Goal: Task Accomplishment & Management: Manage account settings

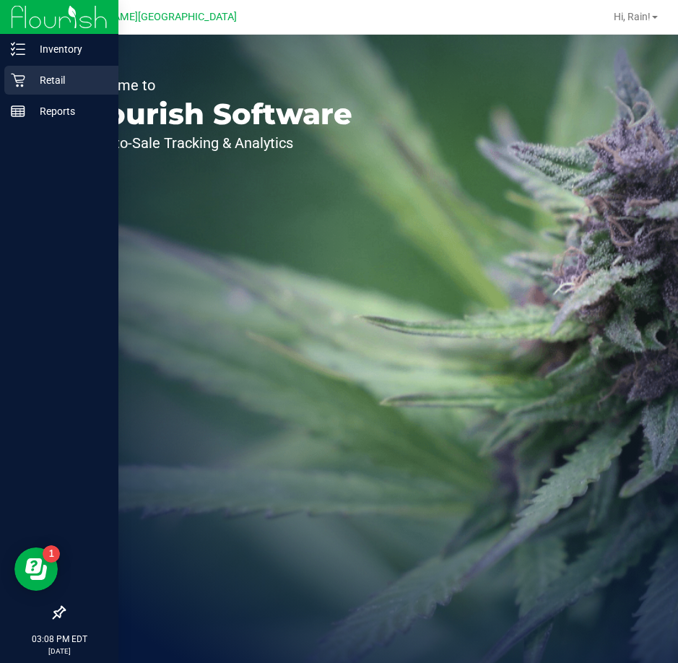
click at [29, 77] on p "Retail" at bounding box center [68, 80] width 87 height 17
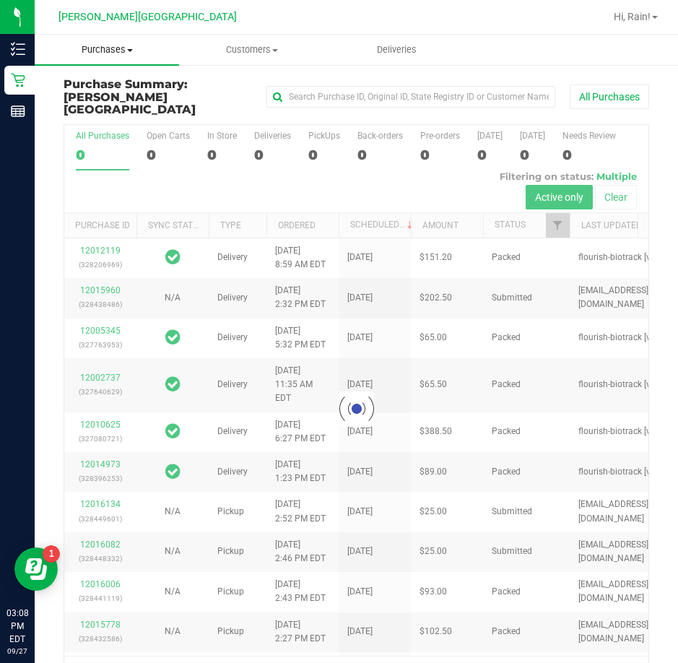
click at [87, 47] on span "Purchases" at bounding box center [107, 49] width 144 height 13
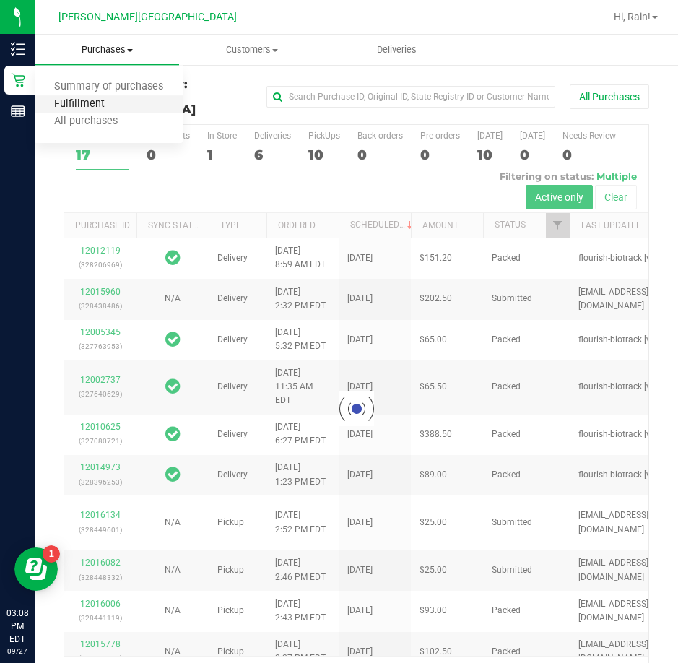
click at [94, 104] on span "Fulfillment" at bounding box center [80, 104] width 90 height 12
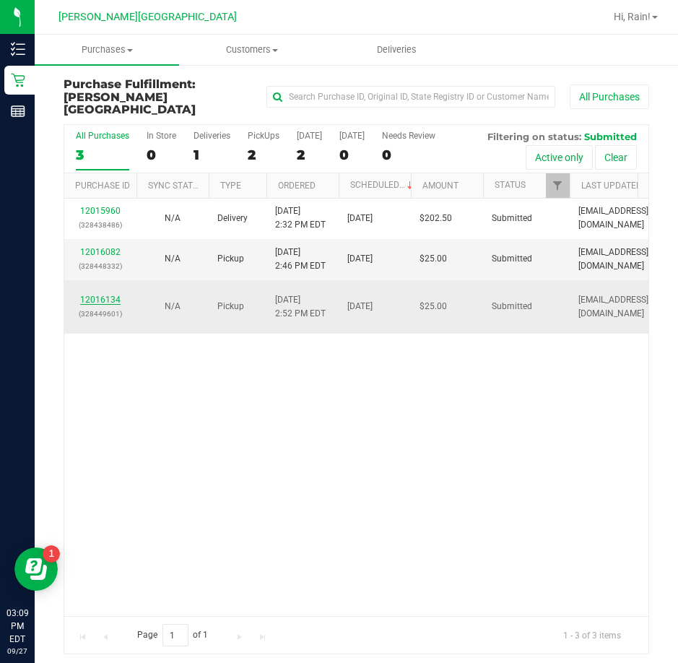
click at [105, 295] on link "12016134" at bounding box center [100, 300] width 40 height 10
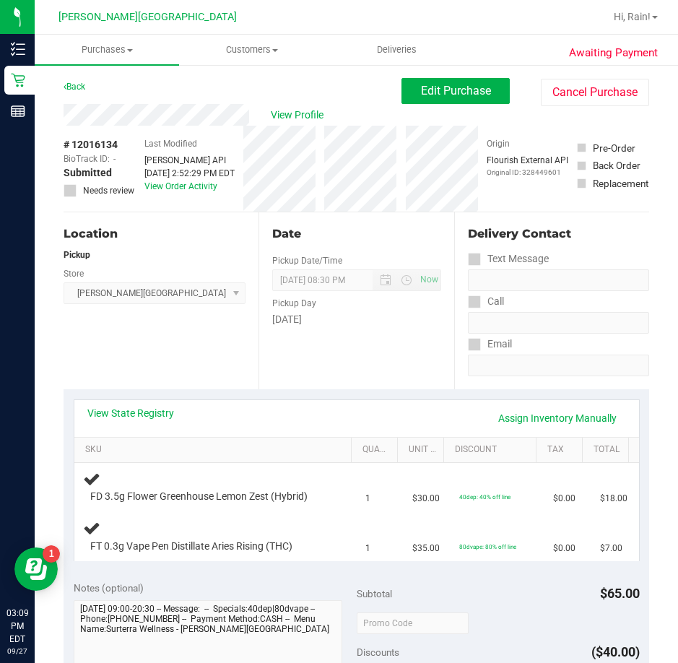
click at [213, 342] on div "Location Pickup Store Bonita Springs WC Select Store Bonita Springs WC Boynton …" at bounding box center [161, 300] width 195 height 177
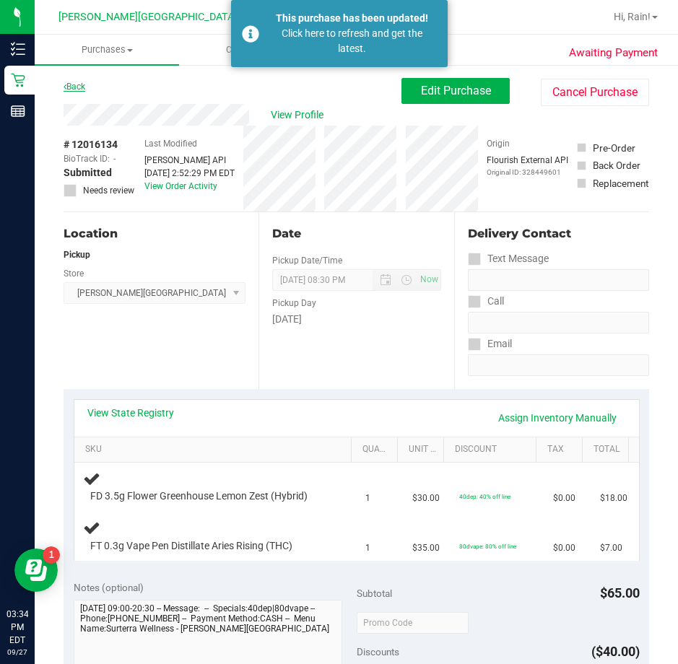
click at [78, 84] on link "Back" at bounding box center [75, 87] width 22 height 10
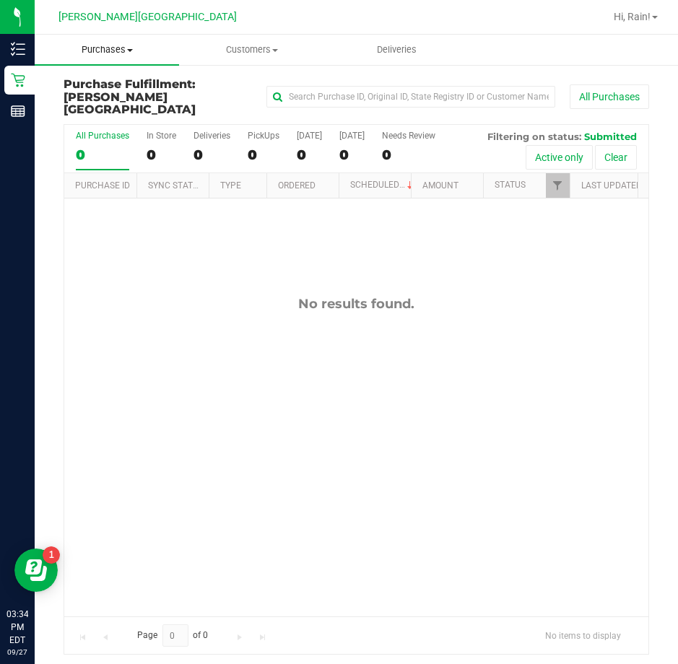
click at [130, 43] on uib-tab-heading "Purchases Summary of purchases Fulfillment All purchases" at bounding box center [107, 50] width 144 height 30
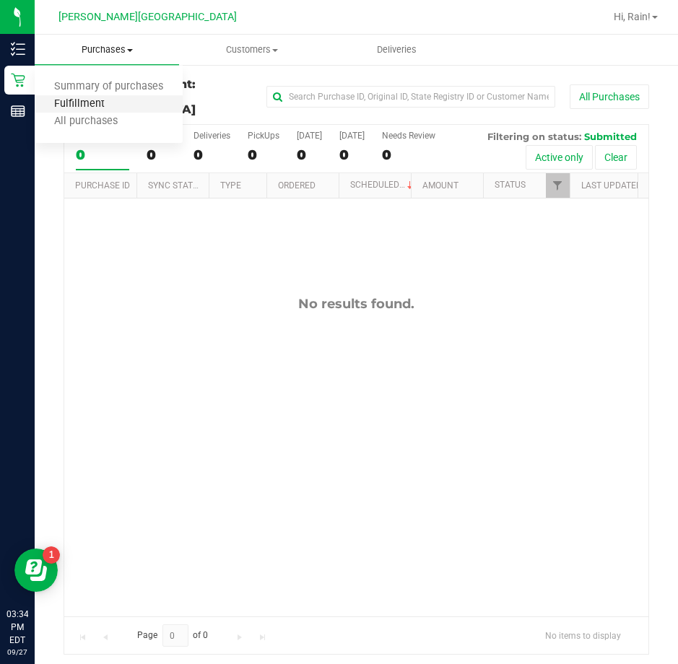
click at [86, 105] on span "Fulfillment" at bounding box center [80, 104] width 90 height 12
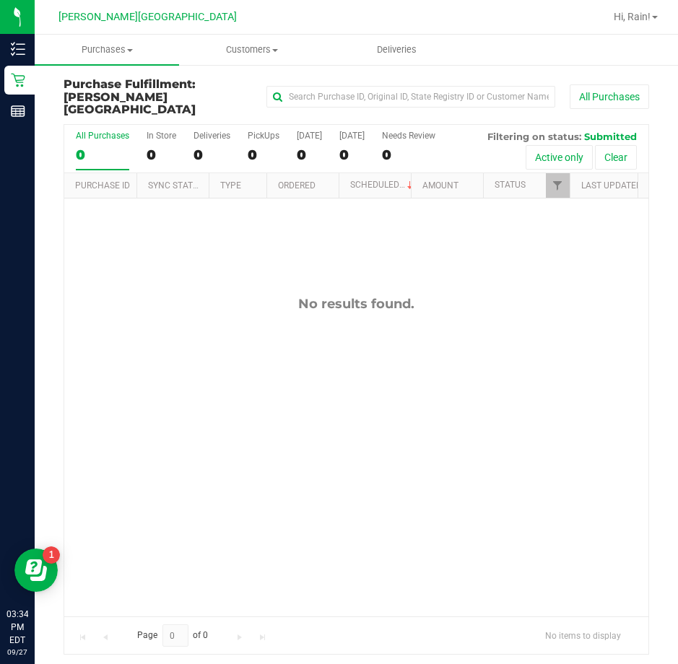
click at [388, 350] on div "No results found." at bounding box center [356, 457] width 584 height 516
click at [350, 278] on div "No results found." at bounding box center [356, 457] width 584 height 516
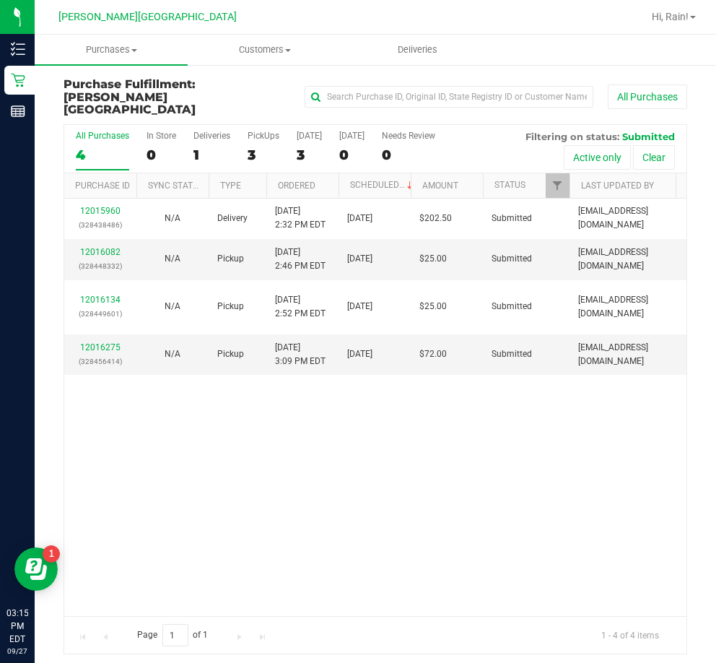
click at [303, 436] on div "12015960 (328438486) N/A Delivery [DATE] 2:32 PM EDT 9/29/2025 $202.50 Submitte…" at bounding box center [375, 407] width 623 height 417
click at [106, 342] on link "12016275" at bounding box center [100, 347] width 40 height 10
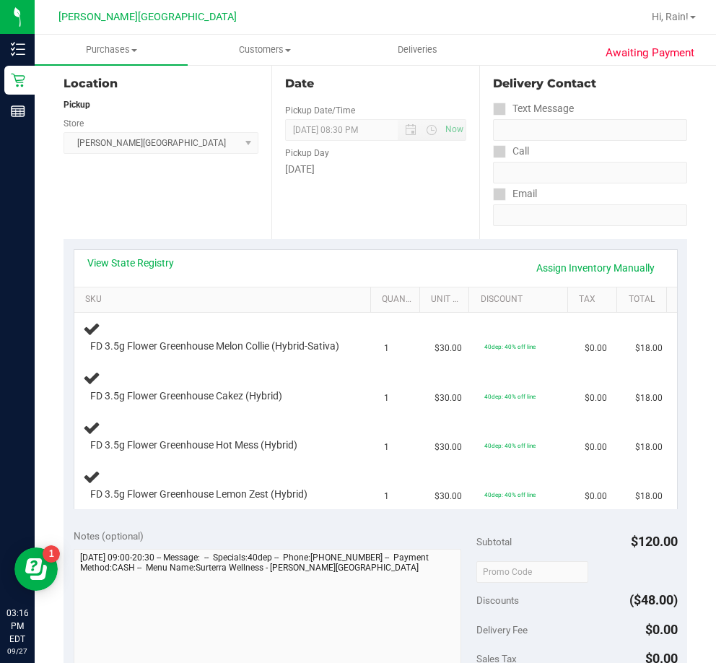
scroll to position [217, 0]
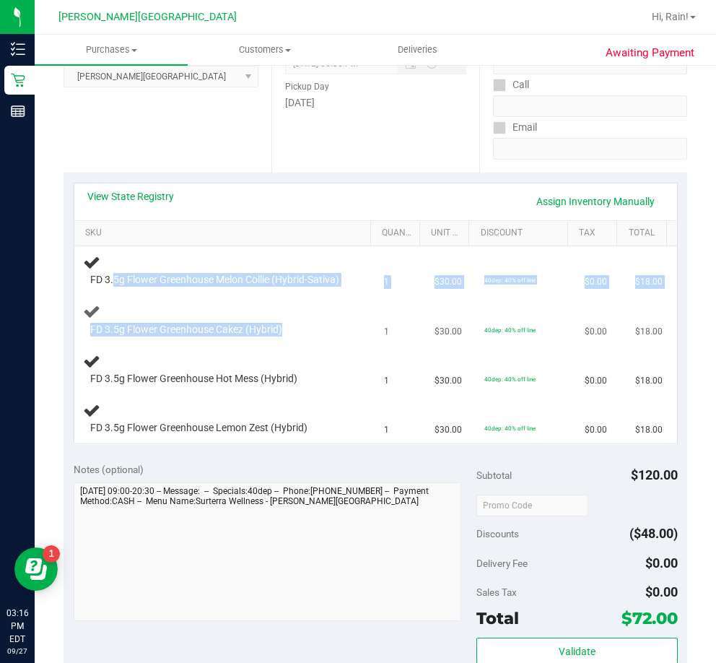
drag, startPoint x: 116, startPoint y: 277, endPoint x: 231, endPoint y: 309, distance: 120.0
click at [231, 309] on tbody "FD 3.5g Flower Greenhouse Melon Collie (Hybrid-Sativa) 1 $30.00 40dep: 40% off …" at bounding box center [375, 344] width 603 height 196
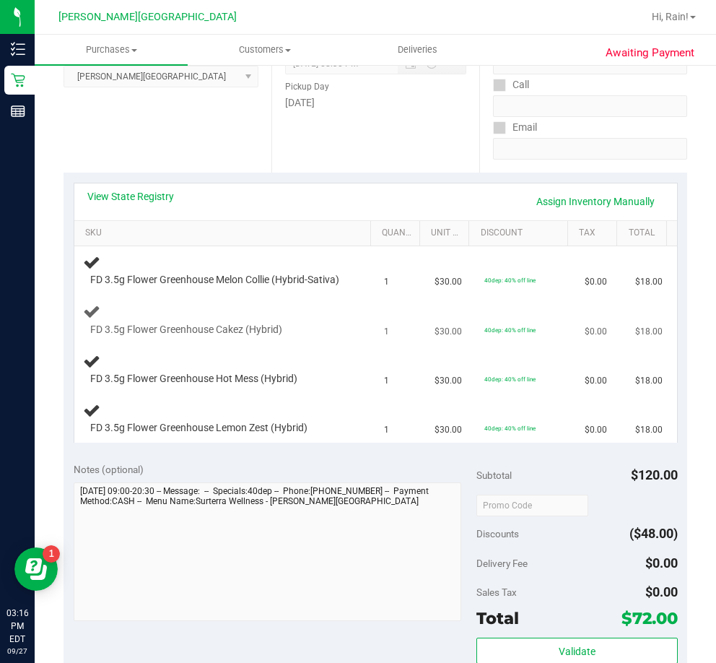
click at [231, 309] on td "FD 3.5g Flower Greenhouse Cakez (Hybrid)" at bounding box center [225, 320] width 302 height 49
drag, startPoint x: 88, startPoint y: 280, endPoint x: 157, endPoint y: 289, distance: 69.3
click at [157, 287] on div "FD 3.5g Flower Greenhouse Melon Collie (Hybrid-Sativa)" at bounding box center [214, 280] width 263 height 14
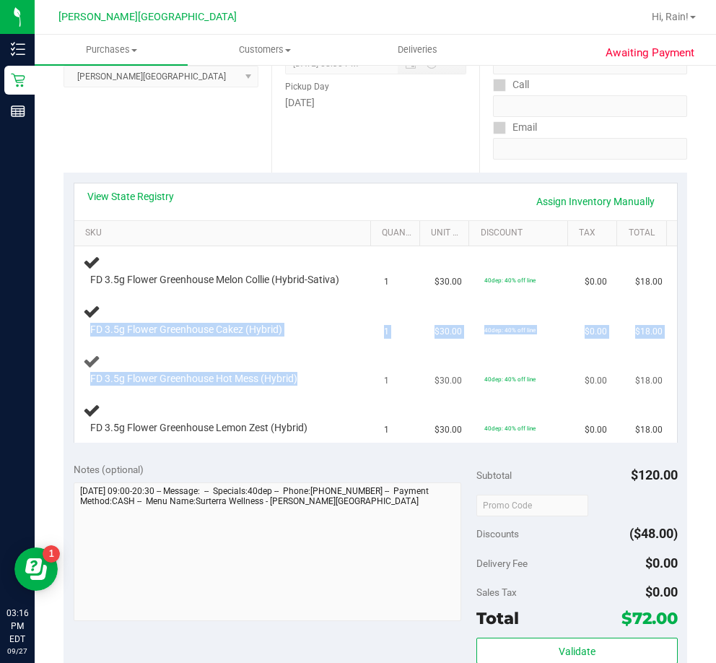
drag, startPoint x: 85, startPoint y: 337, endPoint x: 317, endPoint y: 369, distance: 234.1
click at [317, 369] on tbody "FD 3.5g Flower Greenhouse Melon Collie (Hybrid-Sativa) 1 $30.00 40dep: 40% off …" at bounding box center [375, 344] width 603 height 196
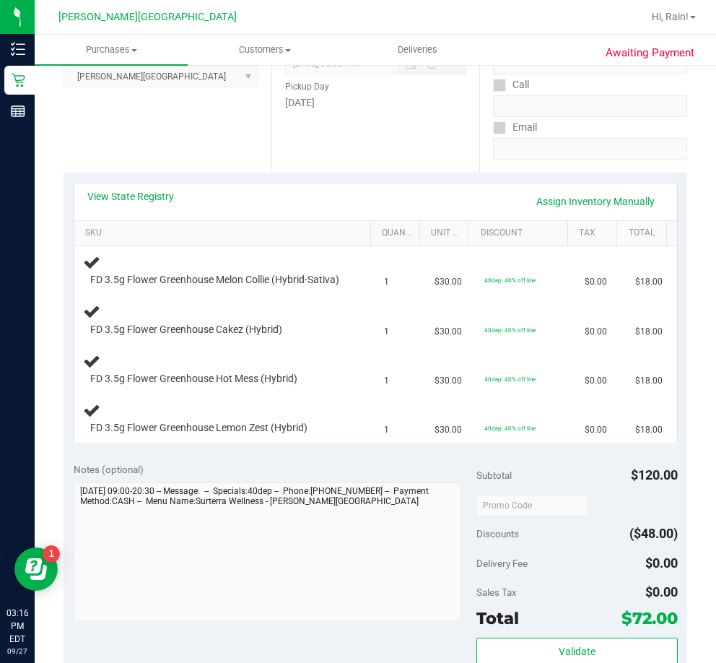
drag, startPoint x: 253, startPoint y: 464, endPoint x: 295, endPoint y: 484, distance: 46.5
click at [255, 453] on div "View State Registry Assign Inventory Manually SKU Quantity Unit Price Discount …" at bounding box center [376, 313] width 624 height 280
click at [242, 345] on td "FD 3.5g Flower Greenhouse Cakez (Hybrid)" at bounding box center [225, 320] width 302 height 49
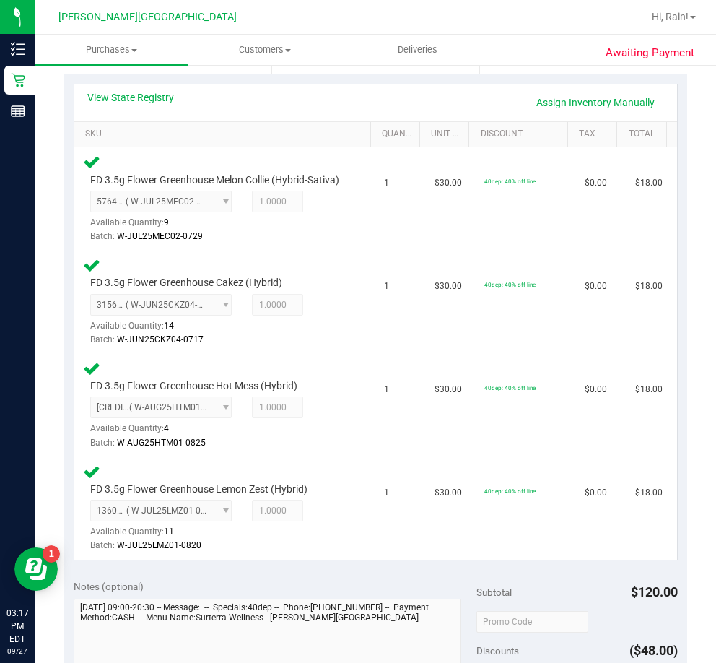
scroll to position [578, 0]
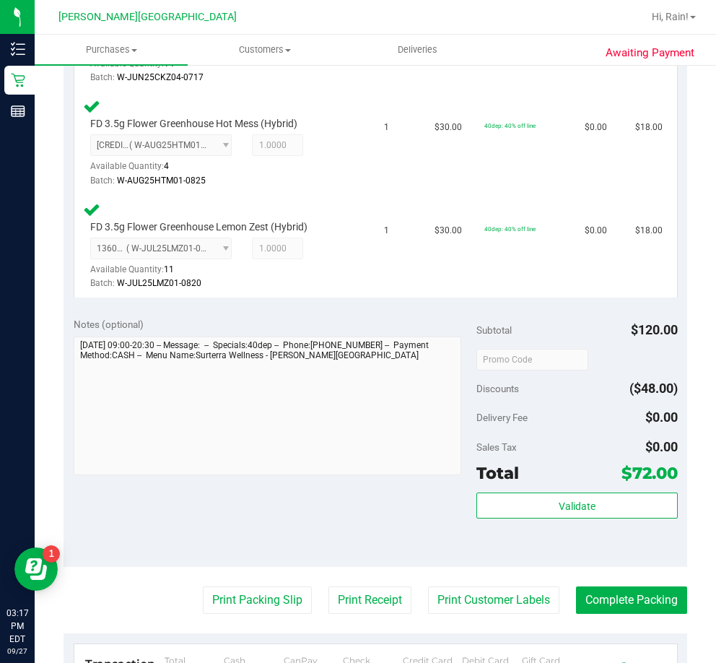
click at [586, 503] on div "Subtotal $120.00 Discounts ($48.00) Delivery Fee $0.00 Sales Tax $0.00 Total $7…" at bounding box center [578, 437] width 202 height 241
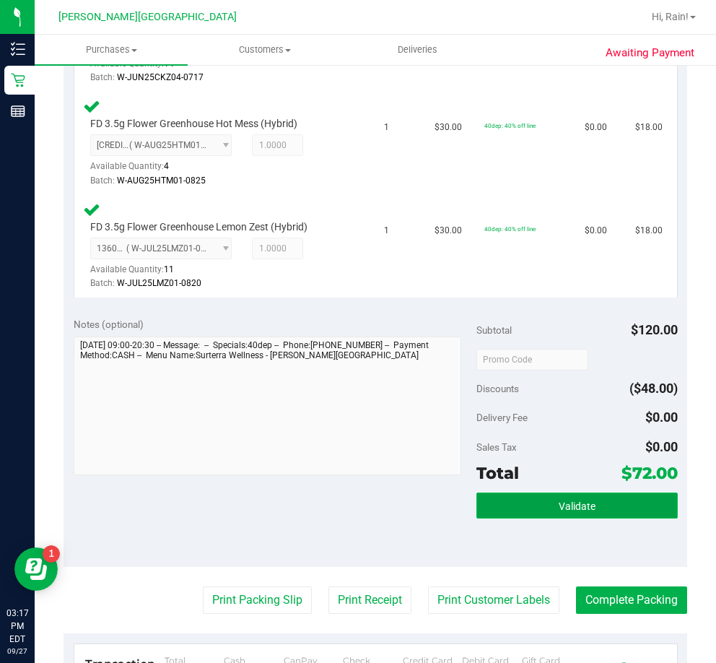
click at [586, 511] on button "Validate" at bounding box center [578, 506] width 202 height 26
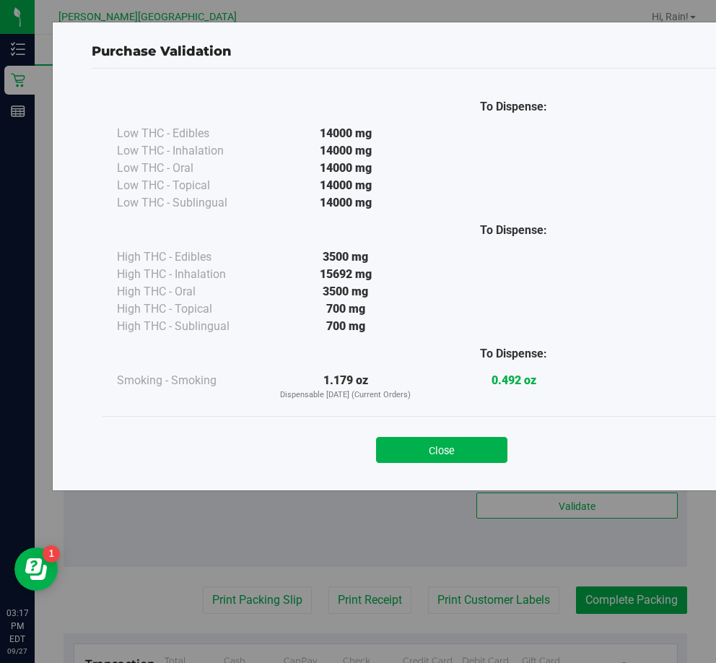
click at [440, 428] on div "Close" at bounding box center [441, 446] width 657 height 36
click at [433, 461] on button "Close" at bounding box center [441, 450] width 131 height 26
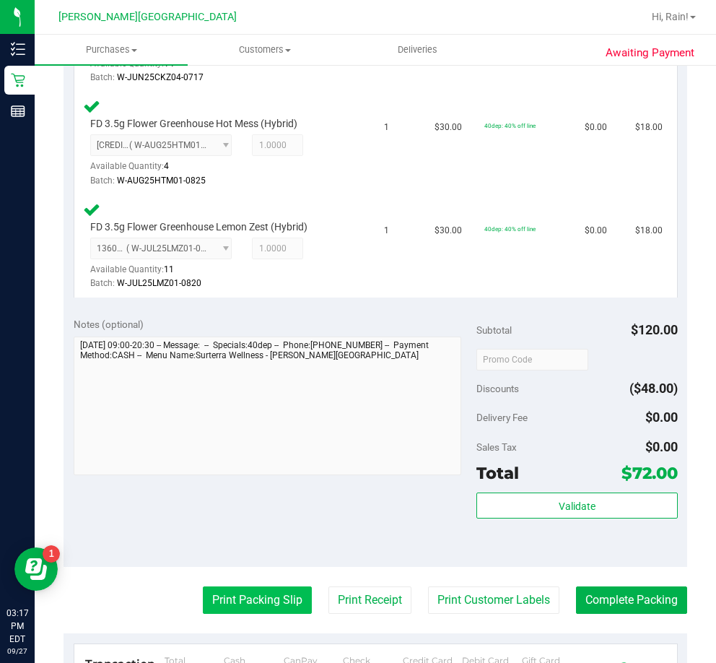
click at [261, 605] on button "Print Packing Slip" at bounding box center [257, 599] width 109 height 27
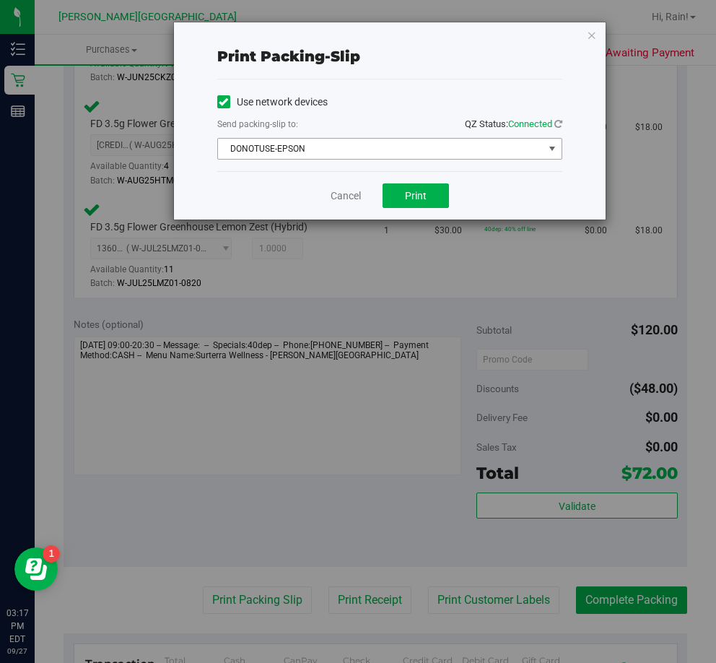
click at [448, 151] on span "DONOTUSE-EPSON" at bounding box center [381, 149] width 326 height 20
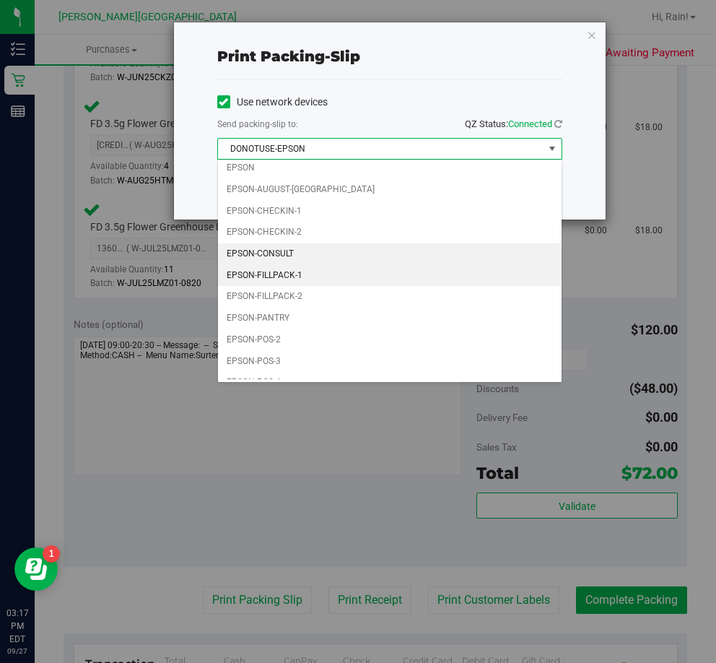
scroll to position [41, 0]
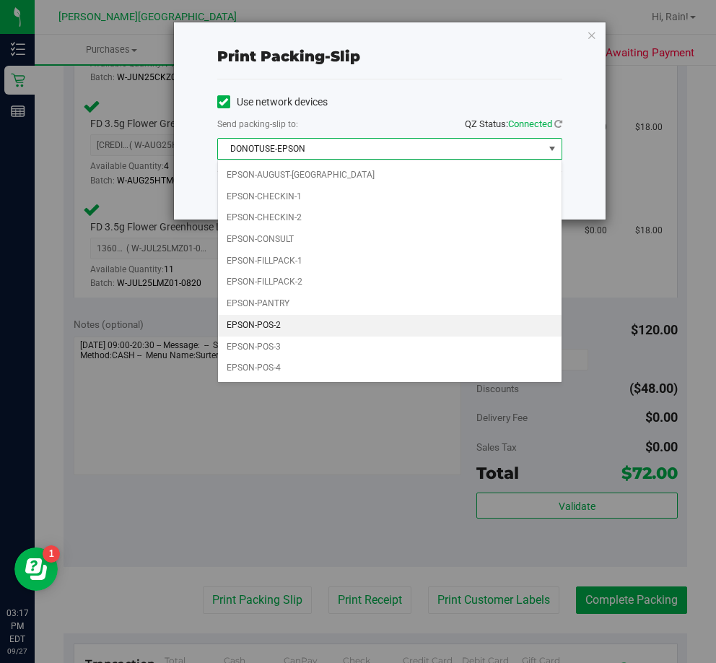
click at [345, 325] on li "EPSON-POS-2" at bounding box center [390, 326] width 344 height 22
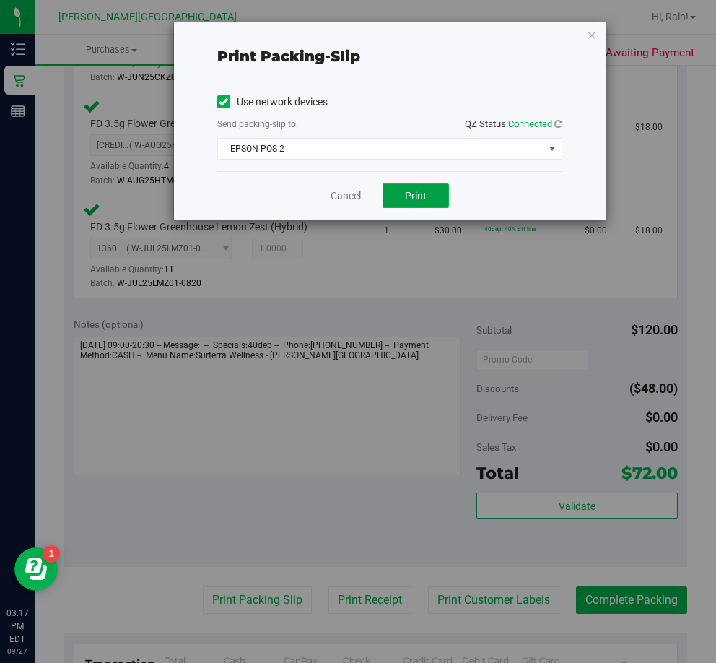
click at [410, 192] on span "Print" at bounding box center [416, 196] width 22 height 12
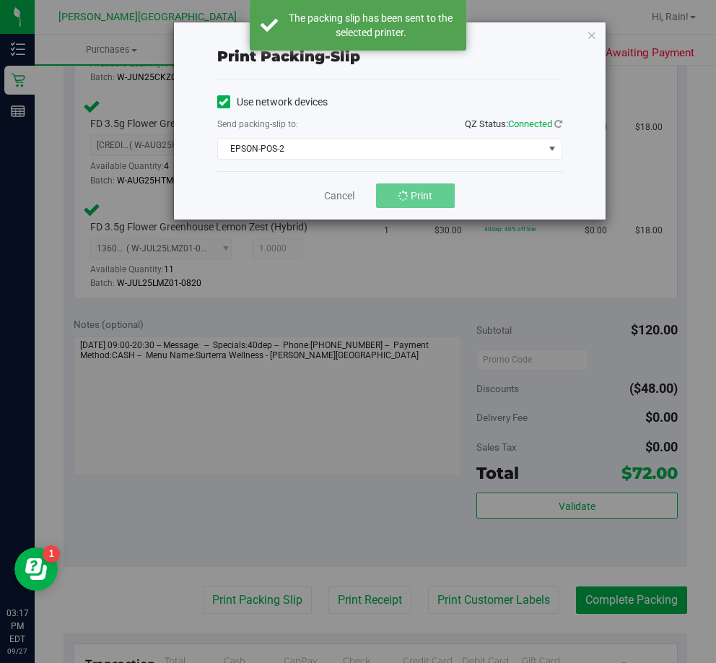
click at [597, 34] on div "Print packing-slip Use network devices Send packing-slip to: QZ Status: Connect…" at bounding box center [390, 120] width 432 height 197
click at [594, 33] on icon "button" at bounding box center [592, 34] width 10 height 17
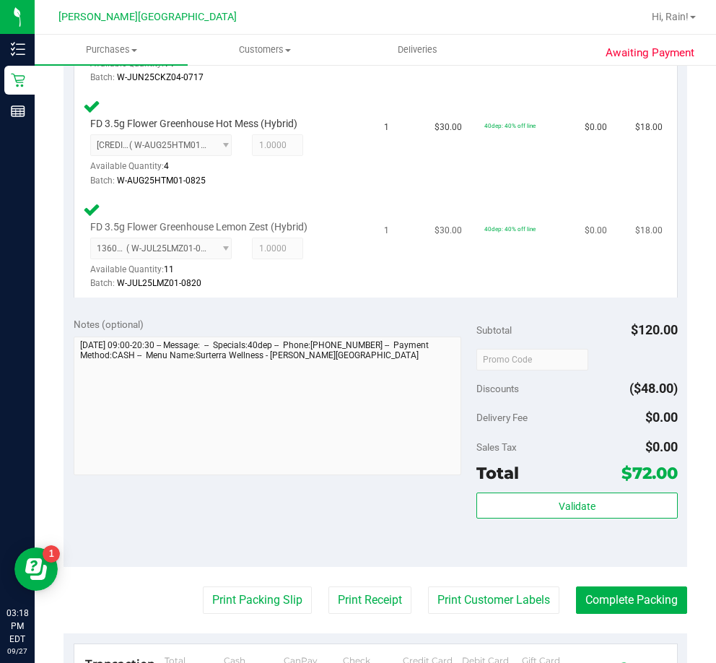
click at [264, 290] on div "Batch: W-JUL25LMZ01-0820" at bounding box center [218, 284] width 256 height 14
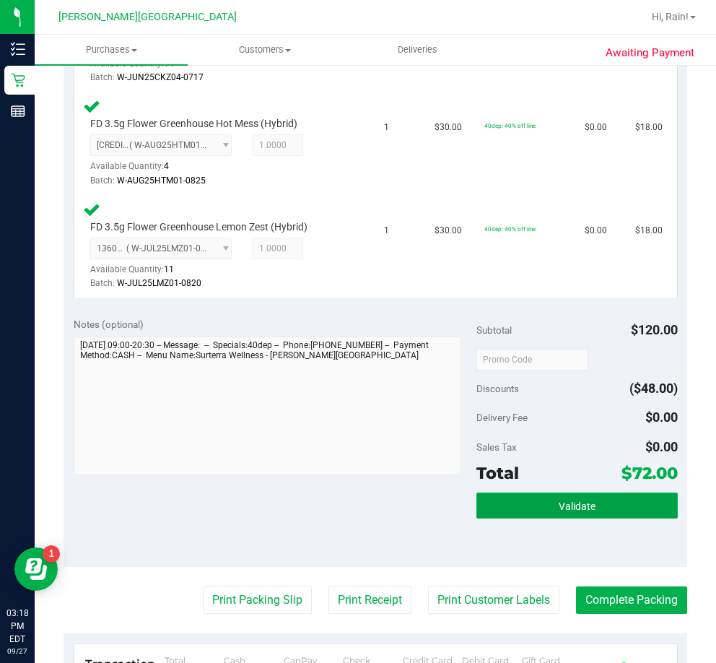
click at [612, 519] on button "Validate" at bounding box center [578, 506] width 202 height 26
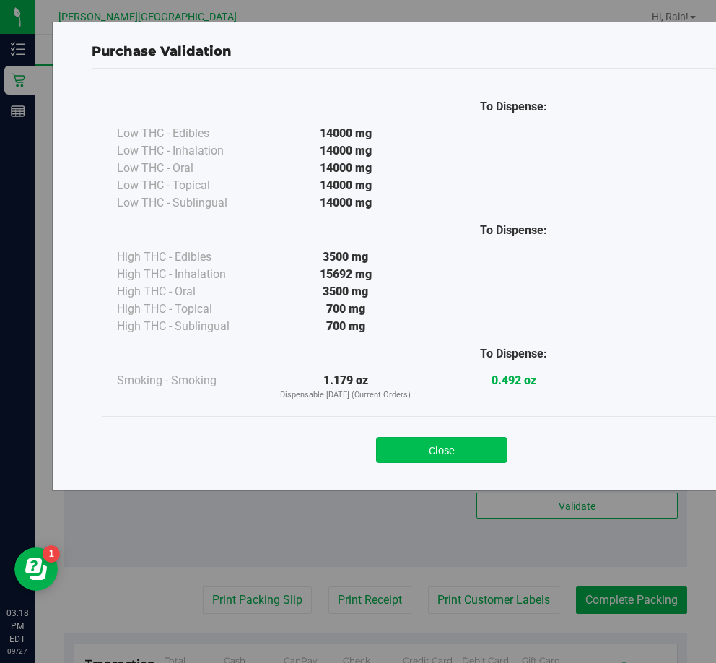
click at [434, 438] on button "Close" at bounding box center [441, 450] width 131 height 26
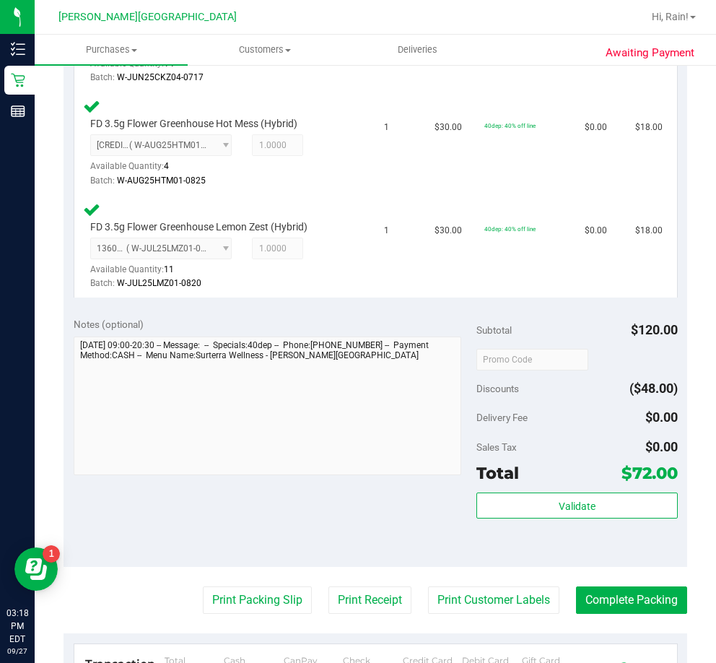
scroll to position [867, 0]
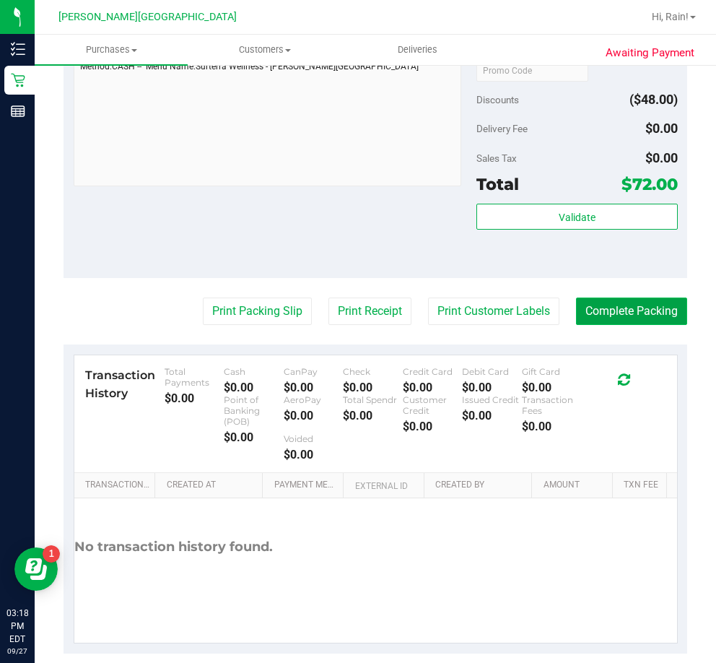
click at [625, 325] on button "Complete Packing" at bounding box center [631, 311] width 111 height 27
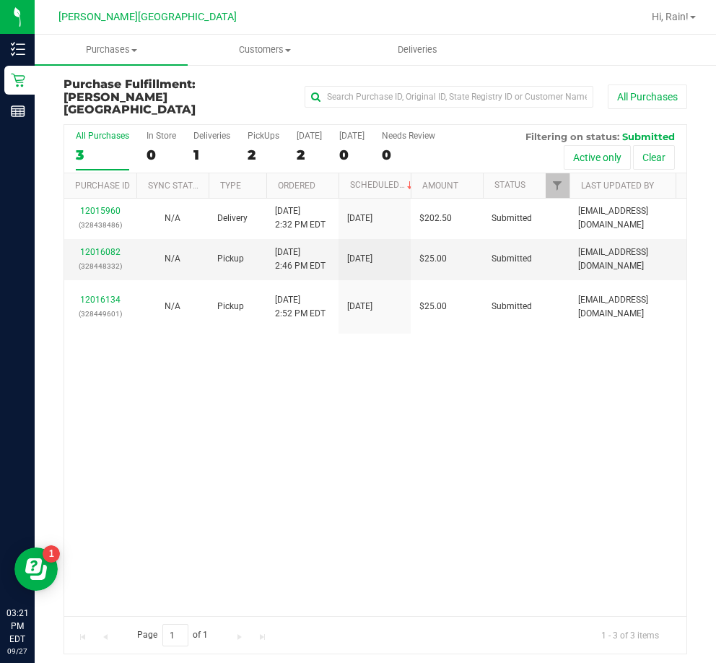
drag, startPoint x: 173, startPoint y: 363, endPoint x: 139, endPoint y: 338, distance: 42.3
click at [173, 363] on div "12015960 (328438486) N/A Delivery 9/27/2025 2:32 PM EDT 9/29/2025 $202.50 Submi…" at bounding box center [375, 407] width 623 height 417
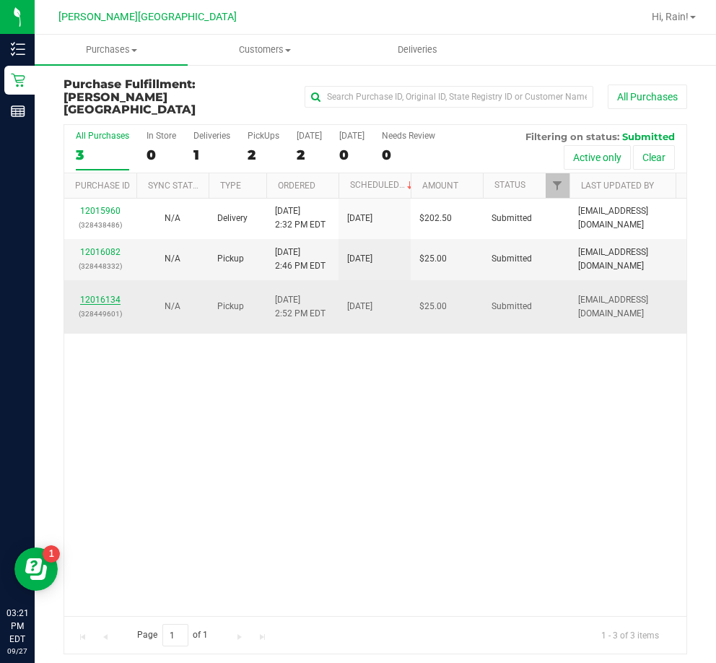
click at [117, 295] on link "12016134" at bounding box center [100, 300] width 40 height 10
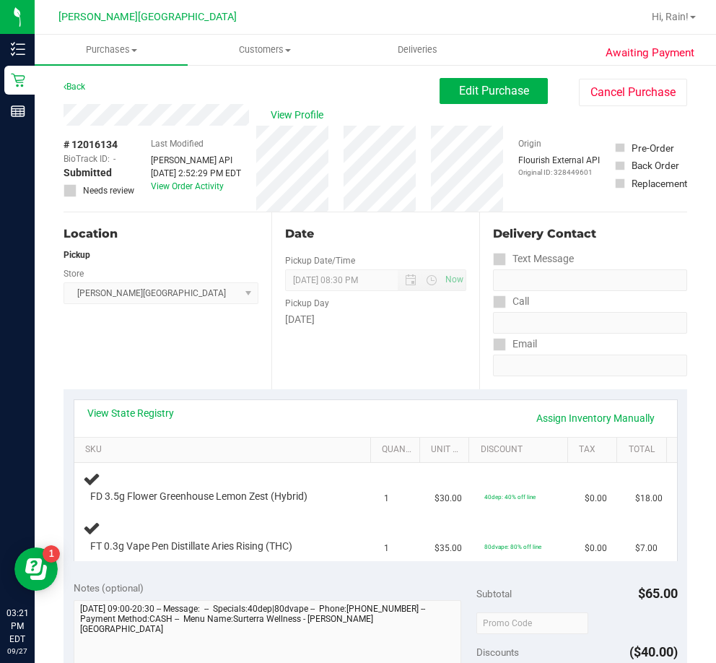
click at [217, 319] on div "Location Pickup Store Bonita Springs WC Select Store Bonita Springs WC Boynton …" at bounding box center [168, 300] width 208 height 177
click at [165, 334] on div "Location Pickup Store Bonita Springs WC Select Store Bonita Springs WC Boynton …" at bounding box center [168, 300] width 208 height 177
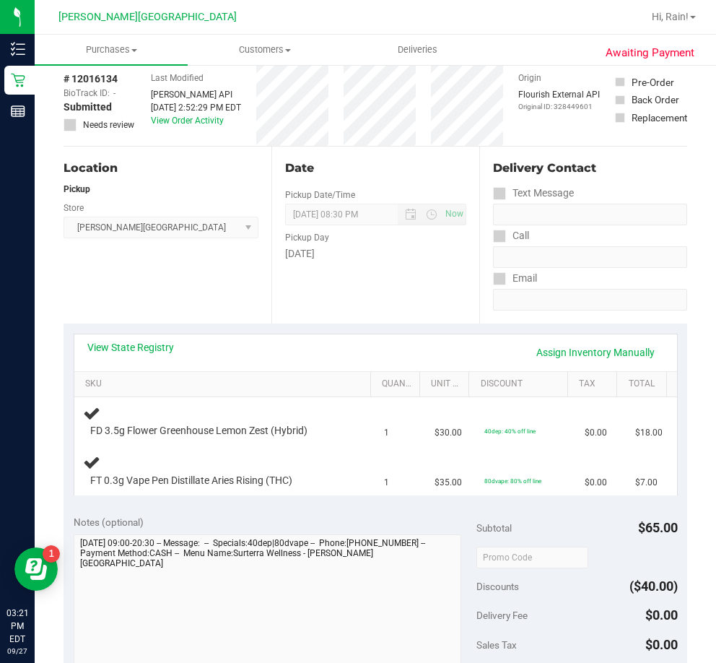
scroll to position [144, 0]
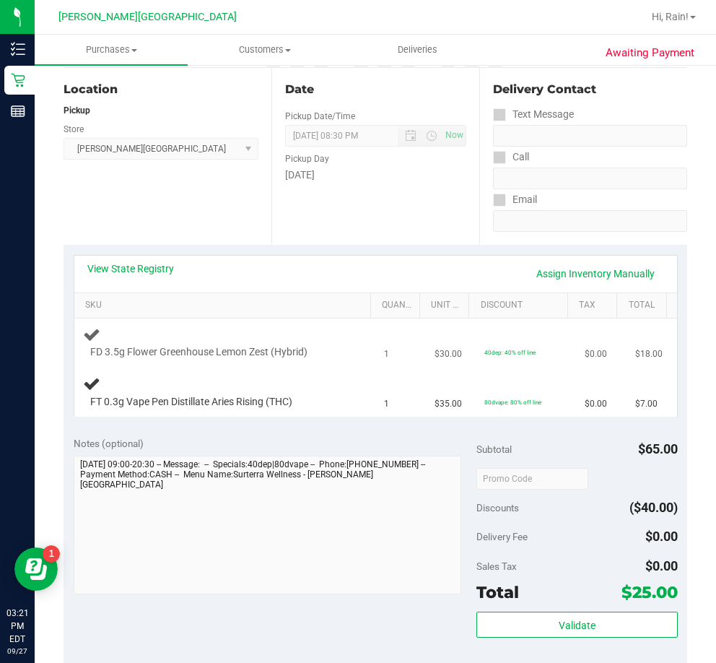
drag, startPoint x: 126, startPoint y: 360, endPoint x: 297, endPoint y: 360, distance: 170.5
click at [297, 360] on td "FD 3.5g Flower Greenhouse Lemon Zest (Hybrid)" at bounding box center [225, 343] width 302 height 49
drag, startPoint x: 139, startPoint y: 393, endPoint x: 223, endPoint y: 404, distance: 84.5
click at [223, 404] on div "FT 0.3g Vape Pen Distillate Aries Rising (THC)" at bounding box center [225, 392] width 285 height 34
click at [219, 243] on div "Location Pickup Store Bonita Springs WC Select Store Bonita Springs WC Boynton …" at bounding box center [168, 156] width 208 height 177
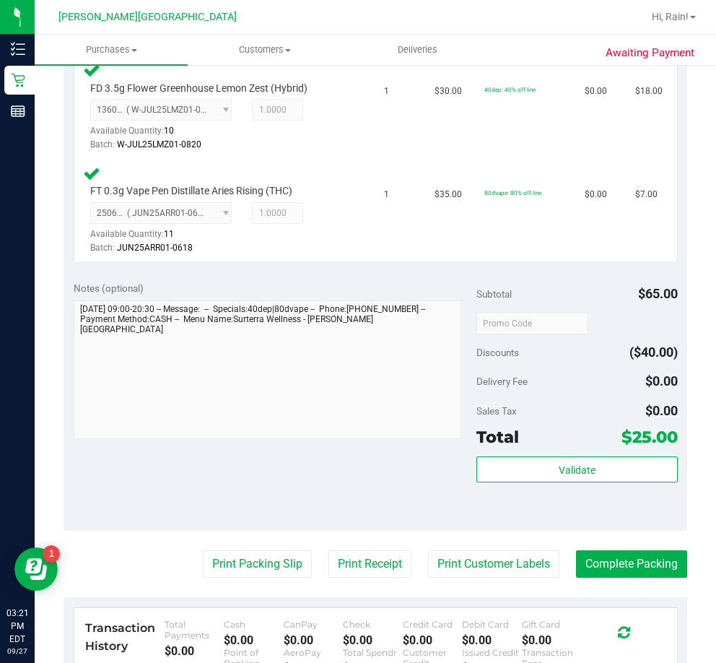
scroll to position [433, 0]
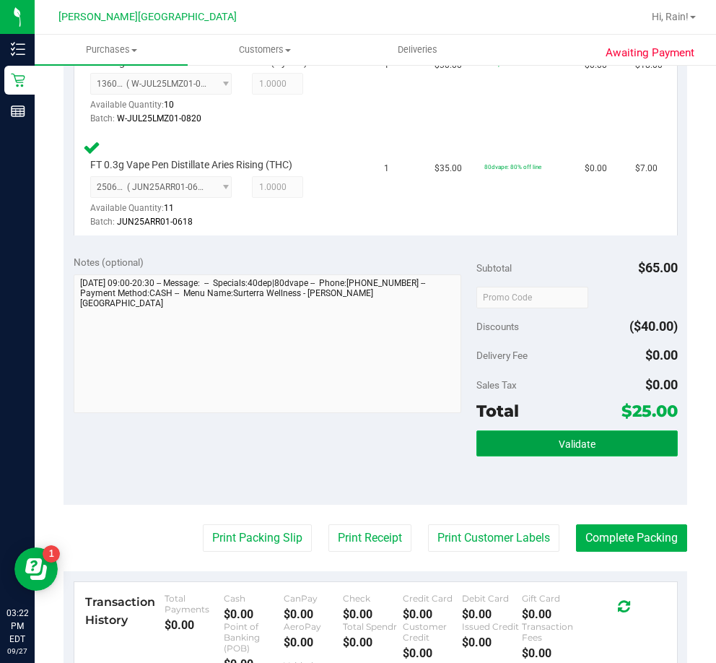
click at [527, 447] on button "Validate" at bounding box center [578, 443] width 202 height 26
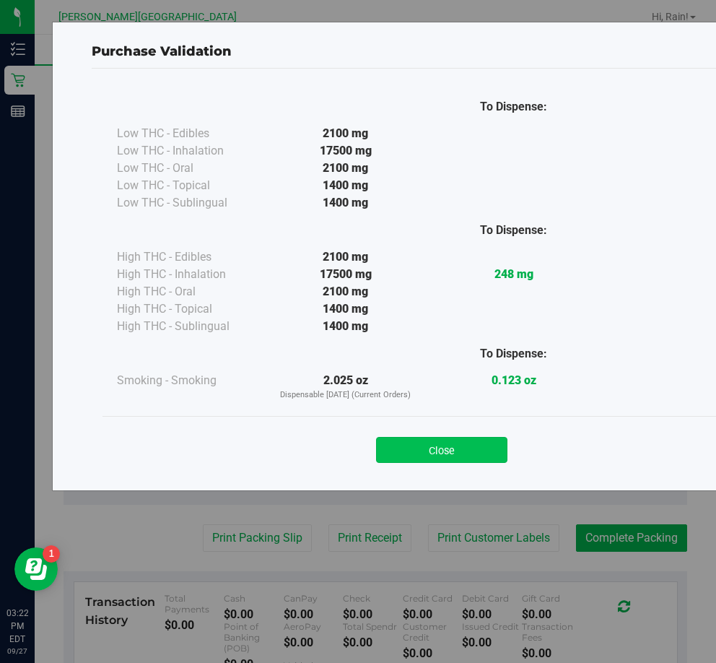
click at [409, 452] on button "Close" at bounding box center [441, 450] width 131 height 26
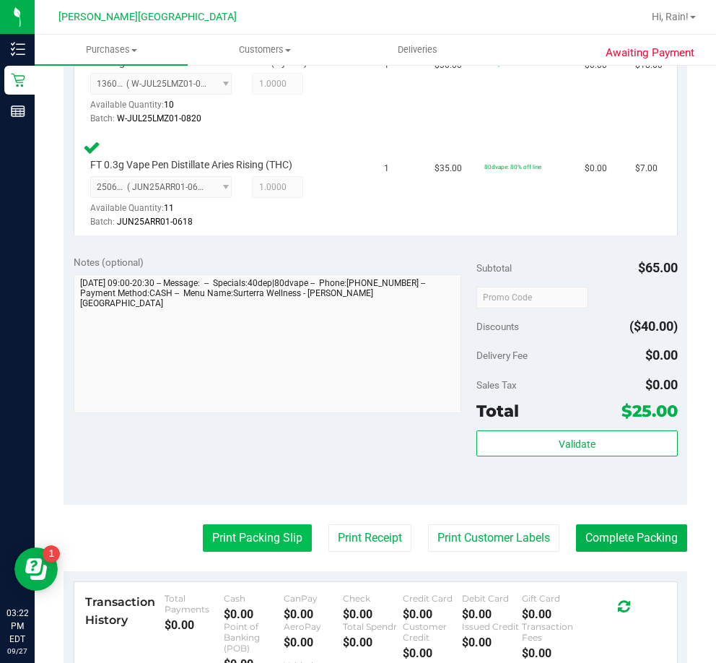
click at [231, 541] on button "Print Packing Slip" at bounding box center [257, 537] width 109 height 27
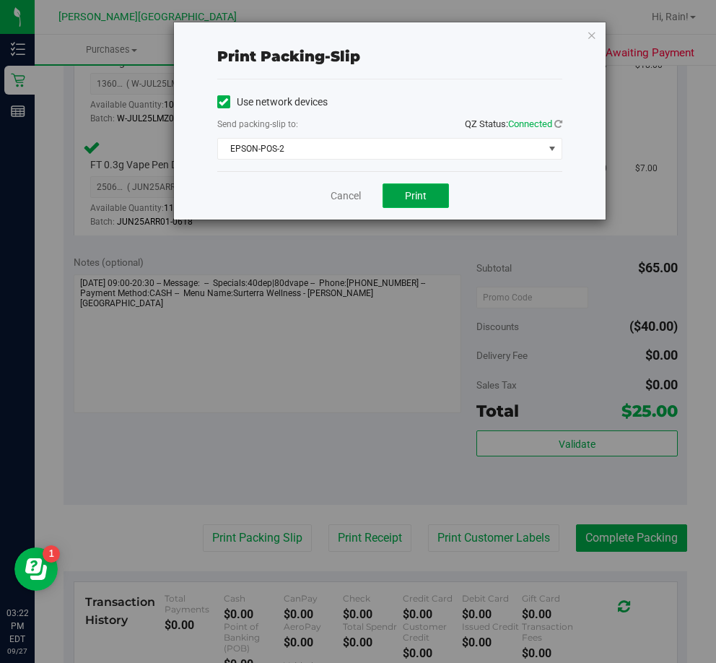
click at [413, 195] on span "Print" at bounding box center [416, 196] width 22 height 12
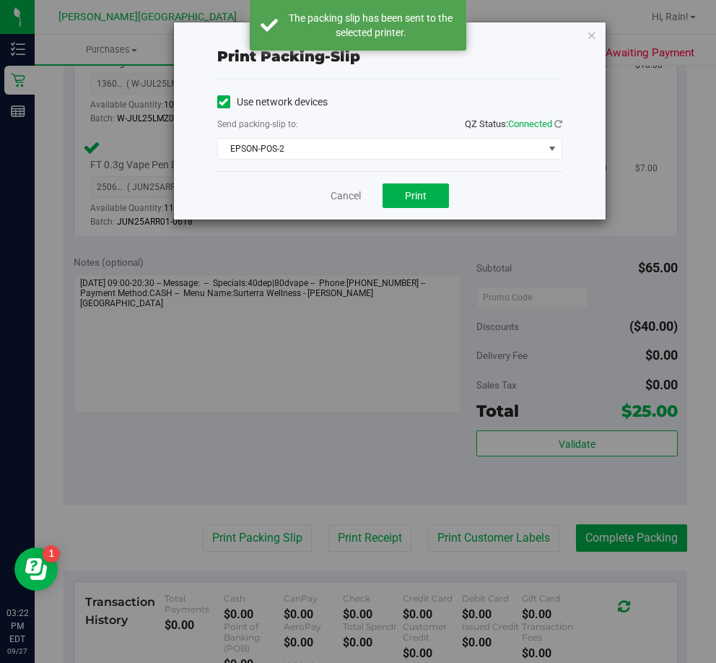
drag, startPoint x: 589, startPoint y: 36, endPoint x: 543, endPoint y: 158, distance: 130.3
click at [589, 37] on icon "button" at bounding box center [592, 34] width 10 height 17
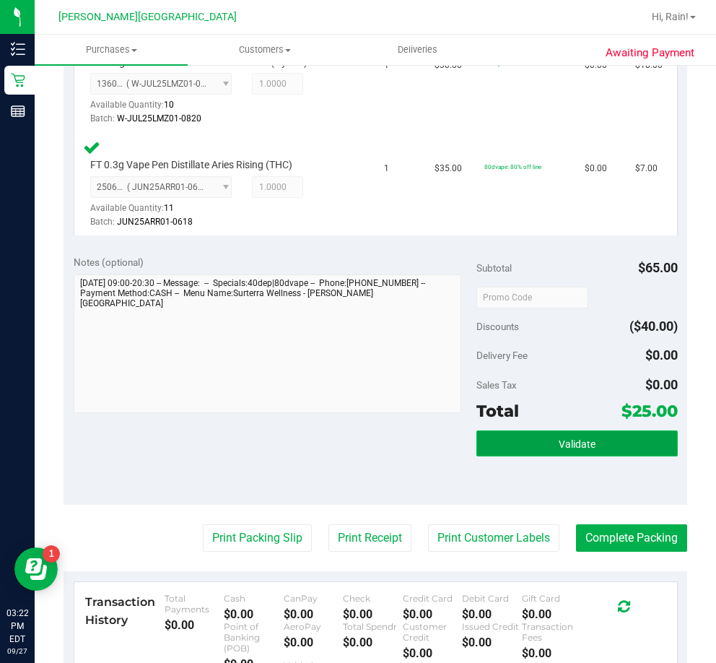
click at [566, 441] on span "Validate" at bounding box center [577, 444] width 37 height 12
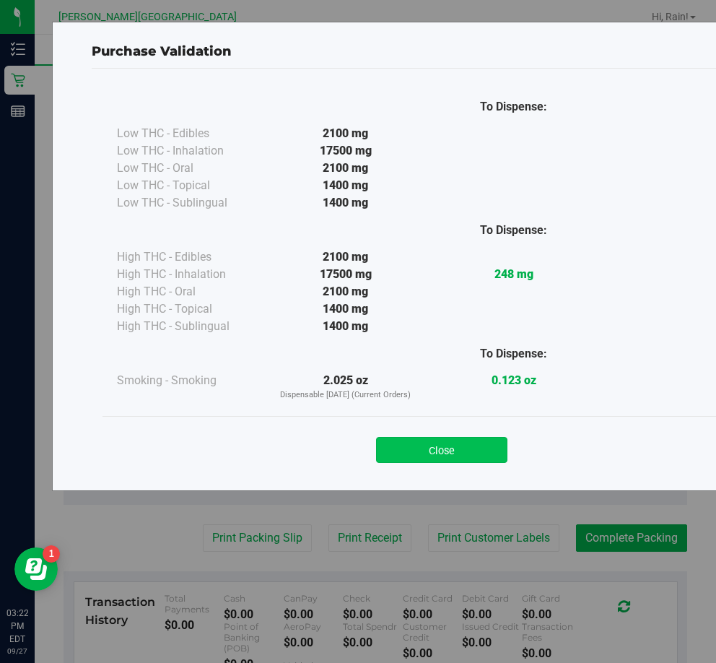
click at [478, 454] on button "Close" at bounding box center [441, 450] width 131 height 26
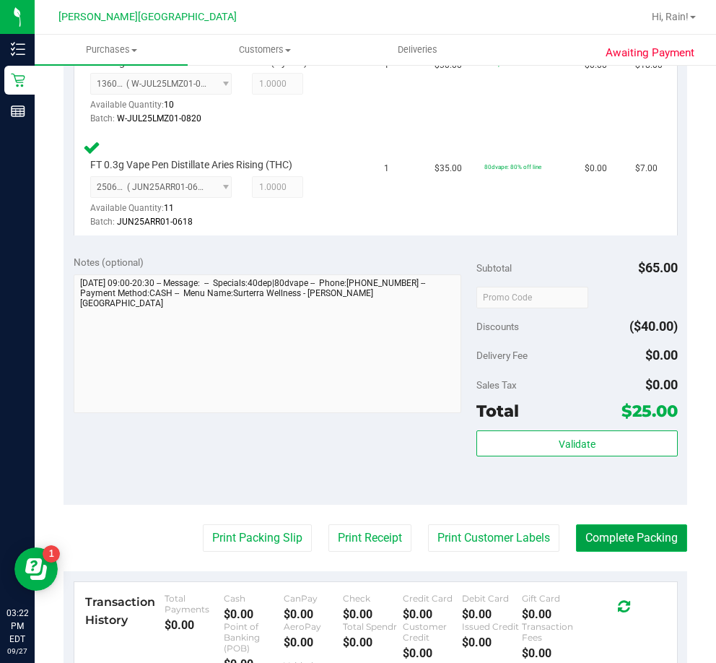
click at [640, 549] on button "Complete Packing" at bounding box center [631, 537] width 111 height 27
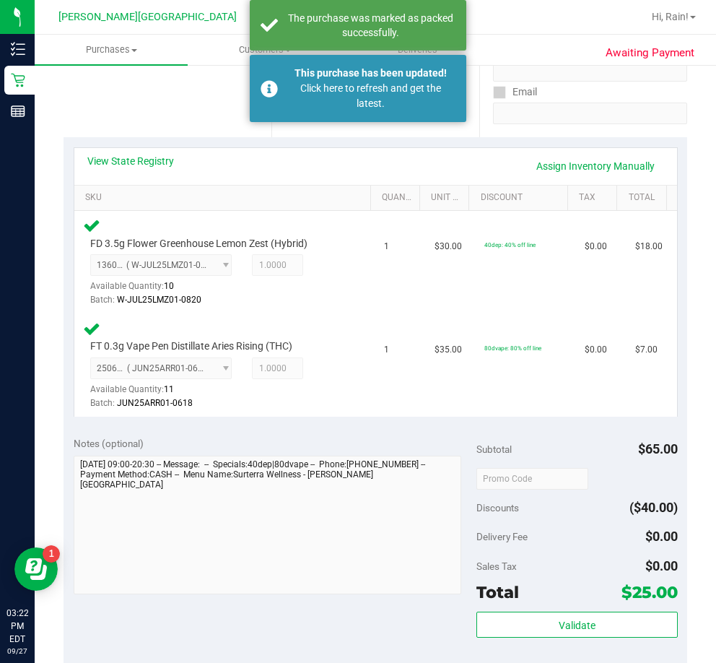
scroll to position [72, 0]
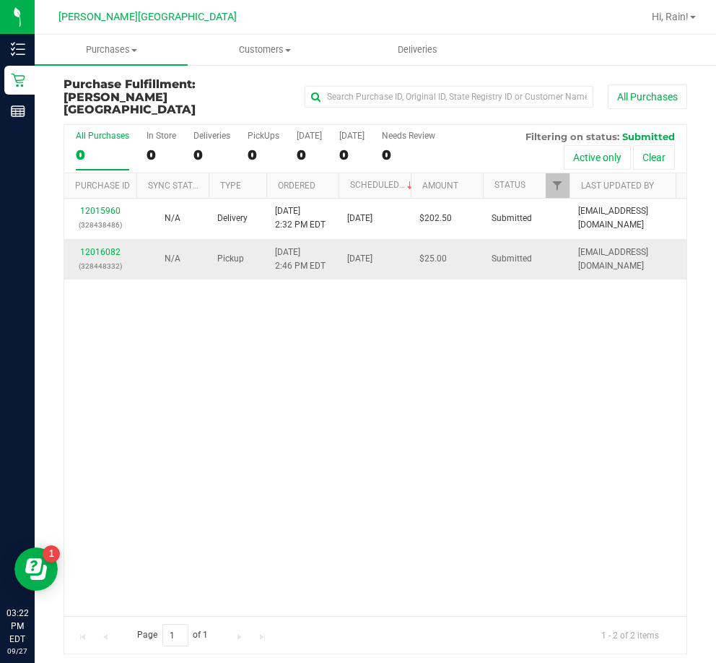
click at [112, 239] on td "12016082 (328448332)" at bounding box center [100, 259] width 72 height 40
click at [109, 247] on link "12016082" at bounding box center [100, 252] width 40 height 10
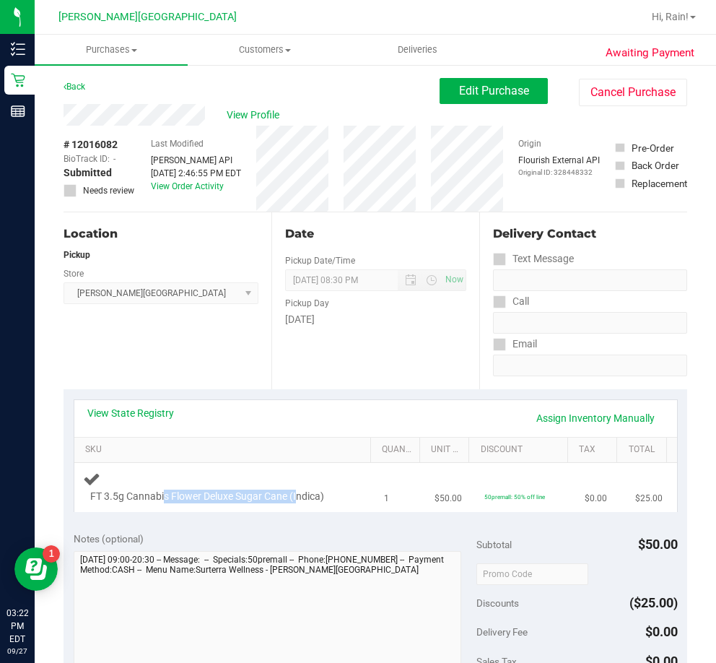
drag, startPoint x: 163, startPoint y: 501, endPoint x: 296, endPoint y: 498, distance: 133.6
click at [296, 498] on span "FT 3.5g Cannabis Flower Deluxe Sugar Cane (Indica)" at bounding box center [207, 497] width 234 height 14
click at [354, 498] on div "FT 3.5g Cannabis Flower Deluxe Sugar Cane (Indica)" at bounding box center [225, 487] width 285 height 34
click at [355, 498] on div "FT 3.5g Cannabis Flower Deluxe Sugar Cane (Indica)" at bounding box center [225, 487] width 285 height 34
click at [204, 412] on div "View State Registry Assign Inventory Manually" at bounding box center [375, 418] width 577 height 25
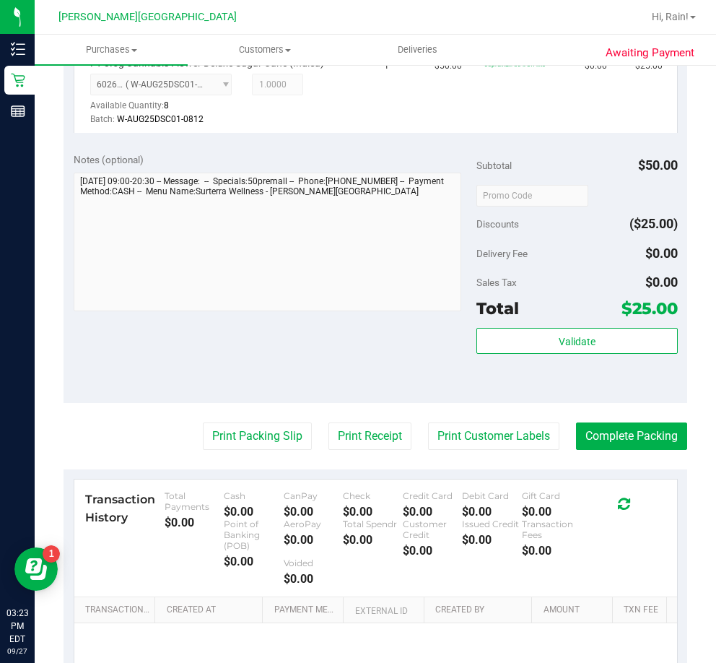
scroll to position [433, 0]
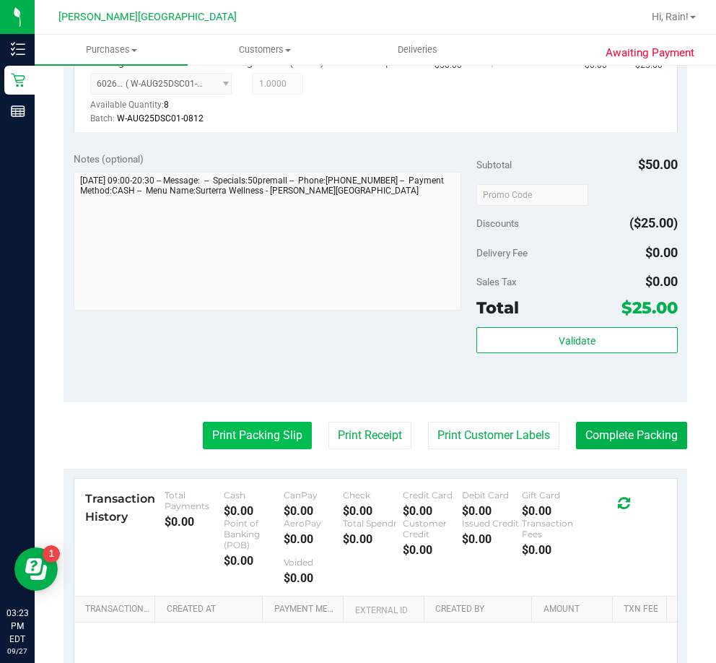
click at [238, 448] on button "Print Packing Slip" at bounding box center [257, 435] width 109 height 27
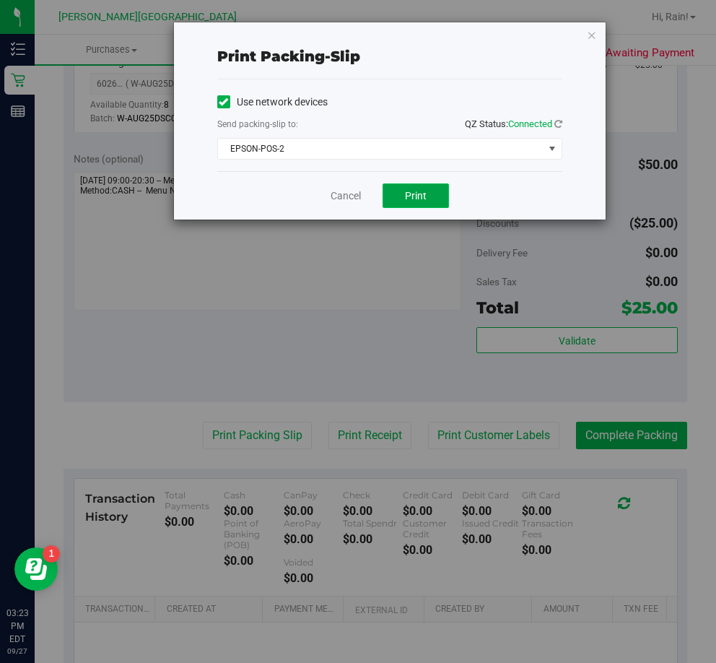
click at [425, 187] on button "Print" at bounding box center [416, 195] width 66 height 25
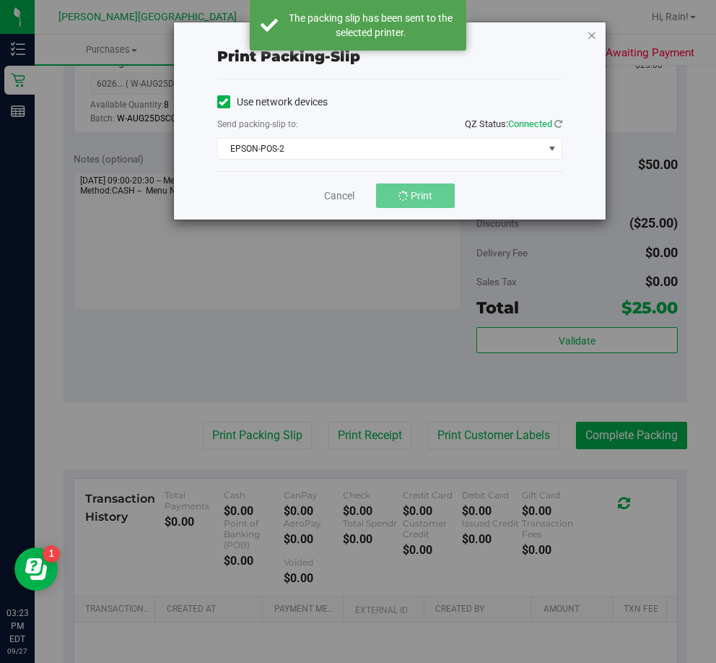
click at [591, 36] on icon "button" at bounding box center [592, 34] width 10 height 17
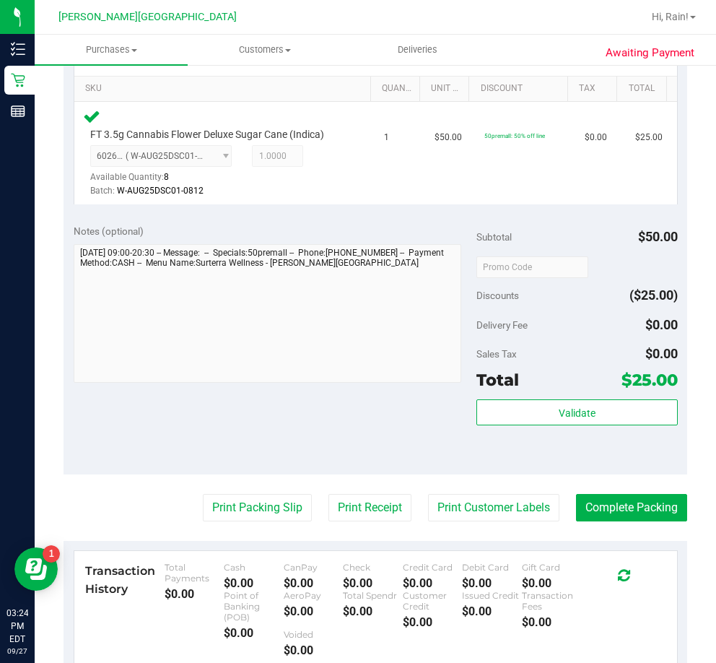
scroll to position [506, 0]
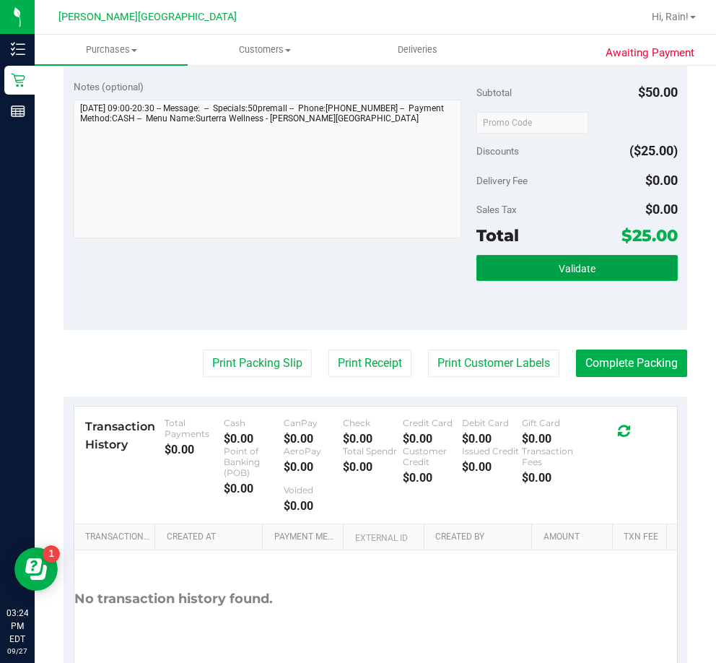
click at [636, 278] on button "Validate" at bounding box center [578, 268] width 202 height 26
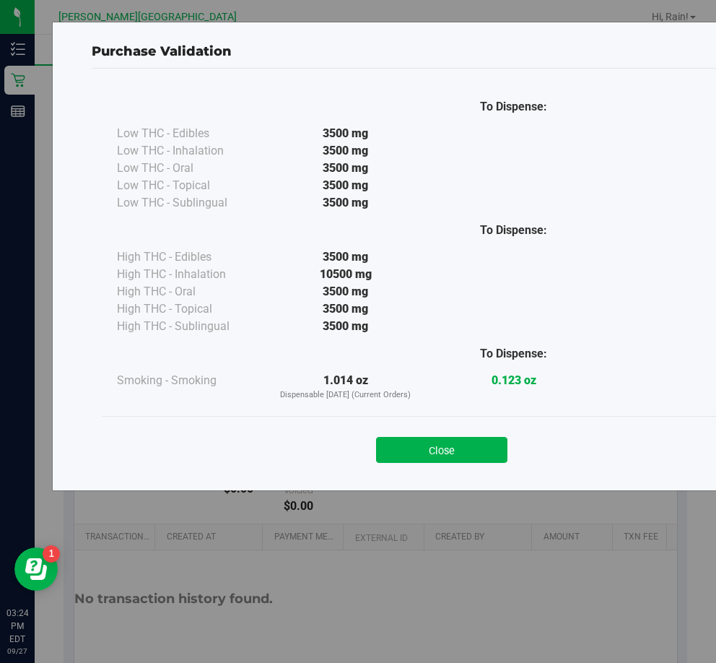
click at [450, 466] on div "Close" at bounding box center [442, 445] width 679 height 59
click at [455, 452] on button "Close" at bounding box center [441, 450] width 131 height 26
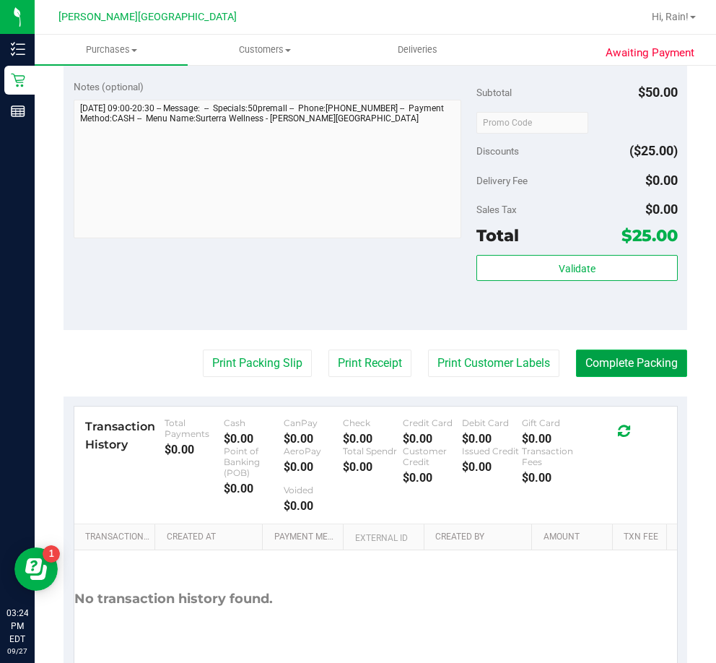
click at [622, 373] on button "Complete Packing" at bounding box center [631, 363] width 111 height 27
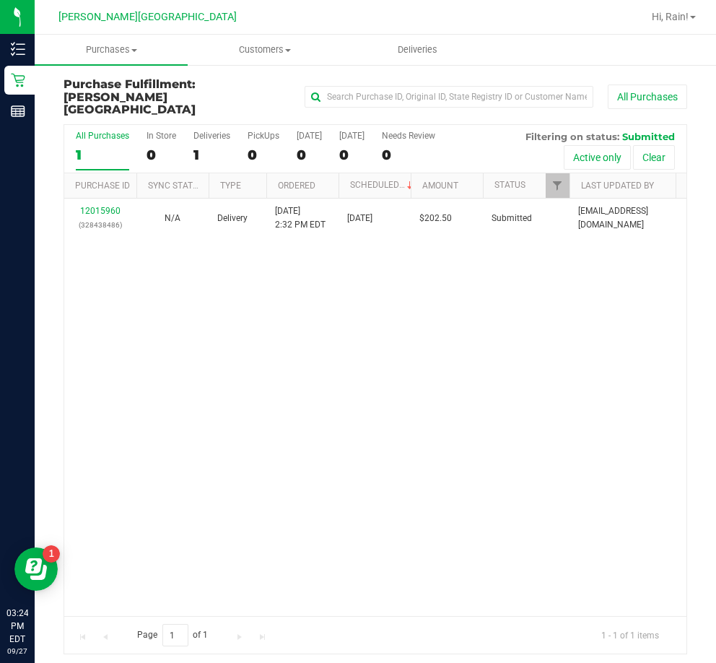
click at [417, 360] on div "12015960 (328438486) N/A Delivery 9/27/2025 2:32 PM EDT 9/29/2025 $202.50 Submi…" at bounding box center [375, 407] width 623 height 417
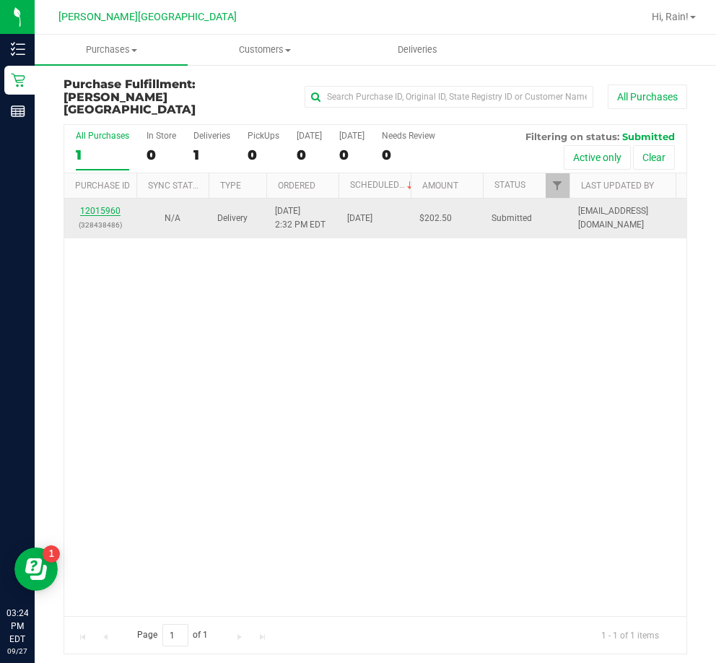
click at [97, 206] on link "12015960" at bounding box center [100, 211] width 40 height 10
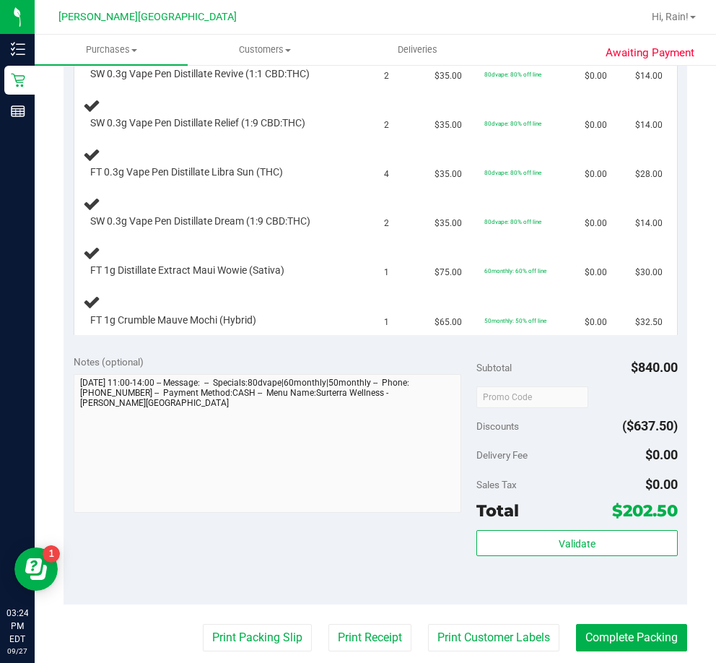
scroll to position [794, 0]
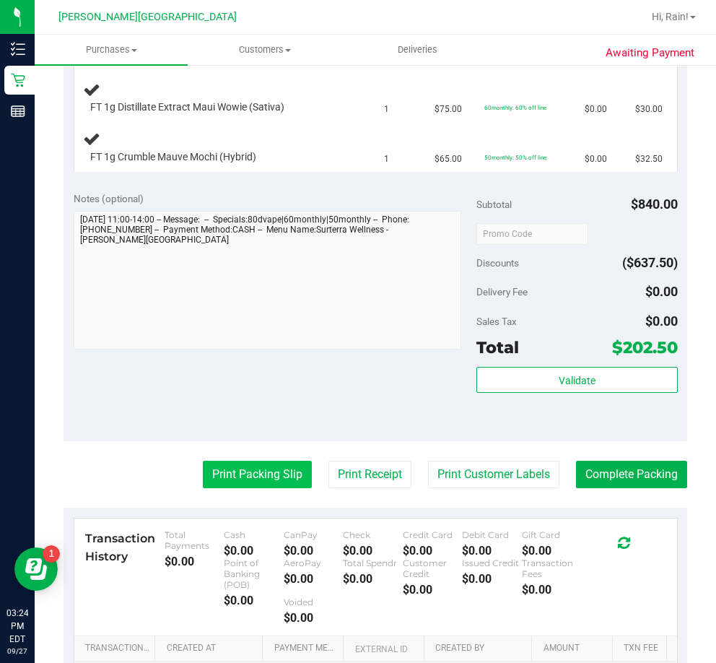
click at [276, 482] on button "Print Packing Slip" at bounding box center [257, 474] width 109 height 27
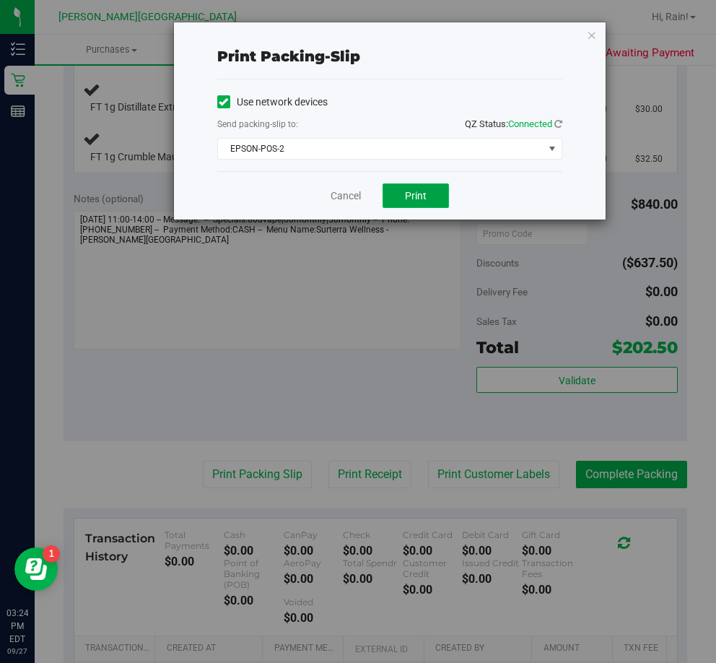
click at [409, 198] on span "Print" at bounding box center [416, 196] width 22 height 12
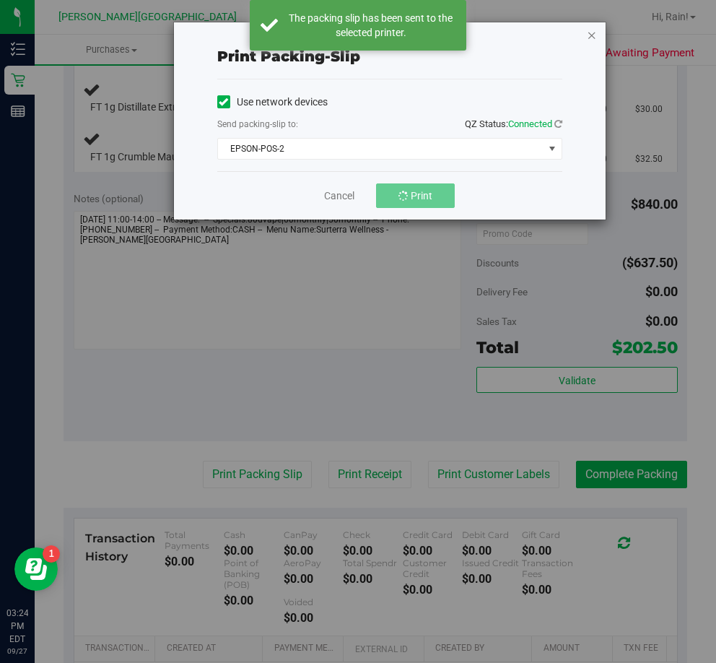
click at [595, 40] on icon "button" at bounding box center [592, 34] width 10 height 17
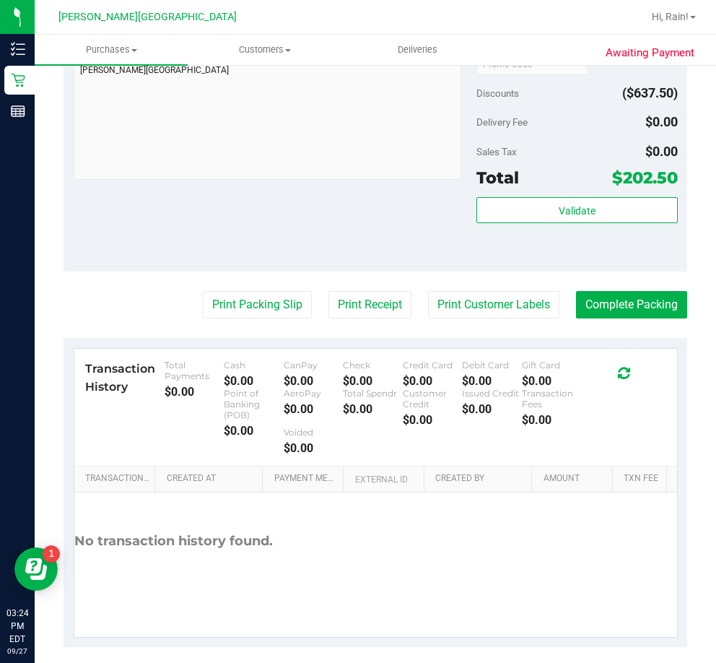
scroll to position [976, 0]
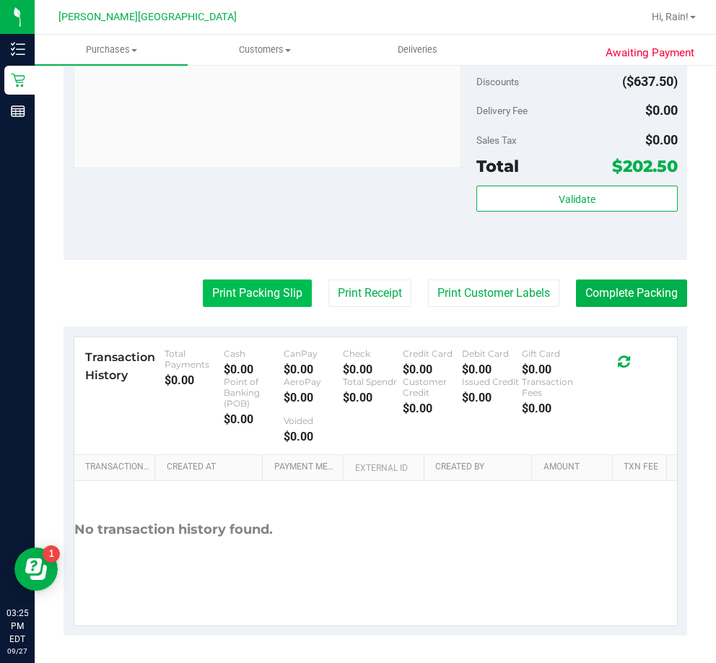
click at [294, 287] on button "Print Packing Slip" at bounding box center [257, 293] width 109 height 27
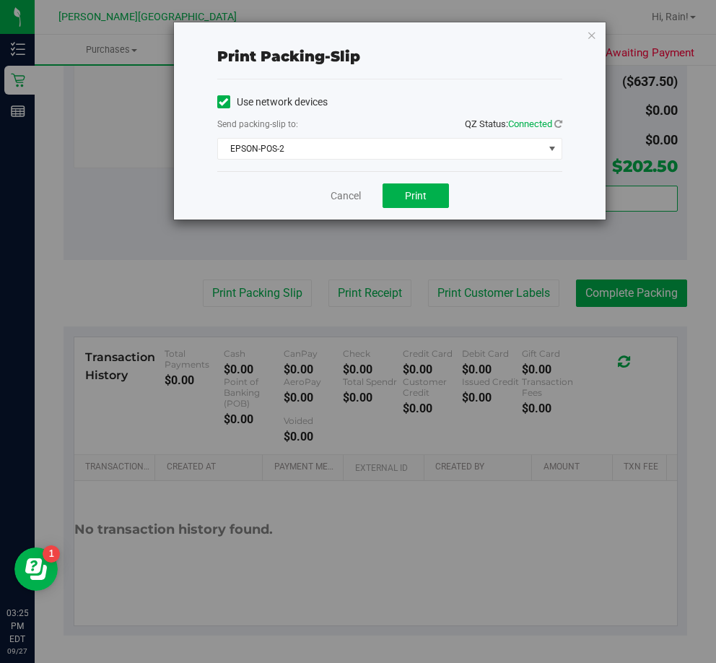
click at [438, 69] on div "Print packing-slip" at bounding box center [389, 57] width 345 height 46
click at [436, 213] on div "Cancel Print" at bounding box center [389, 195] width 345 height 48
click at [429, 199] on button "Print" at bounding box center [416, 195] width 66 height 25
click at [597, 33] on icon "button" at bounding box center [592, 34] width 10 height 17
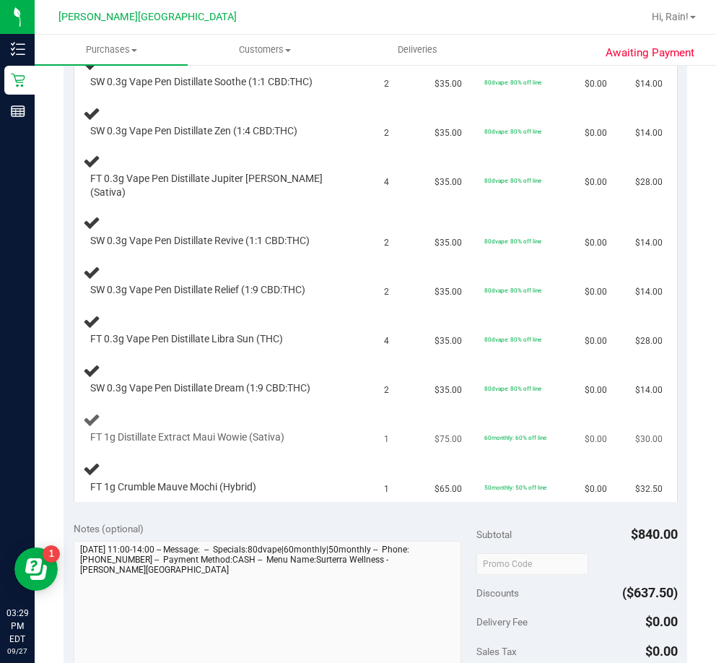
scroll to position [470, 0]
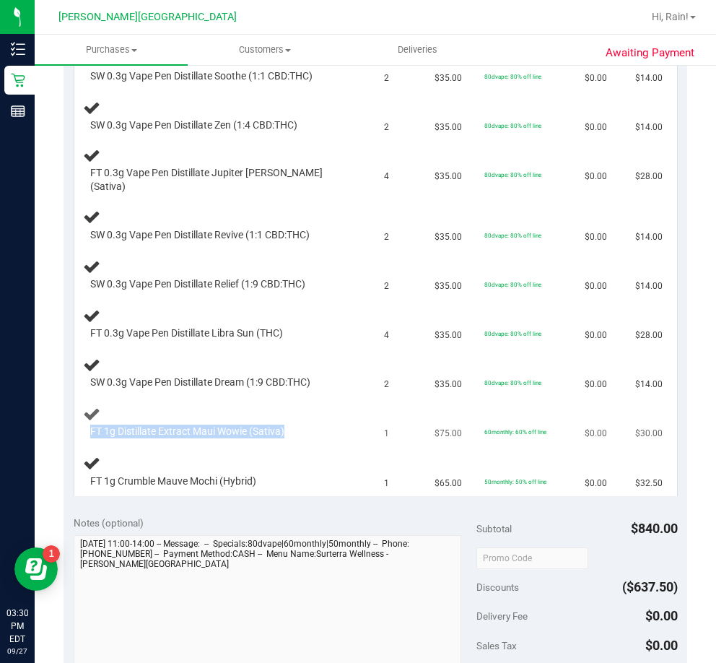
drag, startPoint x: 308, startPoint y: 425, endPoint x: 82, endPoint y: 425, distance: 226.8
click at [82, 425] on td "FT 1g Distillate Extract Maui Wowie (Sativa)" at bounding box center [225, 422] width 302 height 49
click at [497, 461] on td "50monthly: 50% off line" at bounding box center [526, 472] width 100 height 48
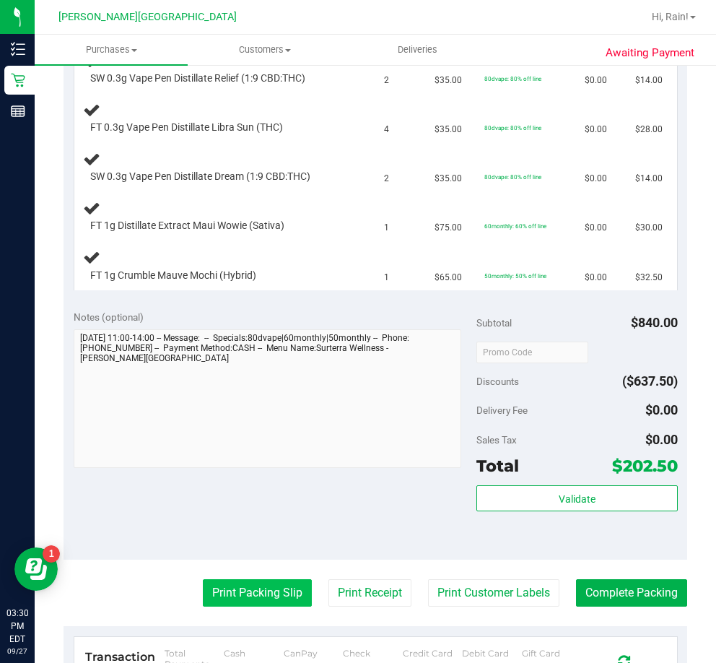
scroll to position [759, 0]
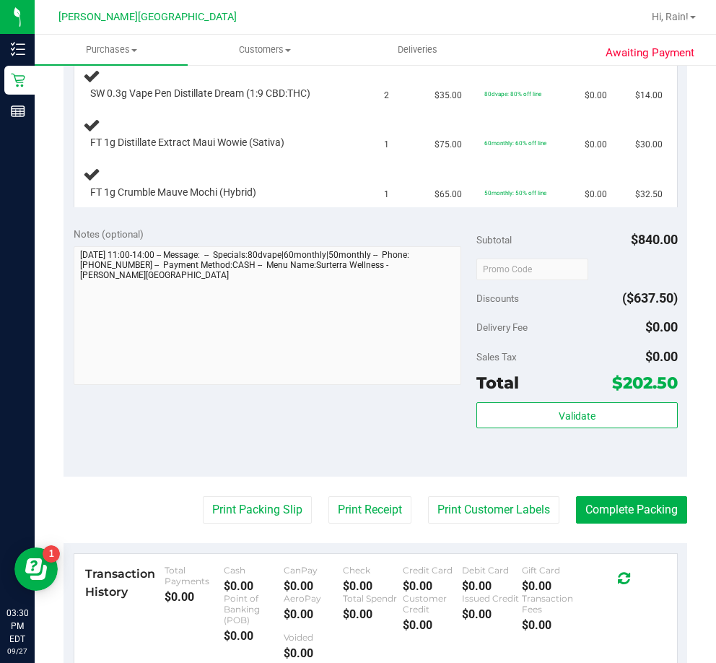
click at [443, 415] on div "Notes (optional) Subtotal $840.00 Discounts ($637.50) Delivery Fee $0.00 Sales …" at bounding box center [376, 347] width 624 height 260
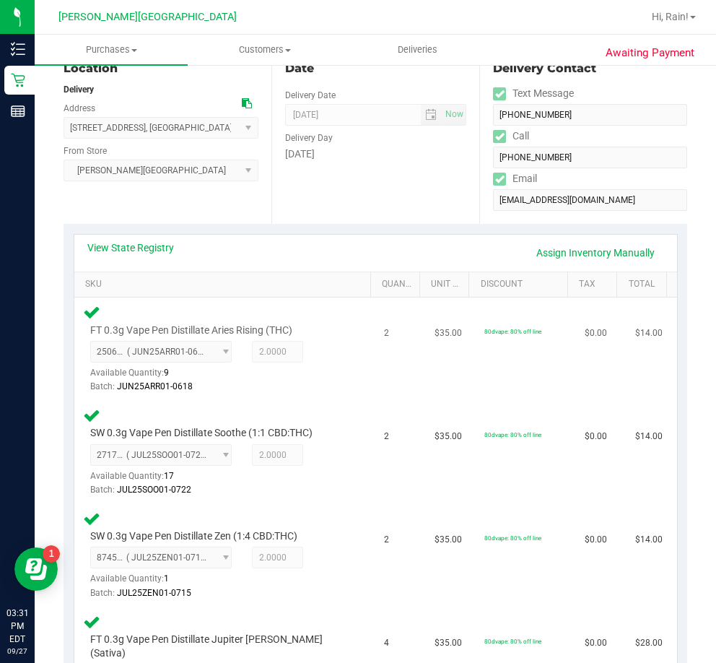
scroll to position [0, 0]
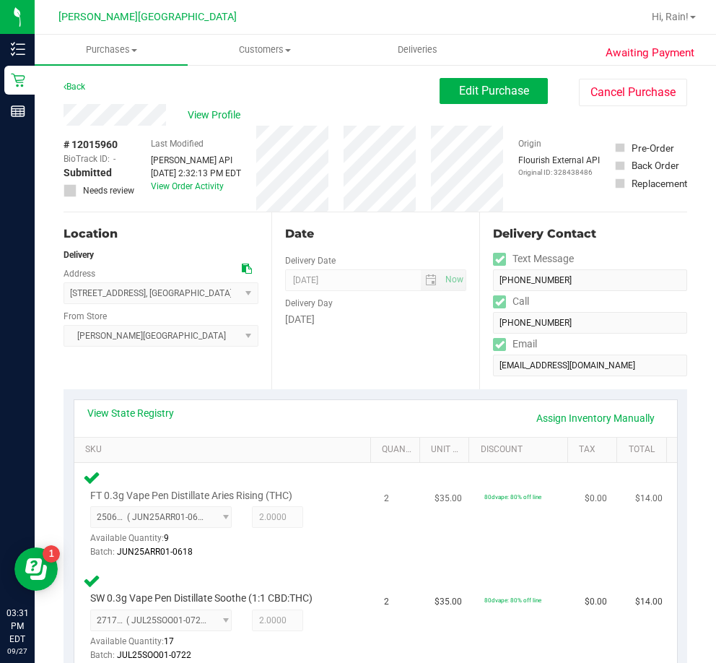
click at [345, 537] on div "FT 0.3g Vape Pen Distillate Aries Rising (THC) 2506684850197473 ( JUN25ARR01-06…" at bounding box center [225, 514] width 285 height 91
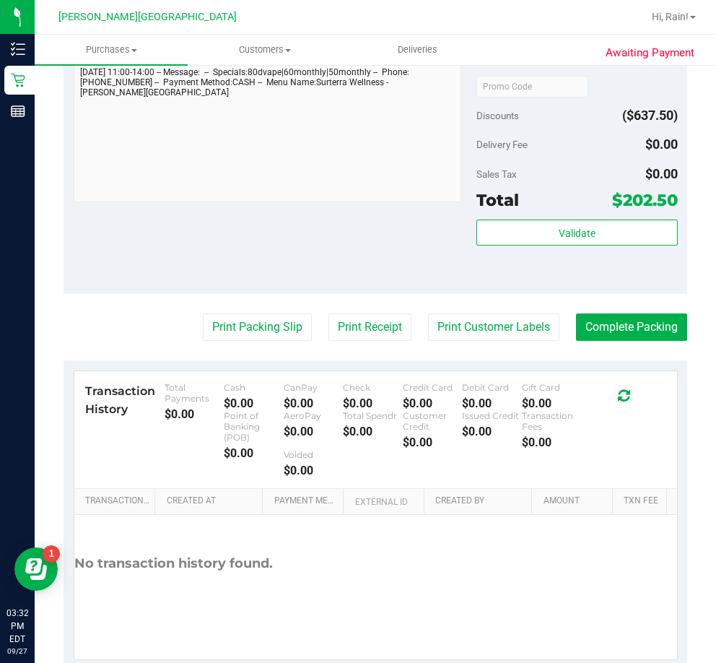
scroll to position [1505, 0]
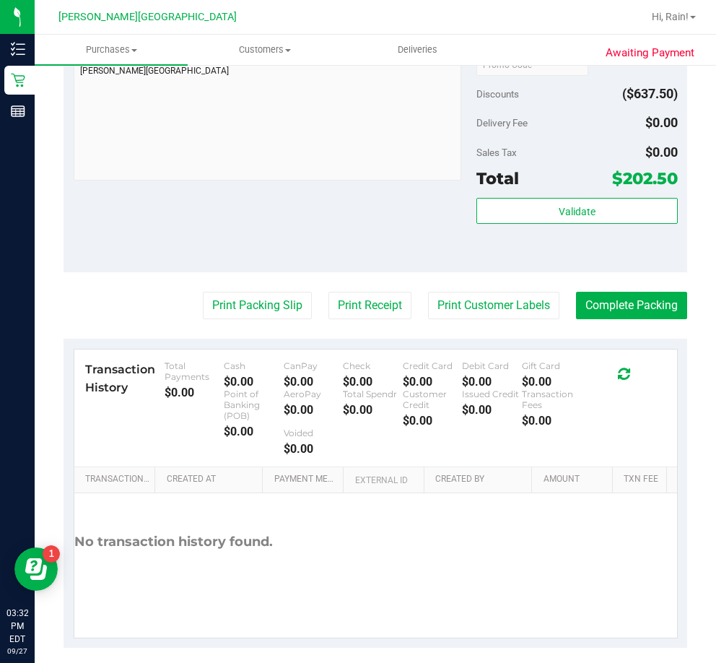
click at [557, 173] on div "Total $202.50" at bounding box center [578, 178] width 202 height 26
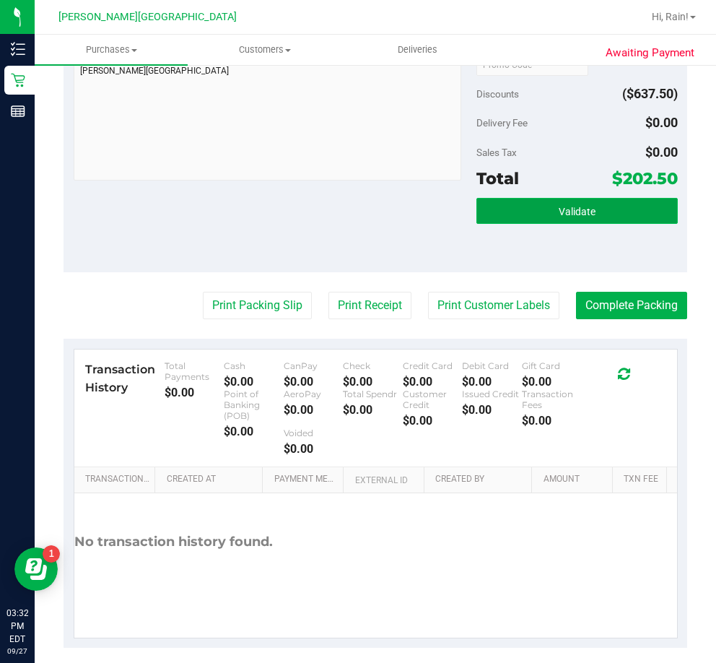
click at [565, 206] on span "Validate" at bounding box center [577, 212] width 37 height 12
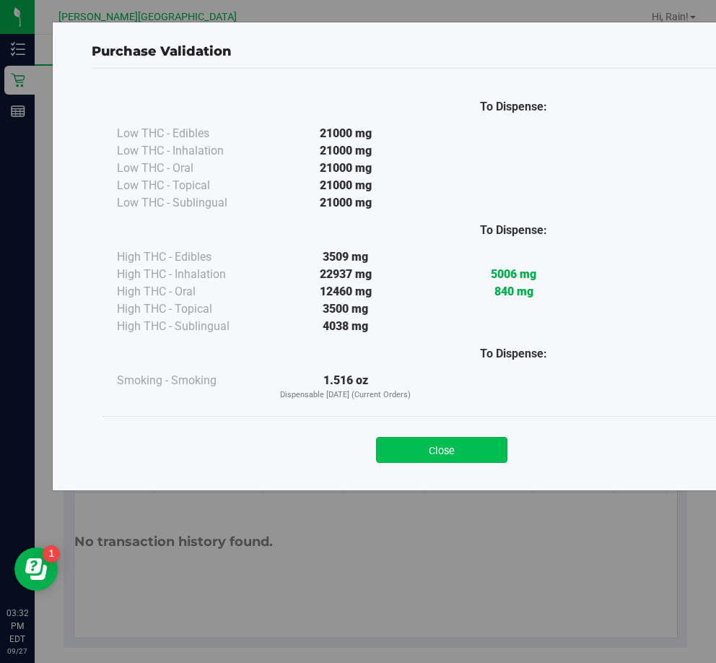
click at [411, 456] on button "Close" at bounding box center [441, 450] width 131 height 26
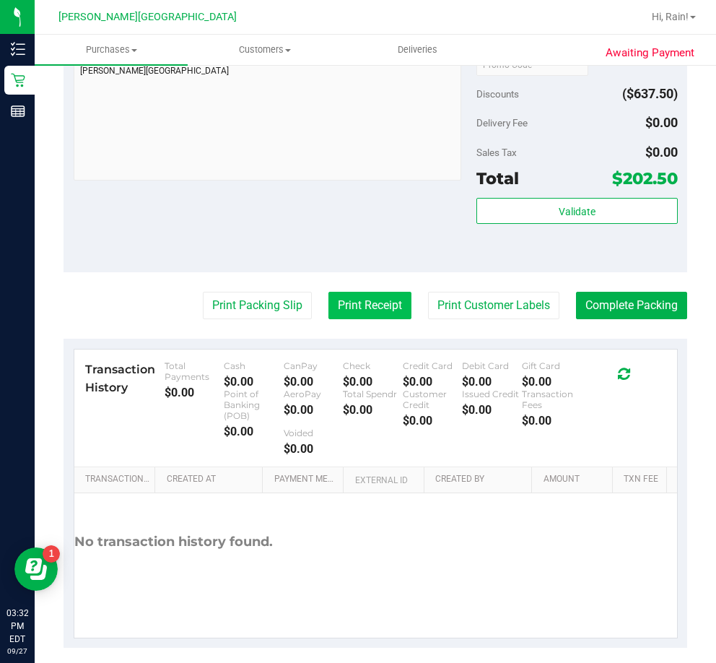
click at [329, 296] on button "Print Receipt" at bounding box center [370, 305] width 83 height 27
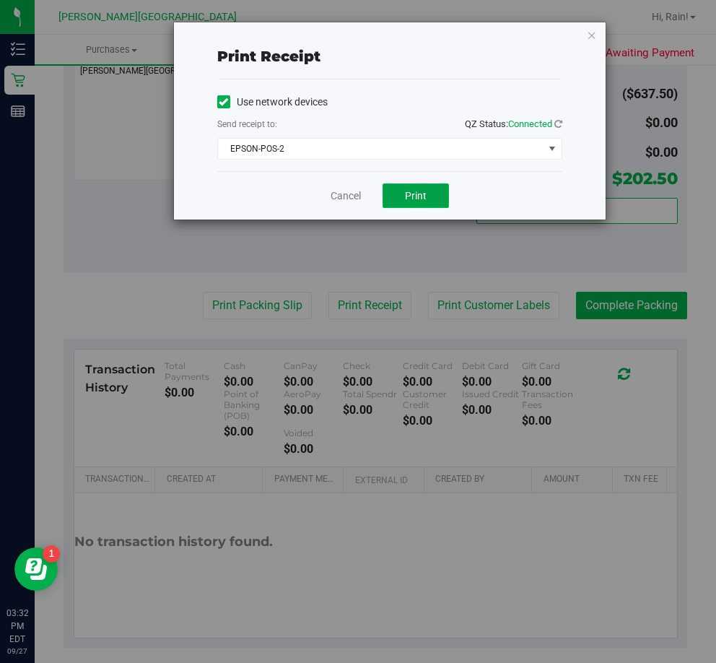
click at [413, 189] on button "Print" at bounding box center [416, 195] width 66 height 25
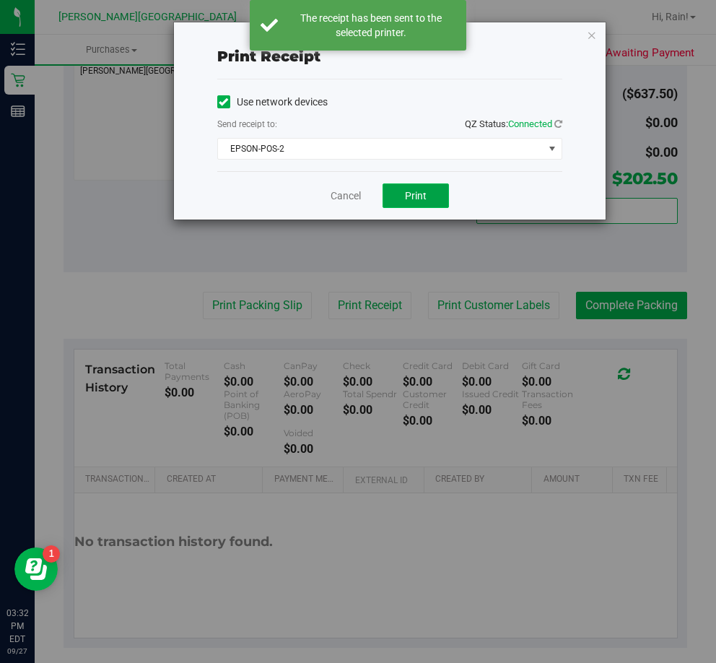
click at [415, 191] on span "Print" at bounding box center [416, 196] width 22 height 12
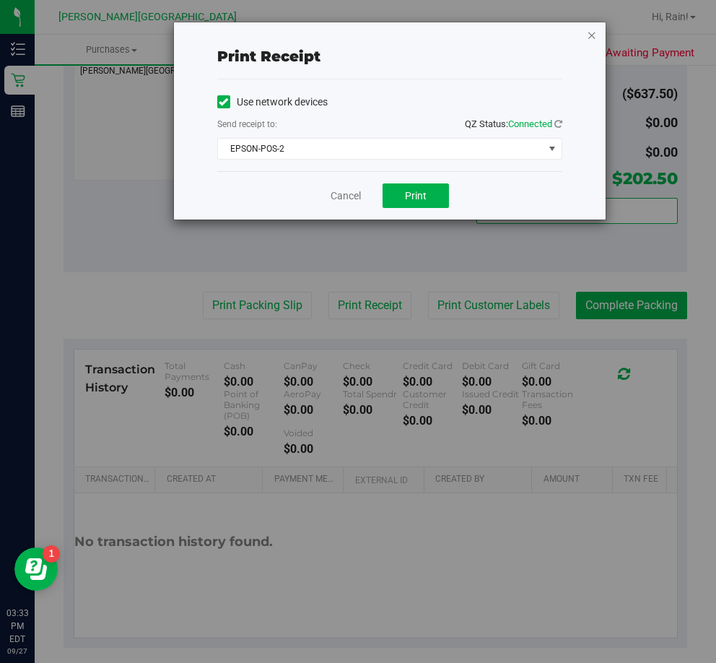
click at [593, 41] on icon "button" at bounding box center [592, 34] width 10 height 17
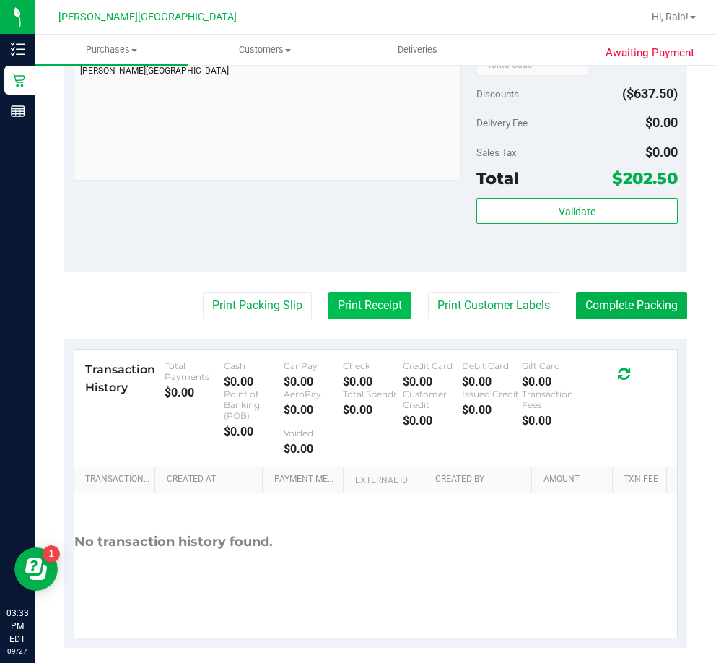
click at [348, 301] on button "Print Receipt" at bounding box center [370, 305] width 83 height 27
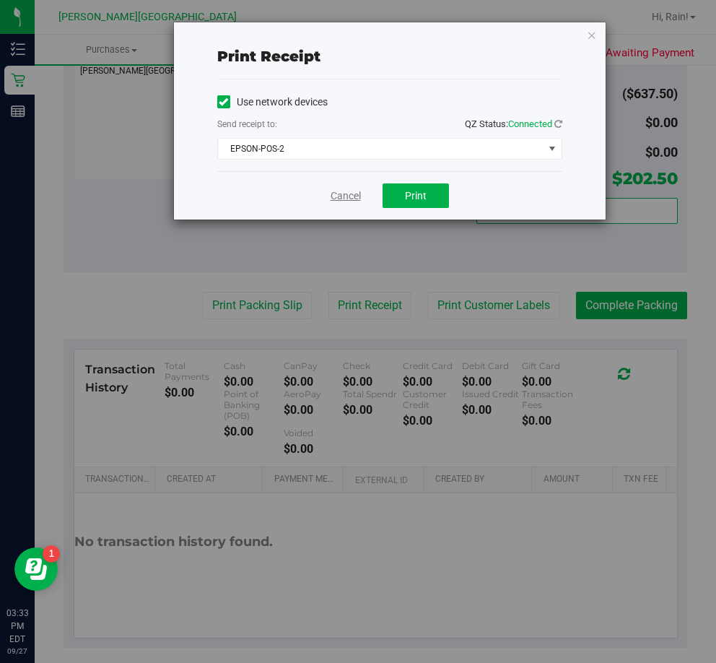
click at [332, 197] on link "Cancel" at bounding box center [346, 196] width 30 height 15
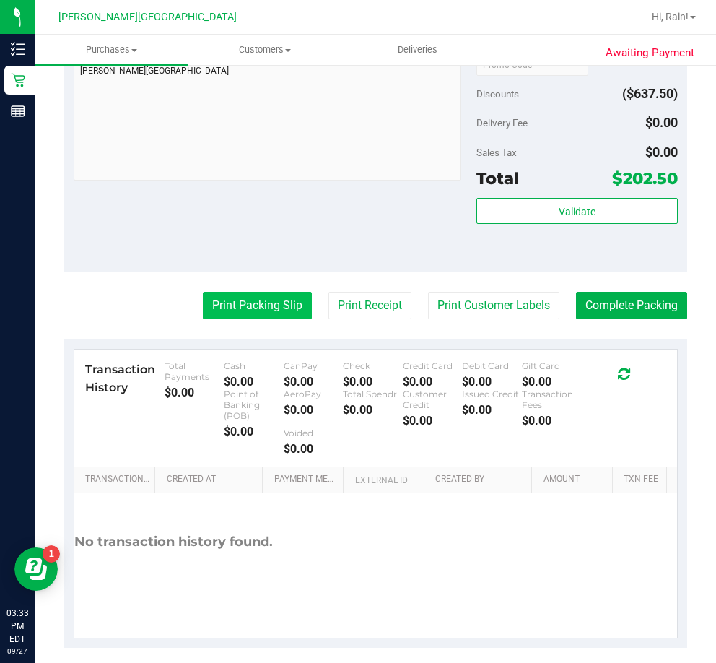
click at [271, 292] on button "Print Packing Slip" at bounding box center [257, 305] width 109 height 27
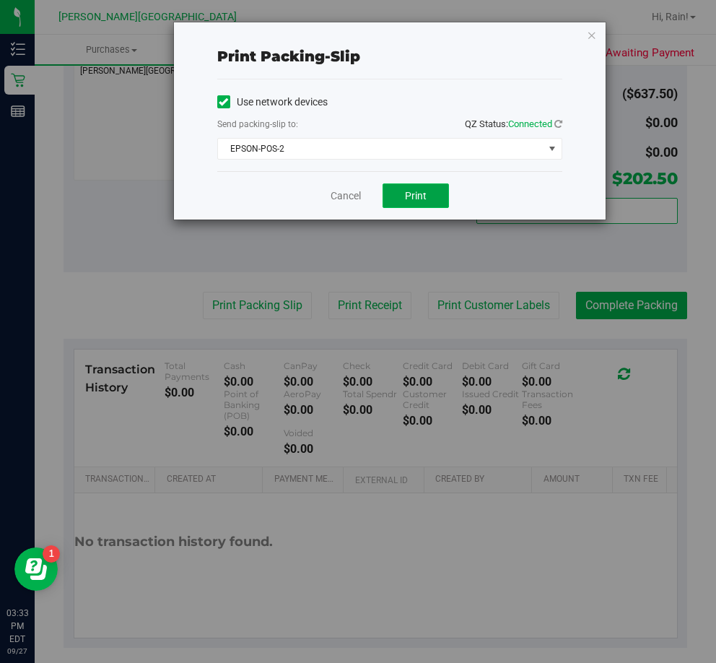
click at [421, 204] on button "Print" at bounding box center [416, 195] width 66 height 25
click at [351, 193] on link "Cancel" at bounding box center [346, 196] width 30 height 15
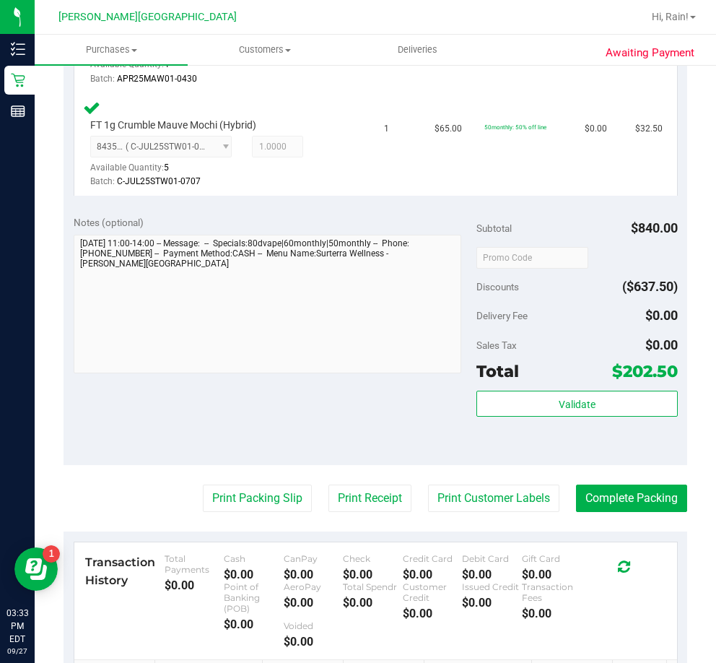
scroll to position [1372, 0]
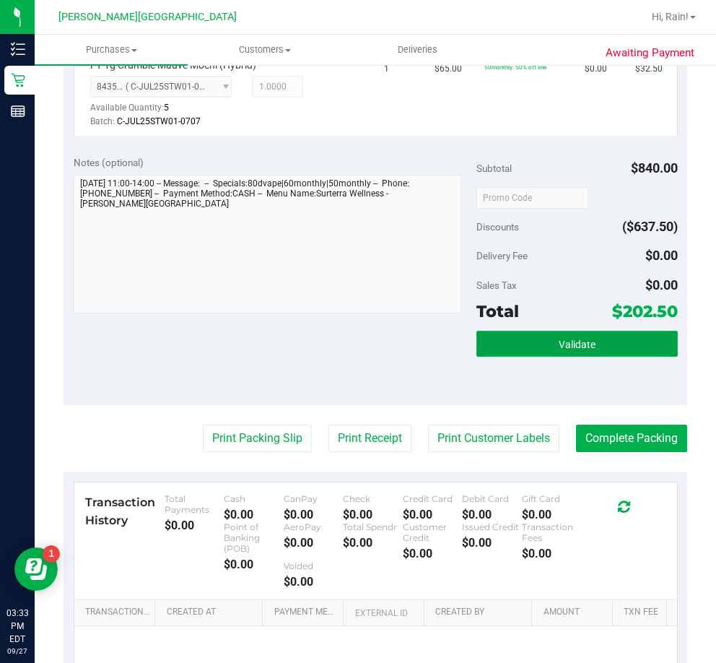
click at [559, 339] on span "Validate" at bounding box center [577, 345] width 37 height 12
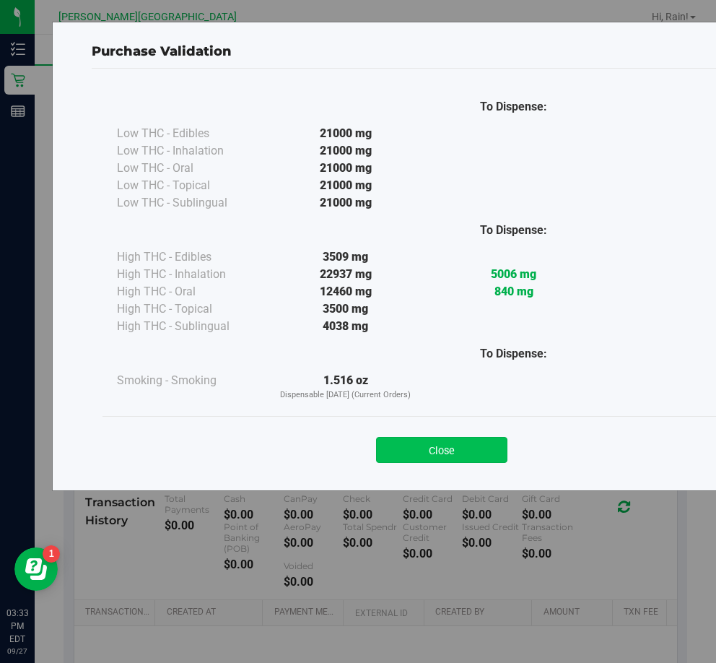
click at [481, 461] on button "Close" at bounding box center [441, 450] width 131 height 26
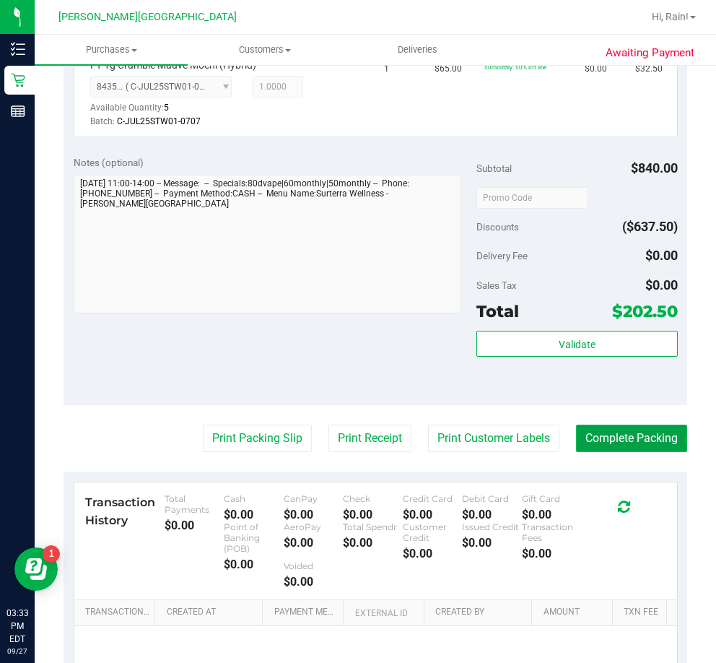
click at [649, 425] on button "Complete Packing" at bounding box center [631, 438] width 111 height 27
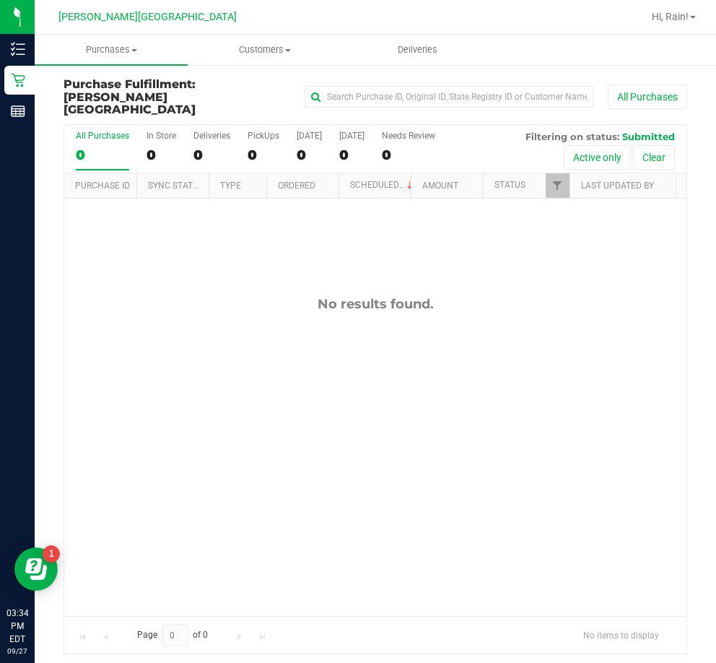
click at [505, 402] on div "No results found." at bounding box center [375, 456] width 623 height 515
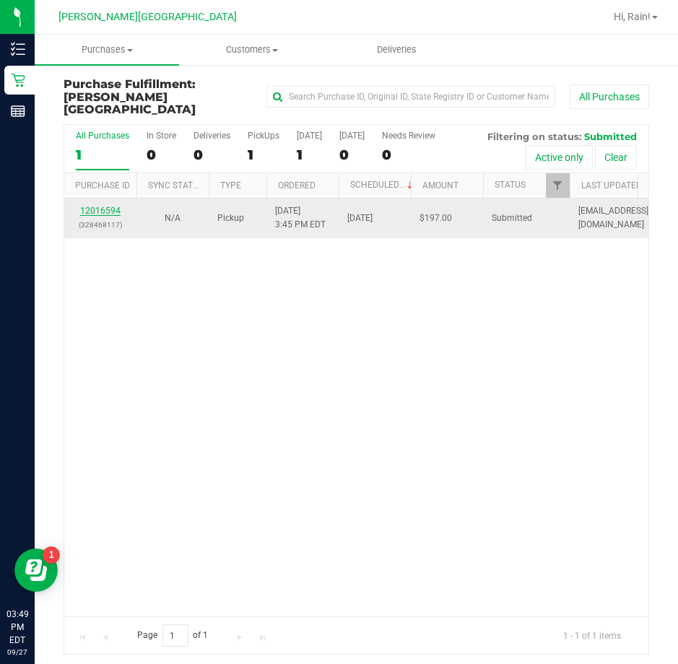
click at [95, 206] on link "12016594" at bounding box center [100, 211] width 40 height 10
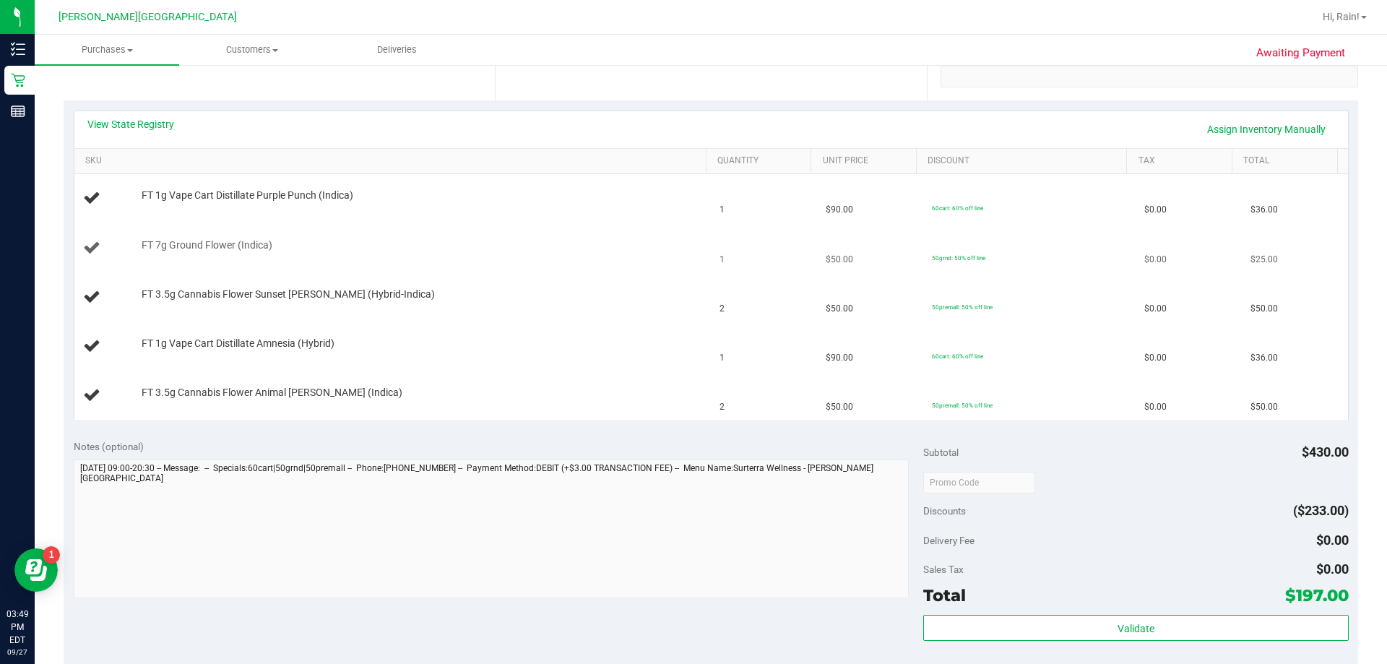
scroll to position [217, 0]
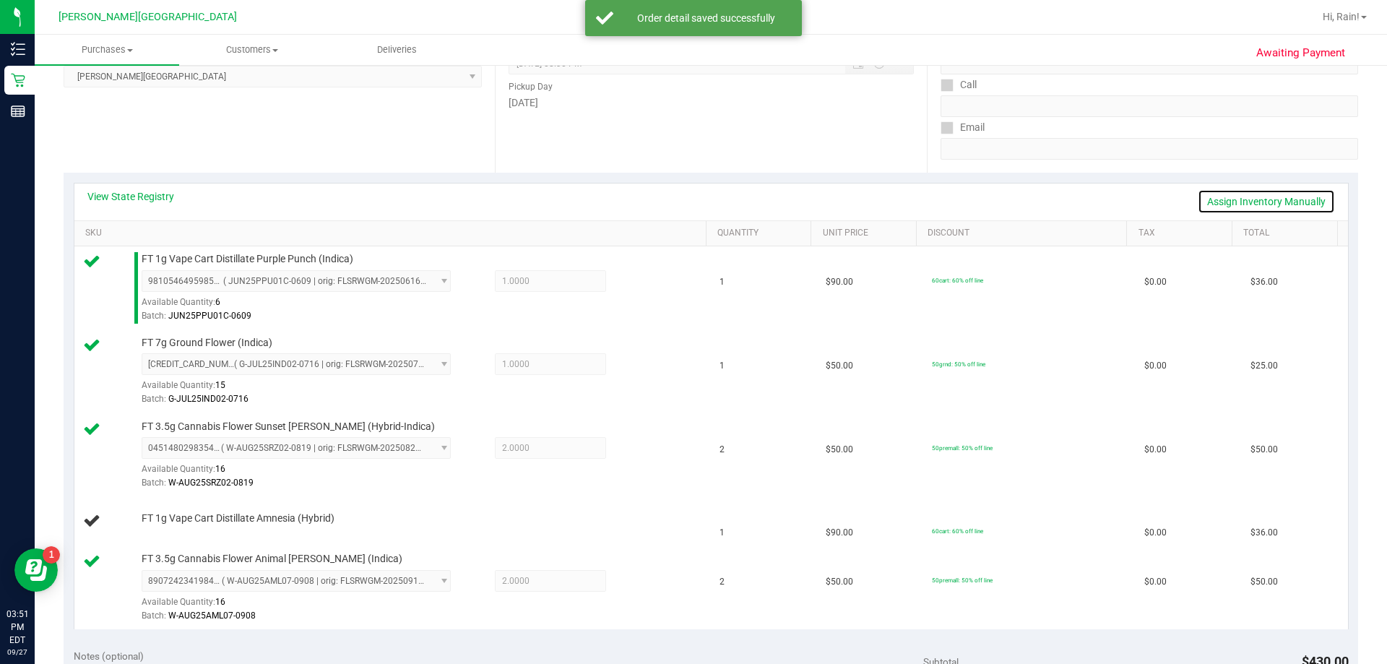
click at [677, 204] on link "Assign Inventory Manually" at bounding box center [1266, 201] width 137 height 25
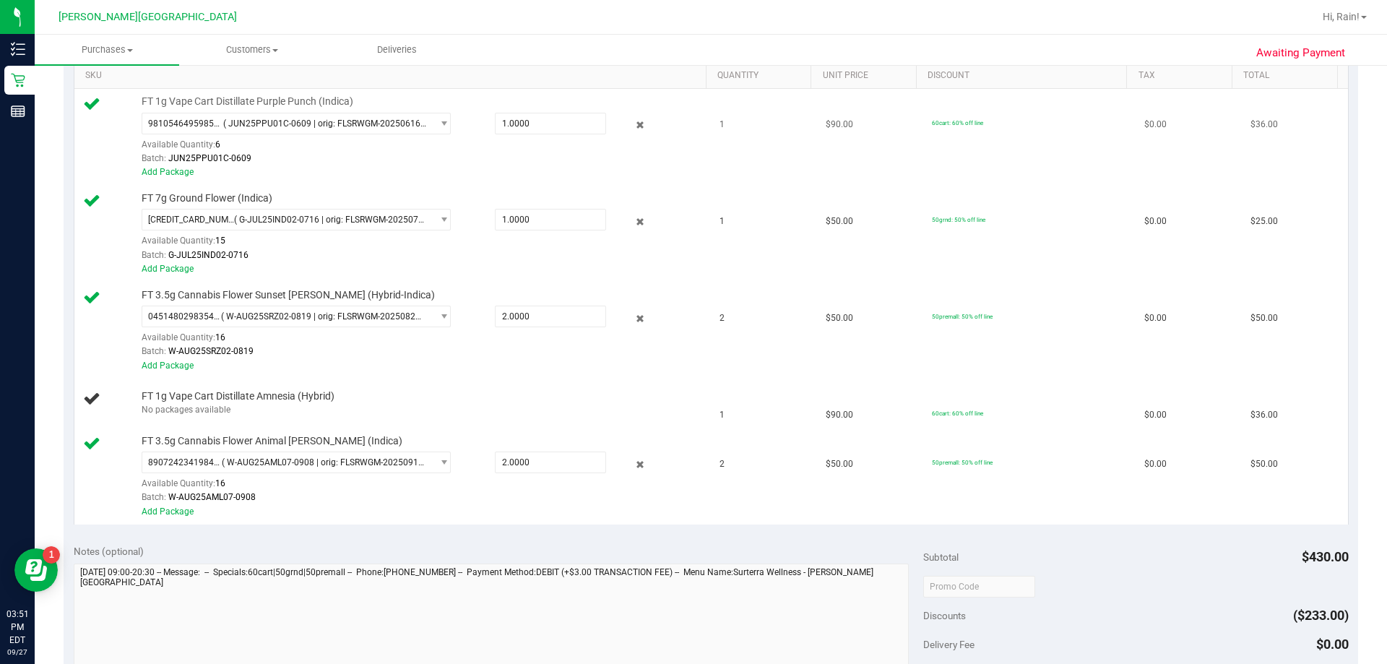
scroll to position [289, 0]
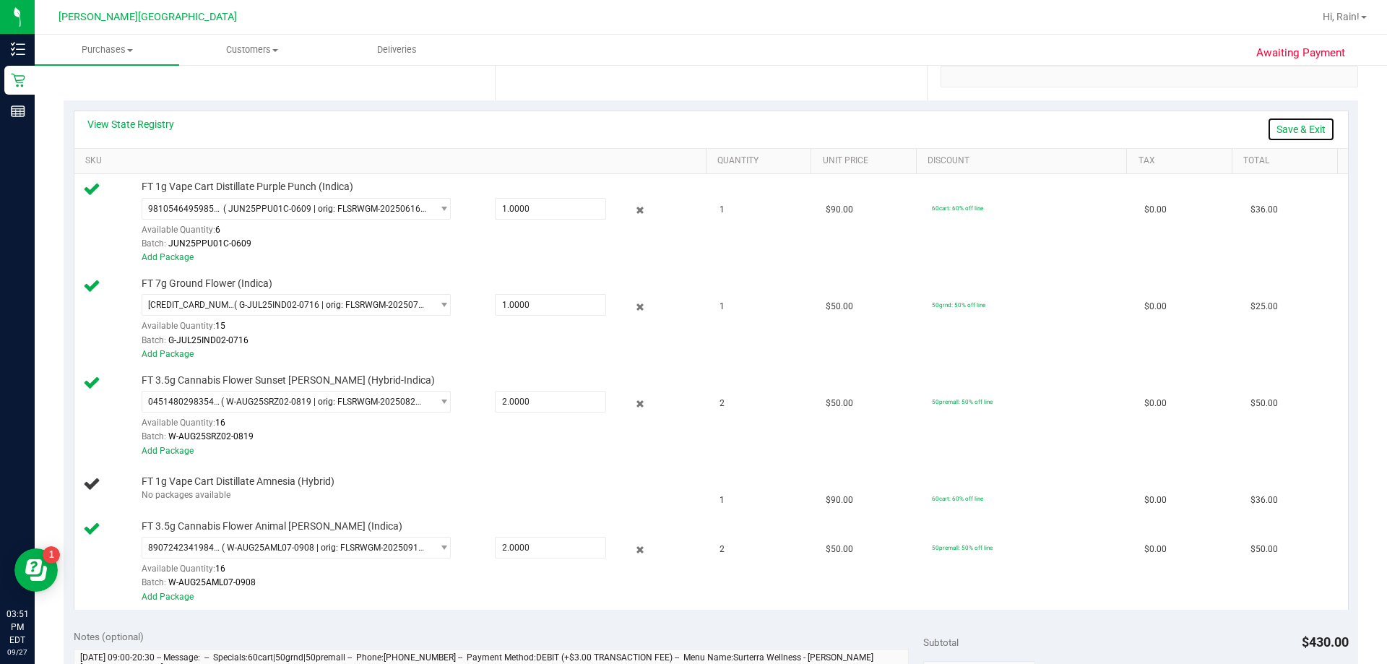
click at [677, 129] on link "Save & Exit" at bounding box center [1301, 129] width 68 height 25
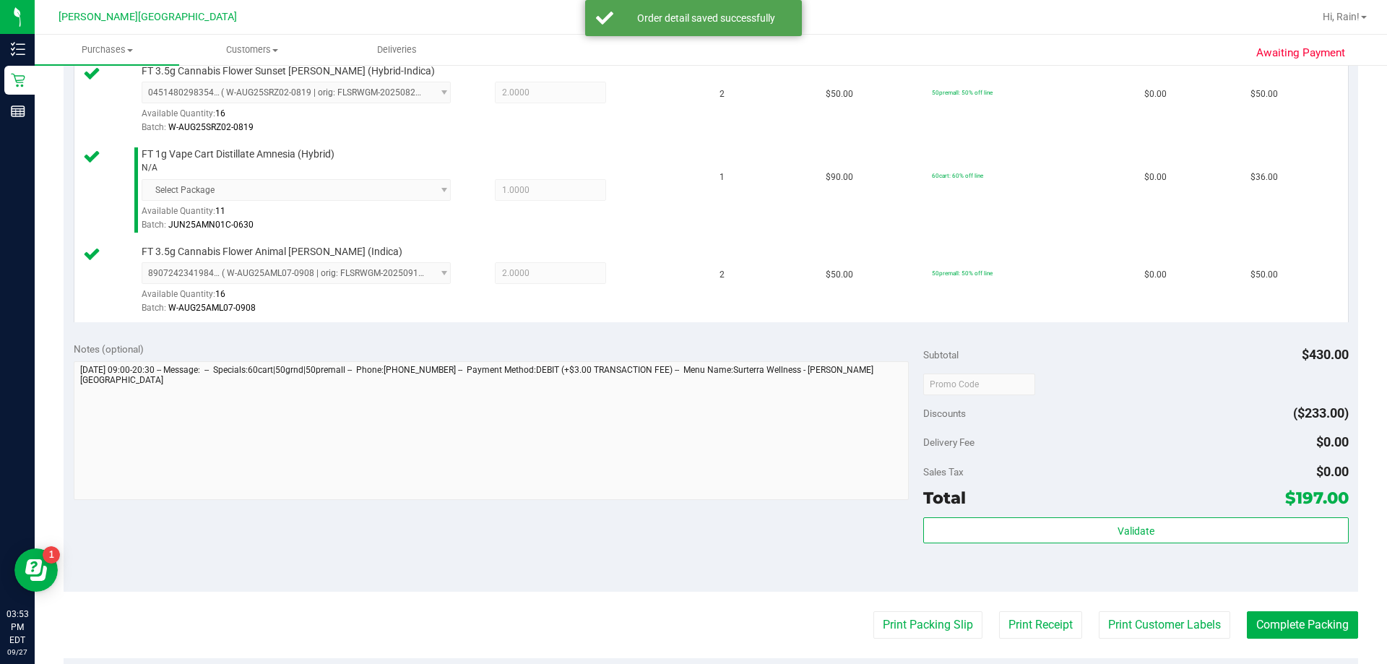
scroll to position [578, 0]
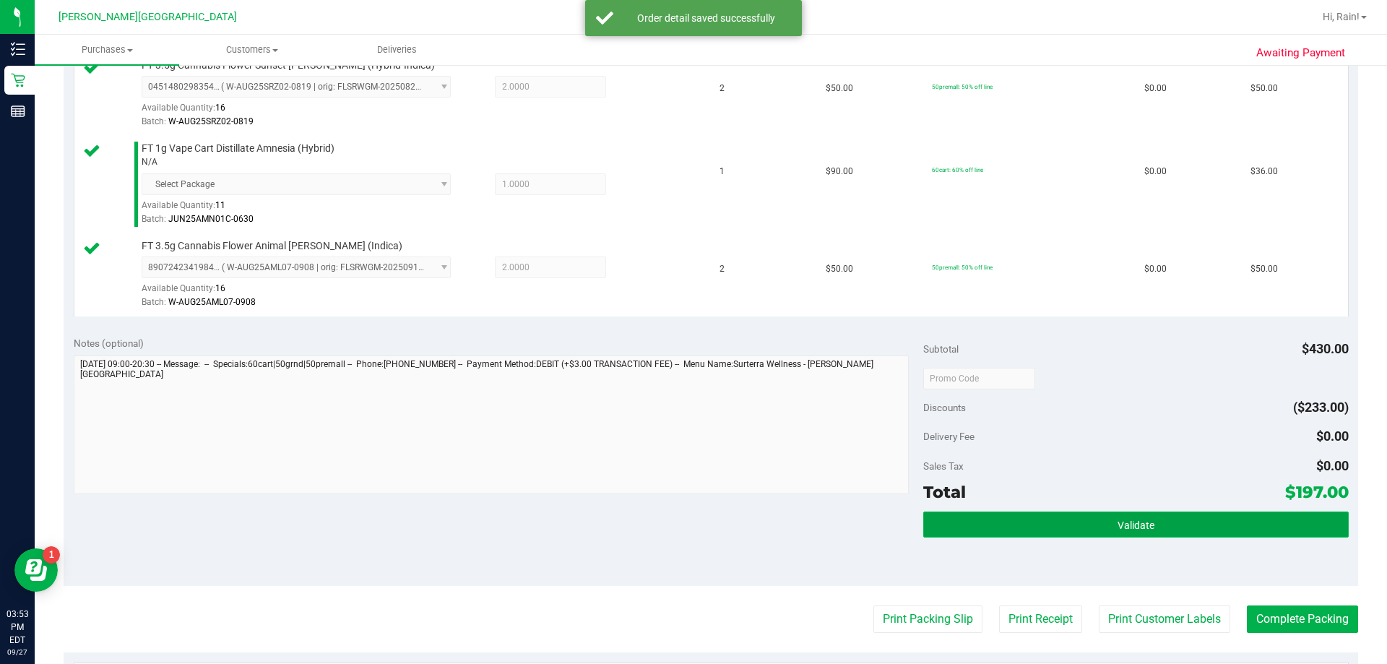
click at [677, 519] on button "Validate" at bounding box center [1135, 524] width 425 height 26
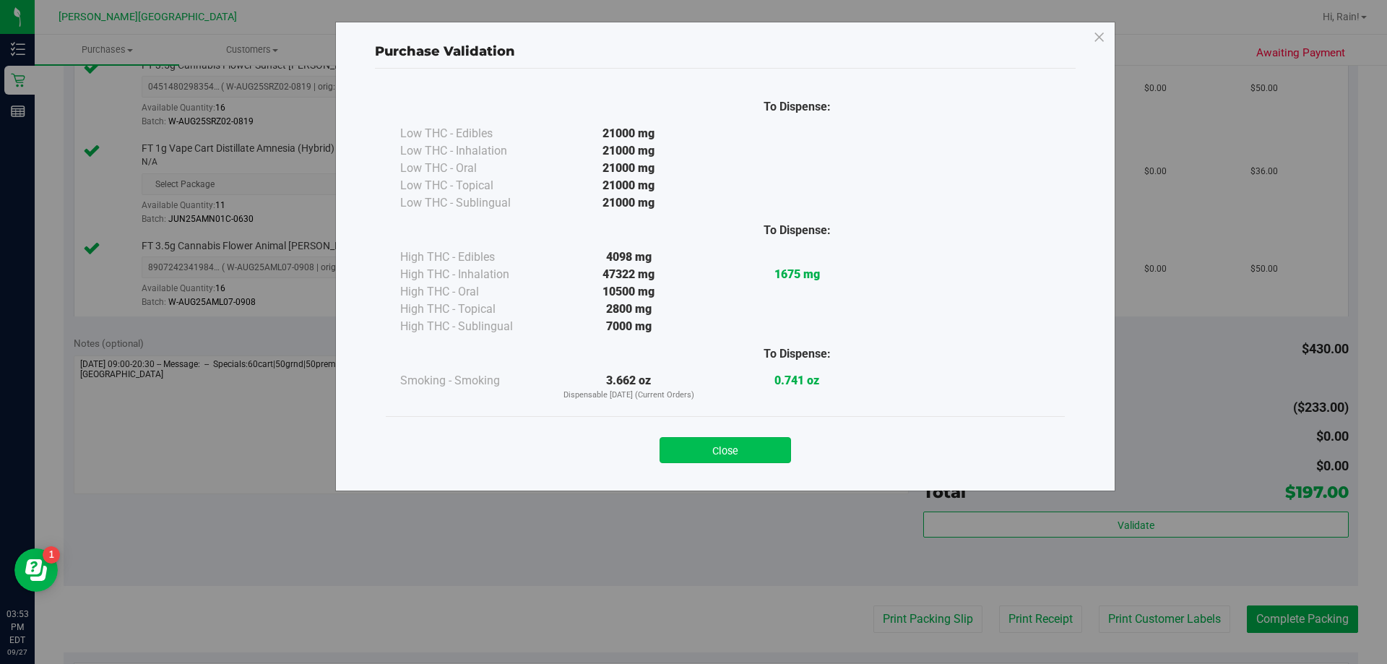
click at [677, 456] on button "Close" at bounding box center [724, 450] width 131 height 26
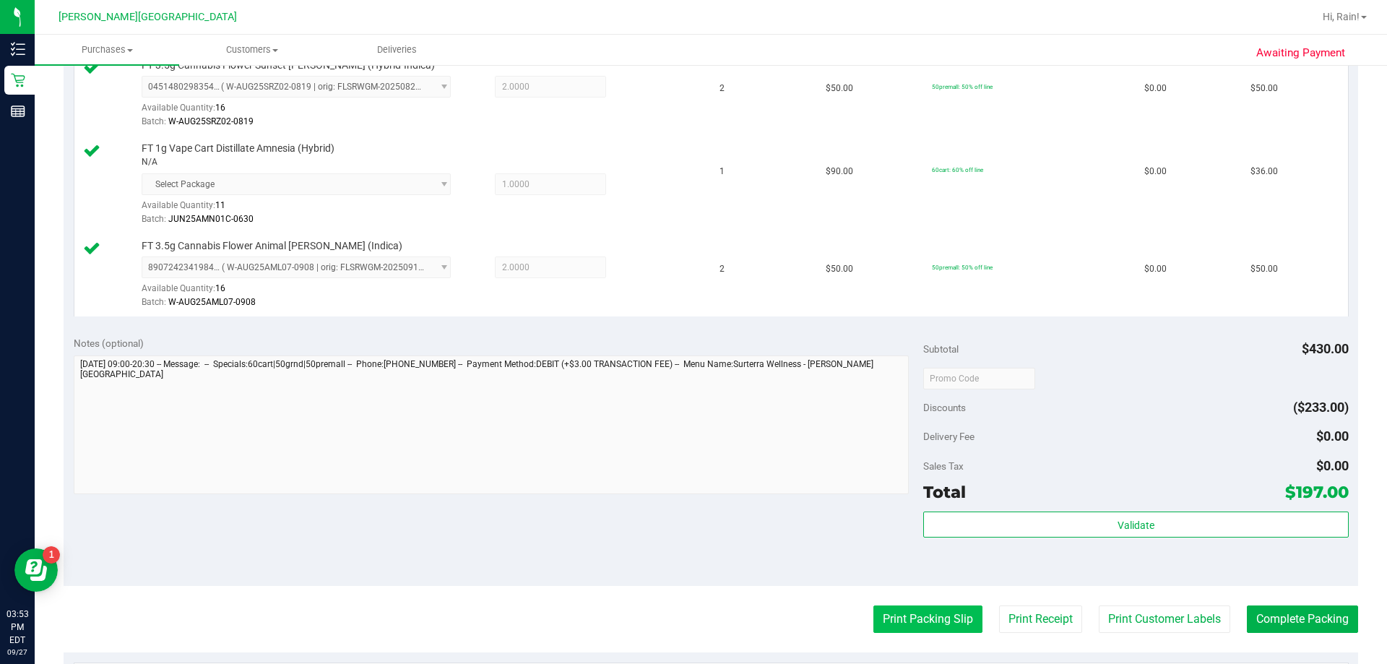
click at [677, 628] on button "Print Packing Slip" at bounding box center [927, 618] width 109 height 27
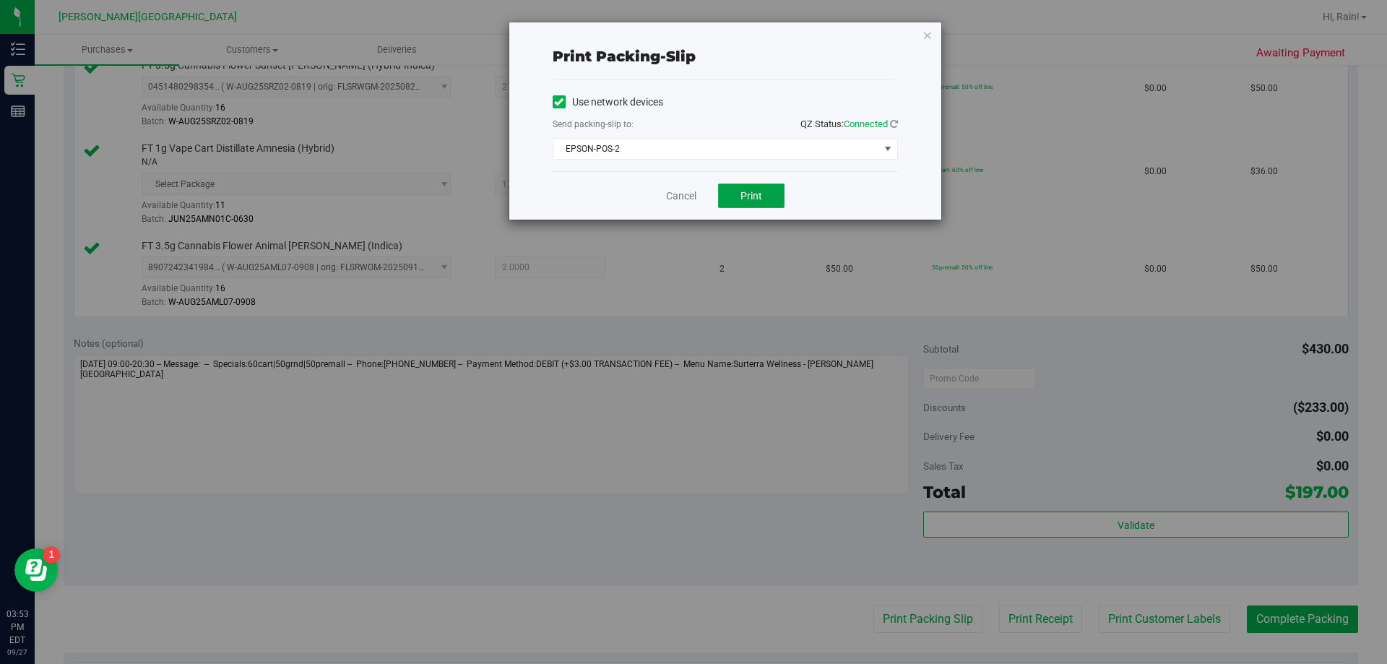
click at [677, 201] on span "Print" at bounding box center [751, 196] width 22 height 12
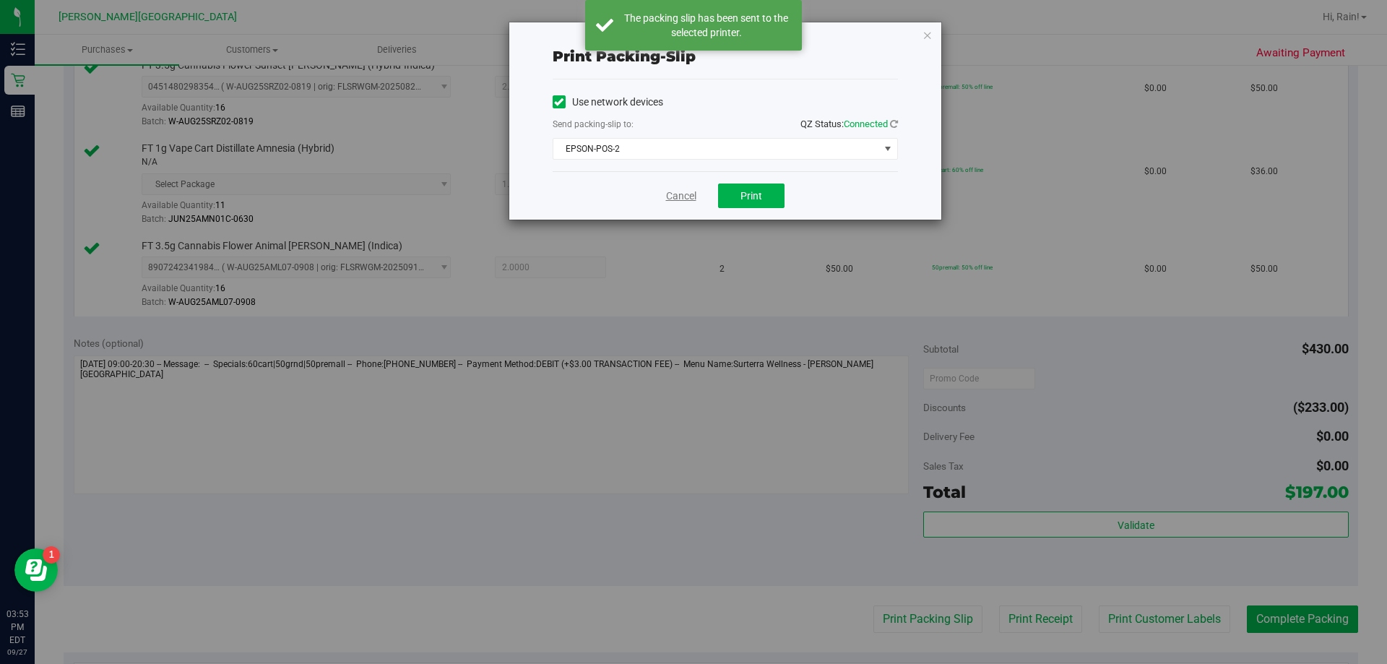
click at [677, 196] on link "Cancel" at bounding box center [681, 196] width 30 height 15
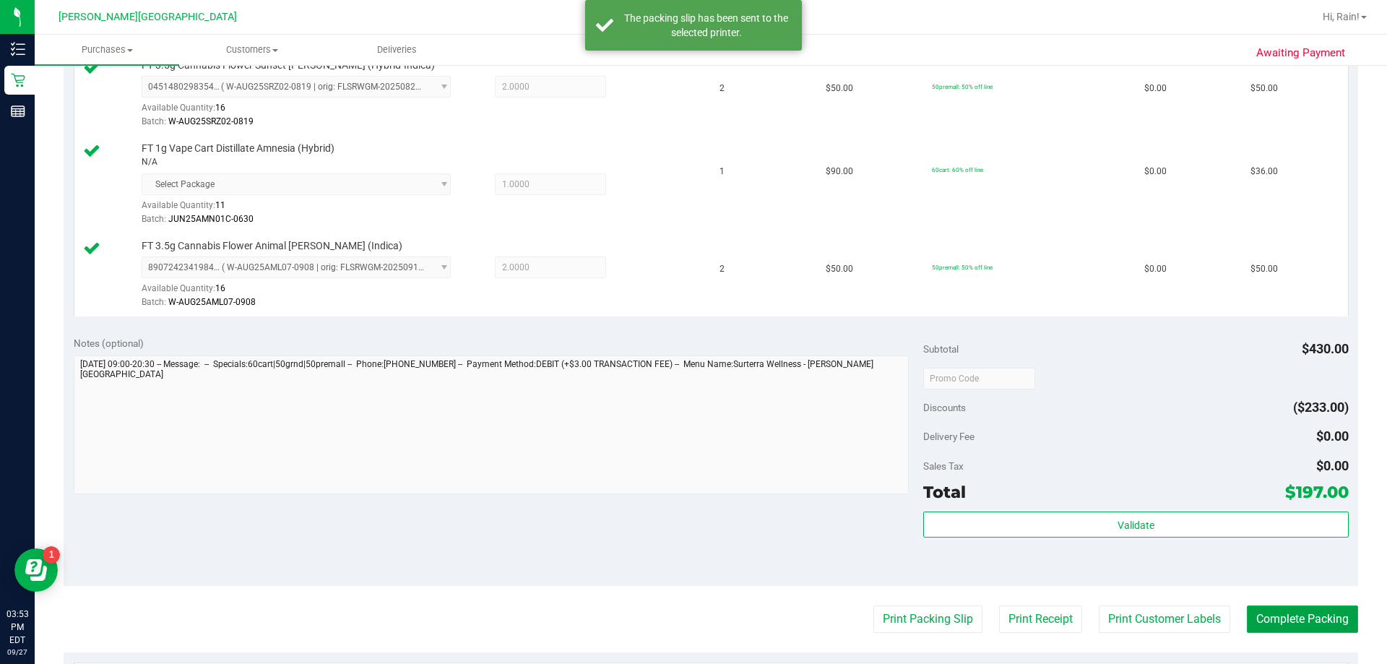
click at [677, 618] on button "Complete Packing" at bounding box center [1302, 618] width 111 height 27
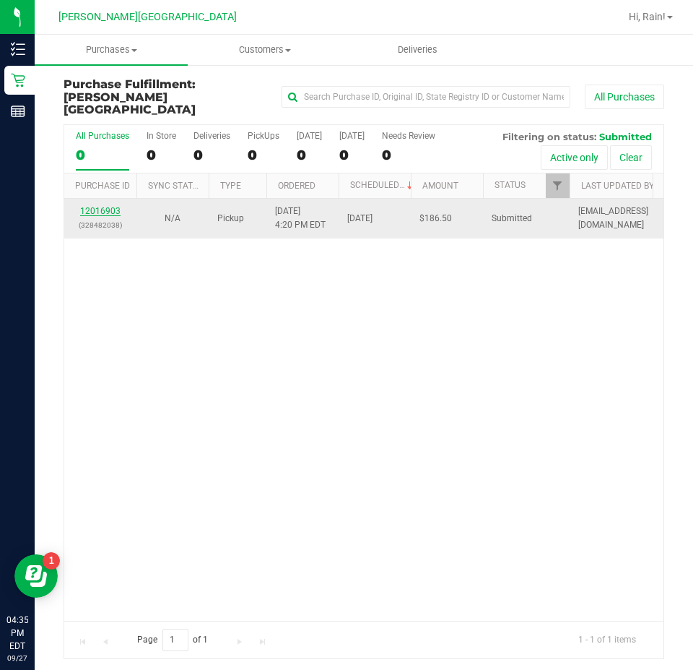
click at [103, 206] on link "12016903" at bounding box center [100, 211] width 40 height 10
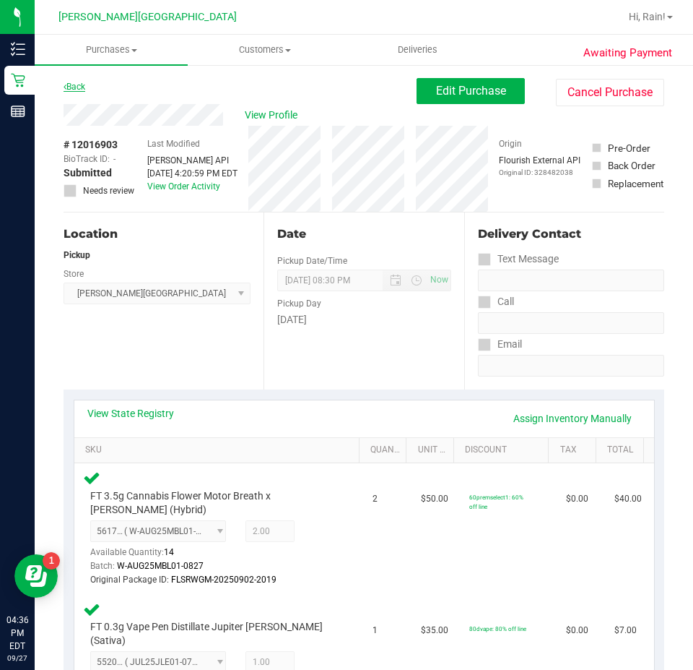
click at [82, 84] on link "Back" at bounding box center [75, 87] width 22 height 10
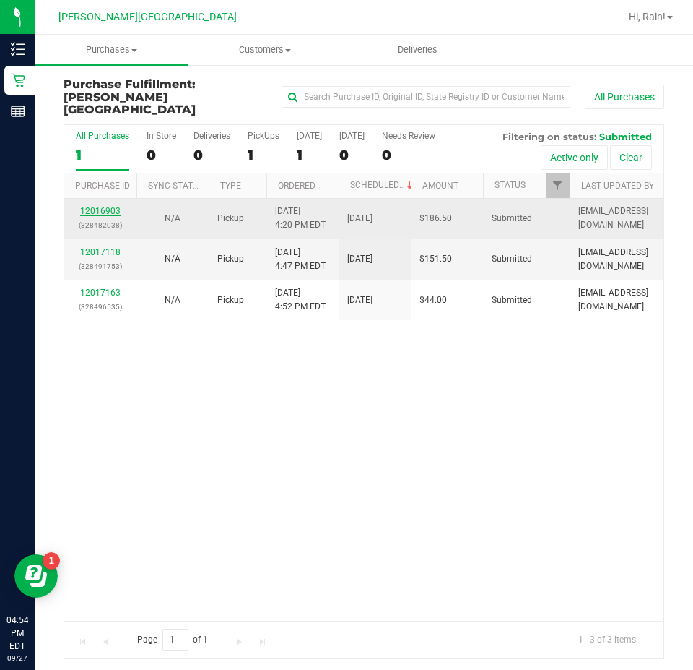
click at [104, 206] on link "12016903" at bounding box center [100, 211] width 40 height 10
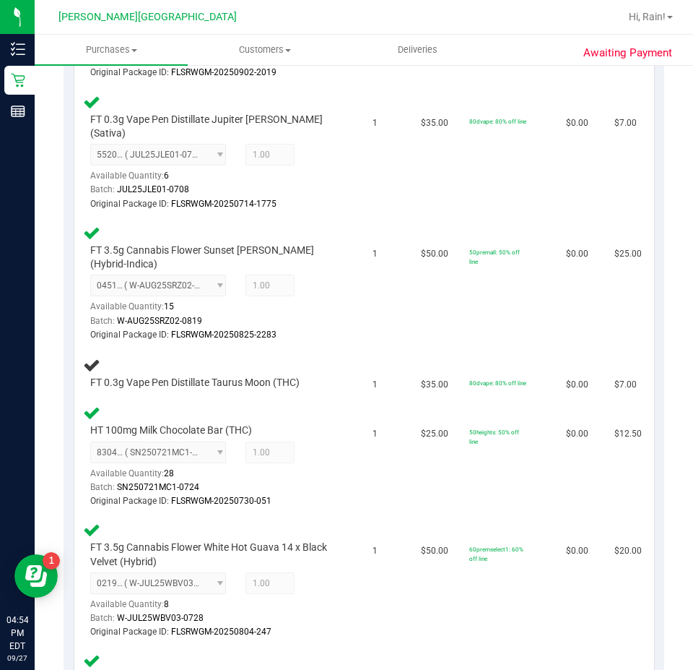
scroll to position [506, 0]
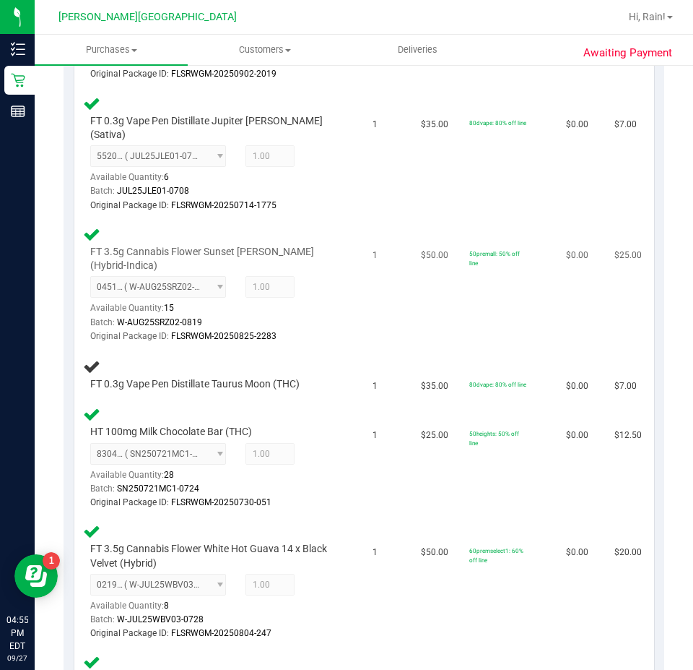
click at [442, 334] on td "$50.00" at bounding box center [436, 285] width 48 height 131
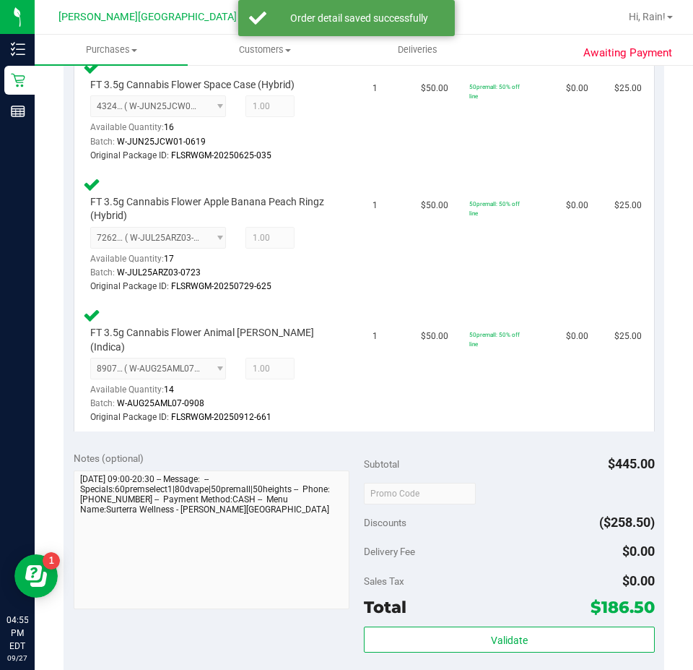
scroll to position [1300, 0]
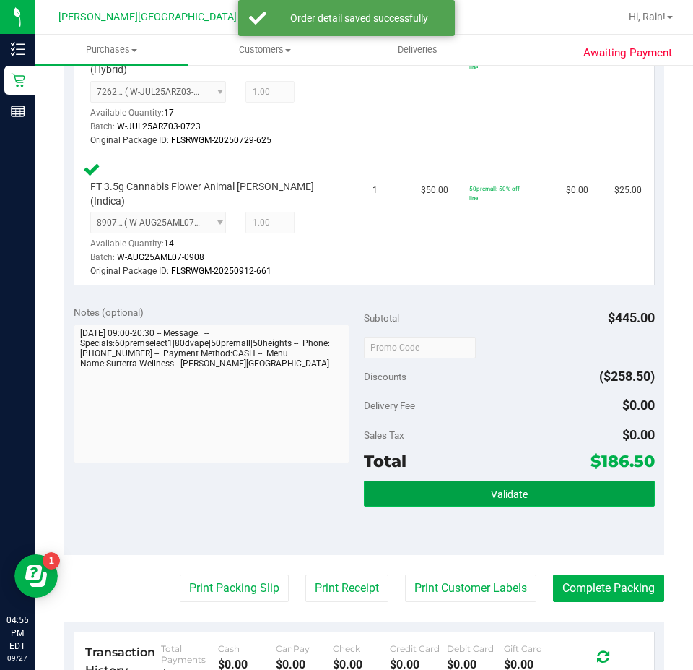
click at [571, 480] on button "Validate" at bounding box center [509, 493] width 291 height 26
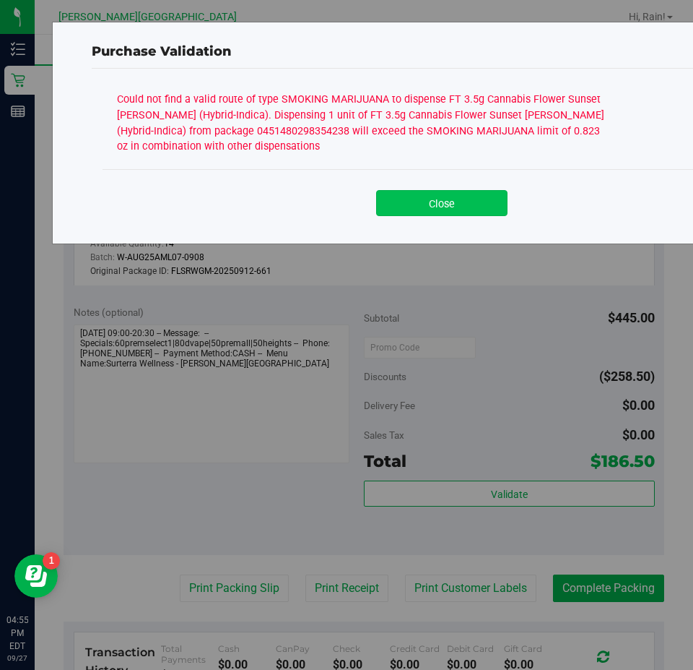
click at [434, 205] on button "Close" at bounding box center [441, 203] width 131 height 26
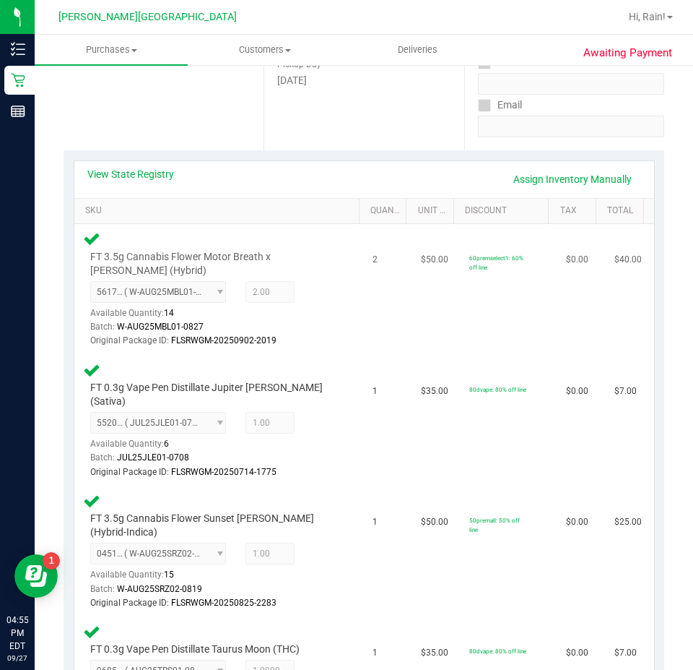
scroll to position [217, 0]
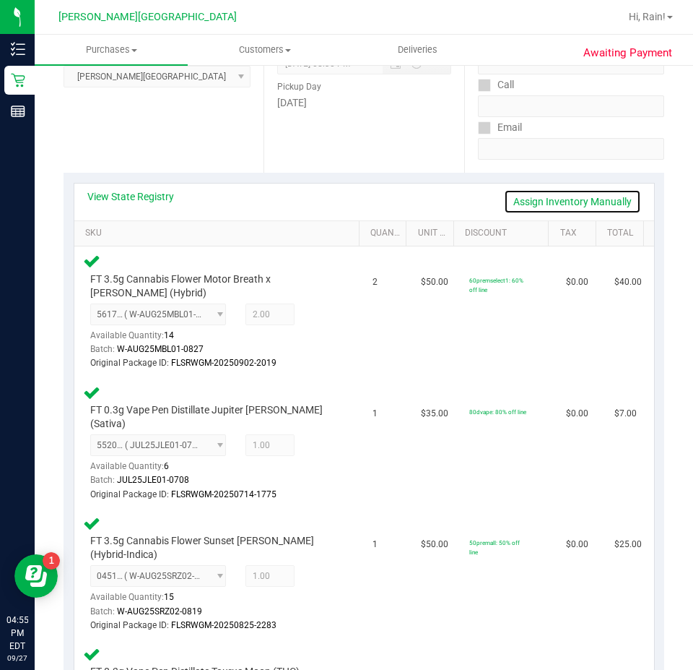
click at [550, 199] on link "Assign Inventory Manually" at bounding box center [572, 201] width 137 height 25
click at [581, 191] on link "Save & Exit" at bounding box center [607, 201] width 68 height 25
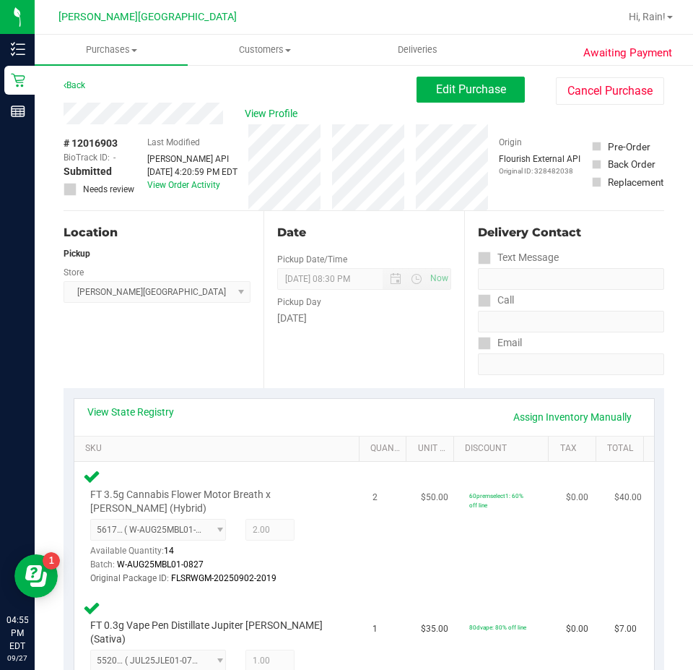
scroll to position [0, 0]
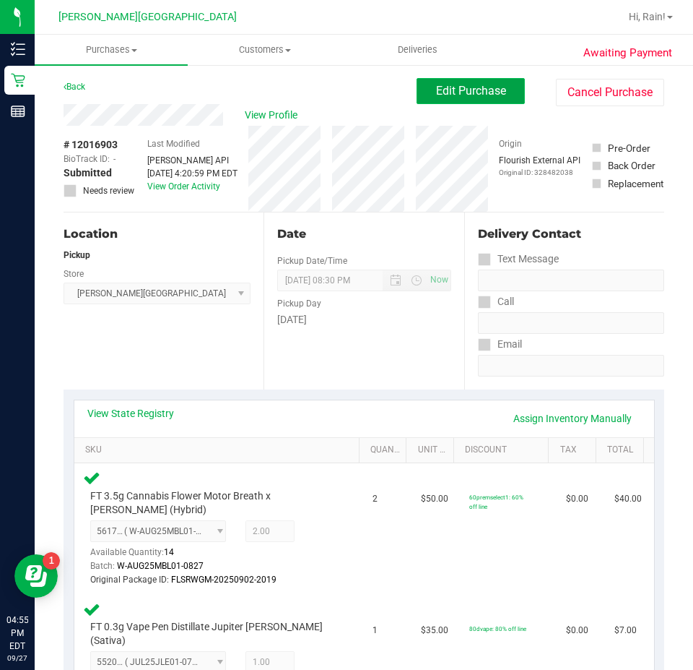
click at [490, 97] on span "Edit Purchase" at bounding box center [471, 91] width 70 height 14
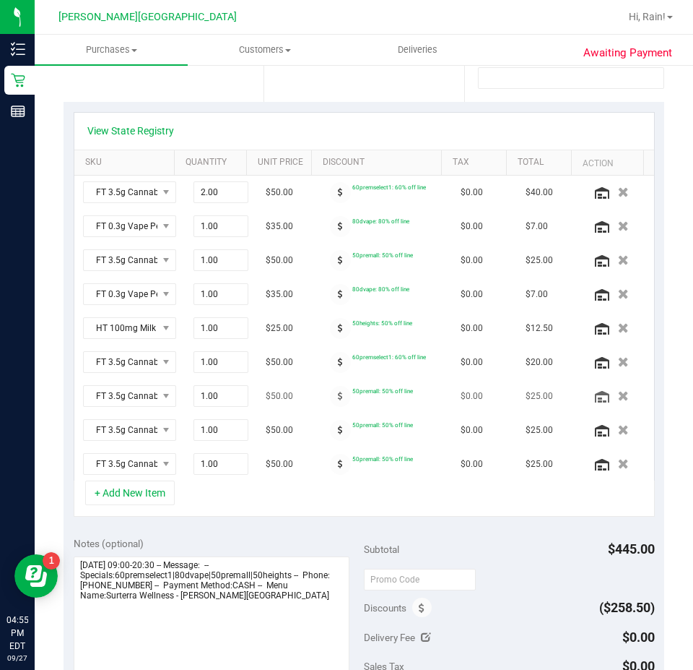
scroll to position [289, 0]
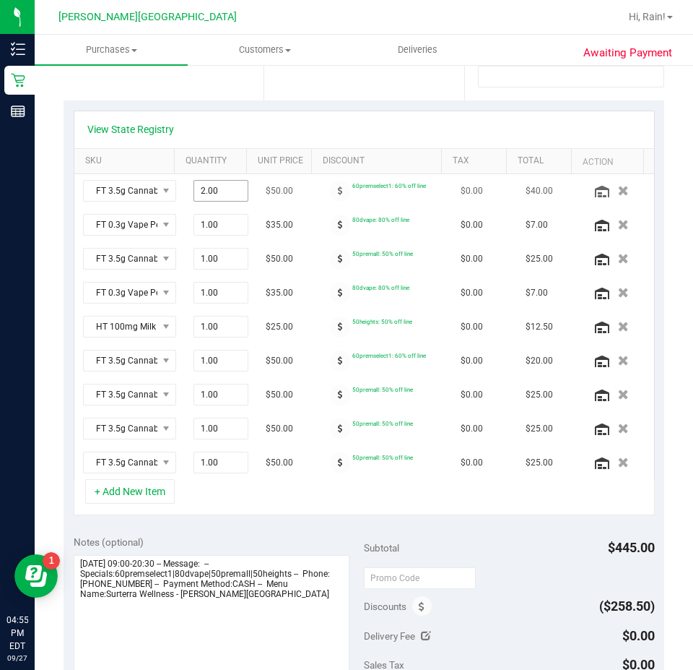
click at [209, 195] on span "2.00 2" at bounding box center [221, 191] width 55 height 22
click at [209, 195] on input "2" at bounding box center [220, 191] width 53 height 20
type input "1"
type input "2.00"
click at [296, 128] on div "View State Registry" at bounding box center [364, 129] width 554 height 14
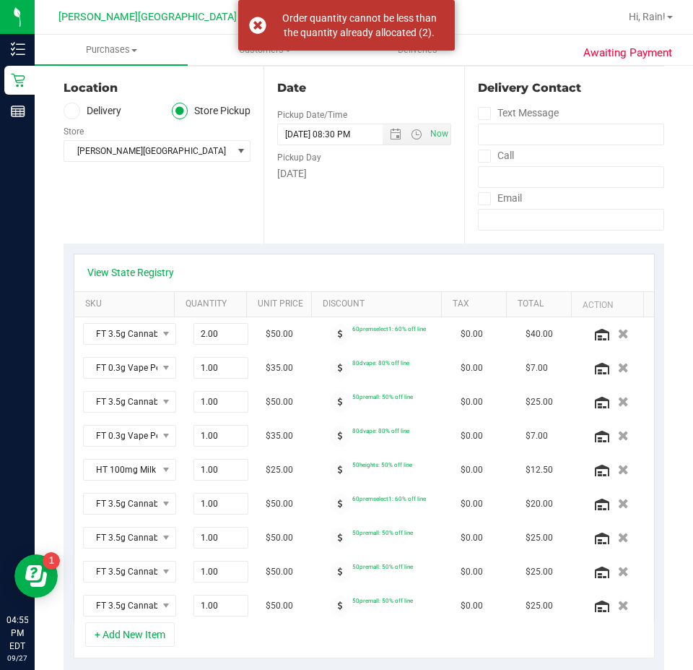
scroll to position [0, 0]
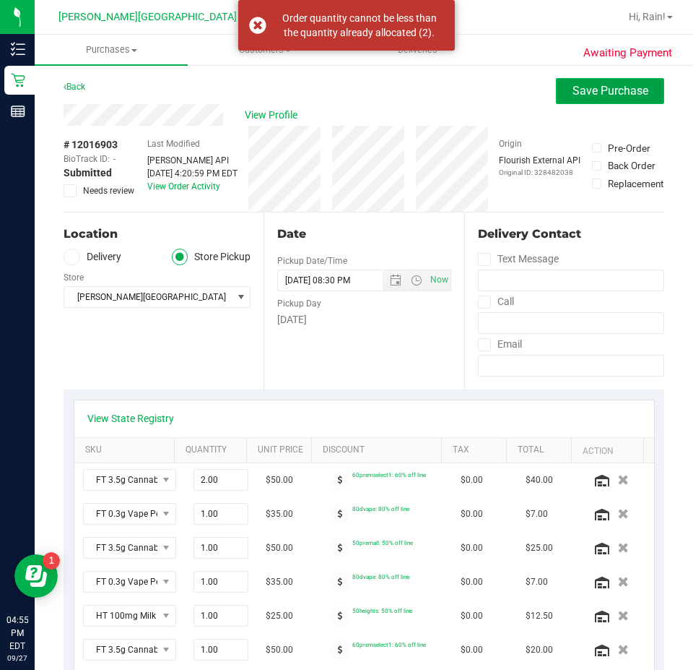
click at [573, 92] on span "Save Purchase" at bounding box center [611, 91] width 76 height 14
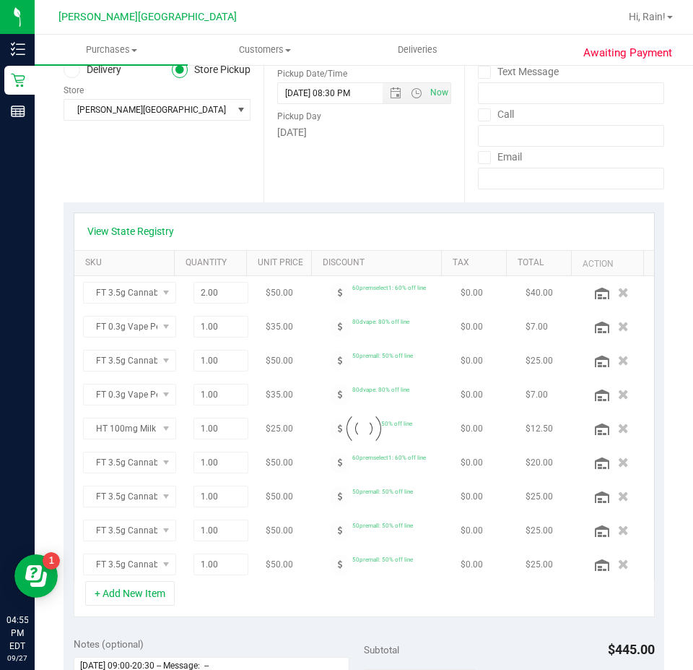
scroll to position [217, 0]
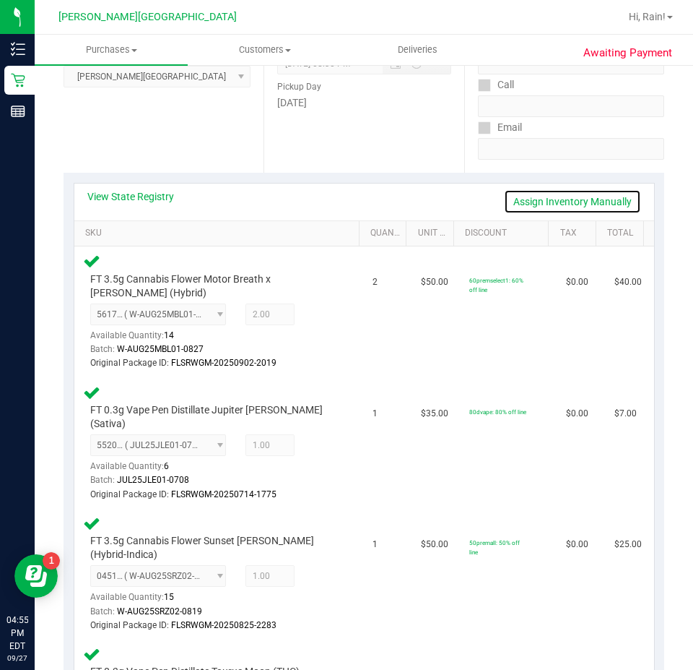
click at [536, 192] on link "Assign Inventory Manually" at bounding box center [572, 201] width 137 height 25
click at [316, 313] on icon at bounding box center [323, 316] width 15 height 17
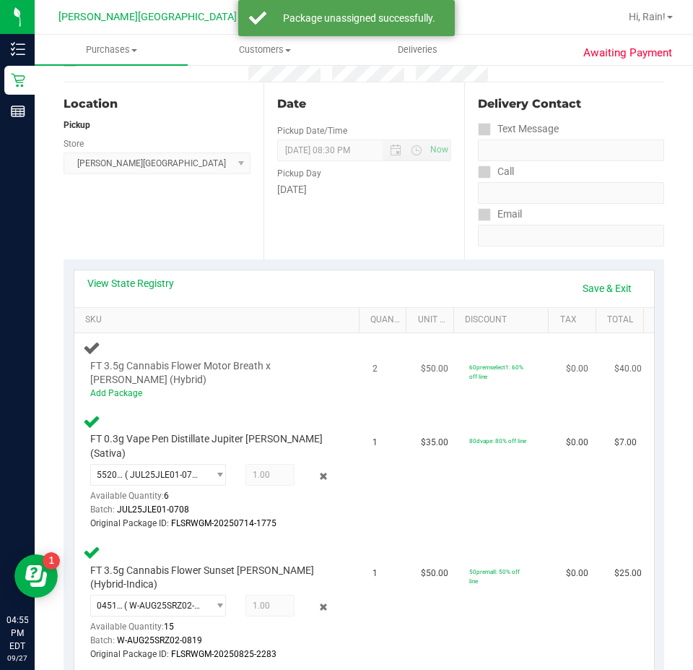
scroll to position [72, 0]
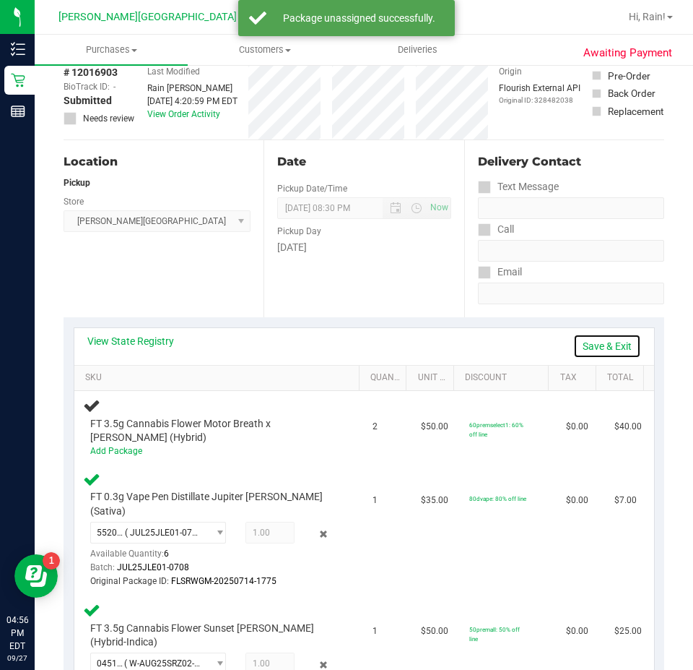
click at [594, 340] on link "Save & Exit" at bounding box center [607, 346] width 68 height 25
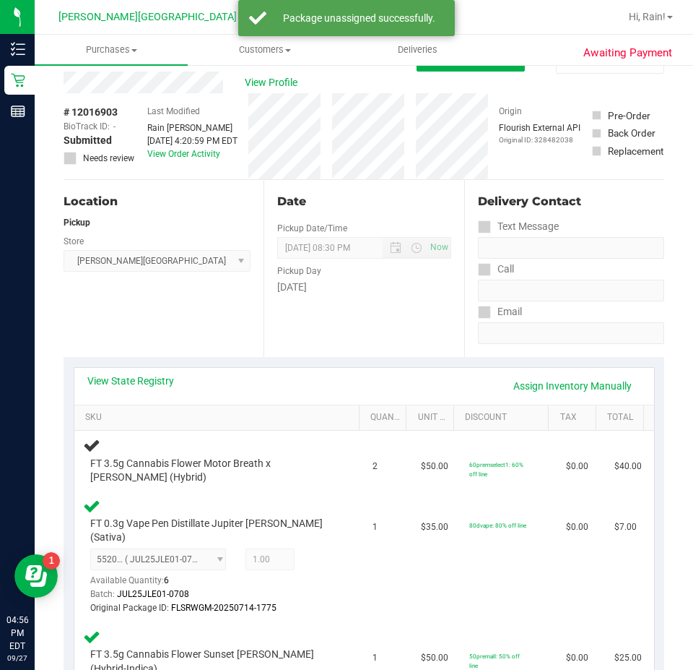
scroll to position [0, 0]
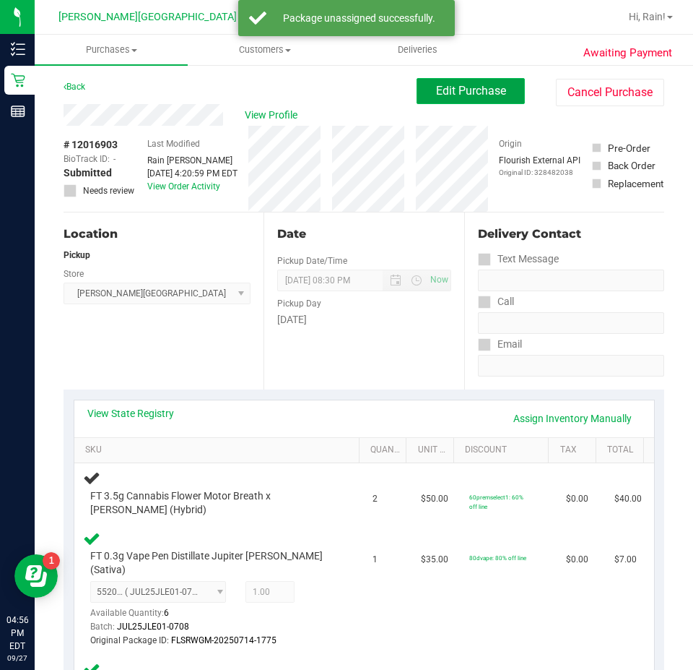
click at [491, 88] on span "Edit Purchase" at bounding box center [471, 91] width 70 height 14
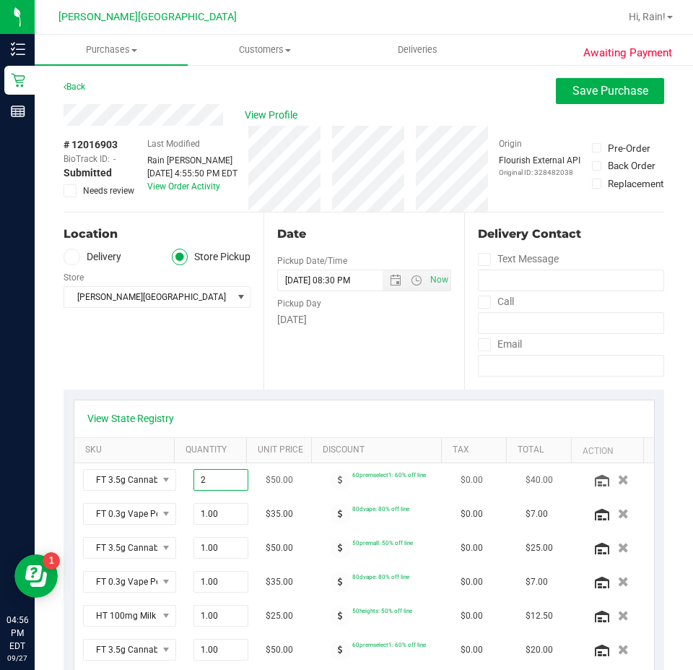
click at [202, 481] on span "2.00 2" at bounding box center [221, 480] width 55 height 22
click at [202, 481] on input "2" at bounding box center [220, 479] width 53 height 20
type input "1"
type input "1.00"
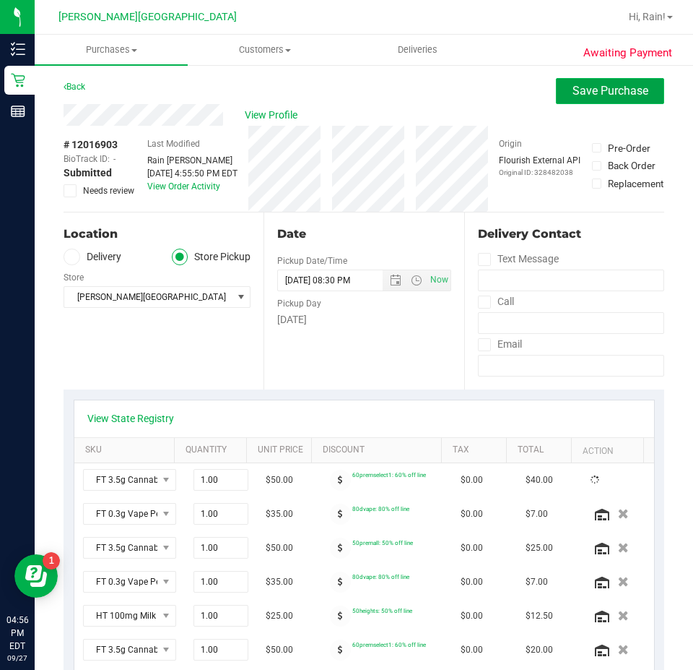
click at [597, 85] on span "Save Purchase" at bounding box center [611, 91] width 76 height 14
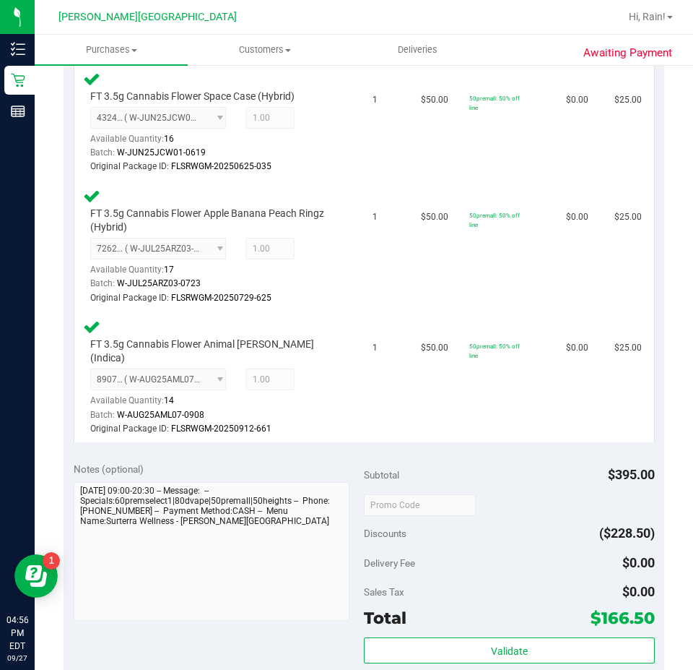
scroll to position [1228, 0]
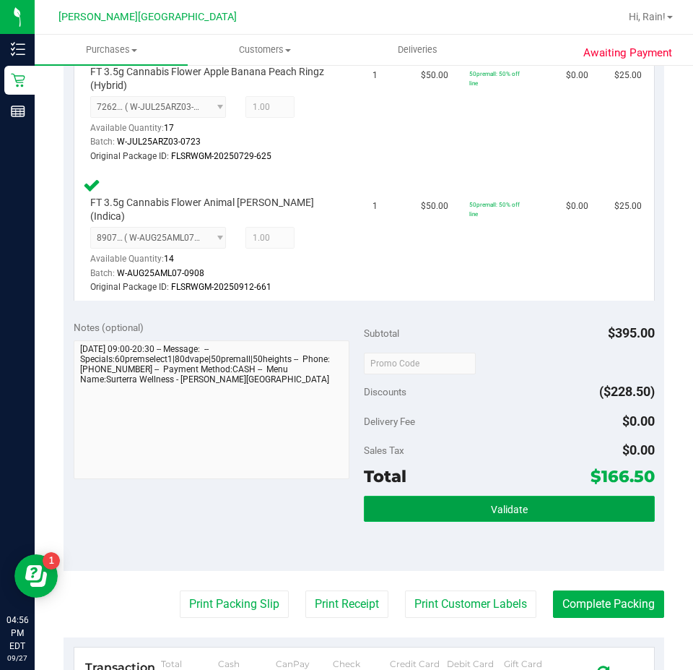
click at [455, 495] on button "Validate" at bounding box center [509, 508] width 291 height 26
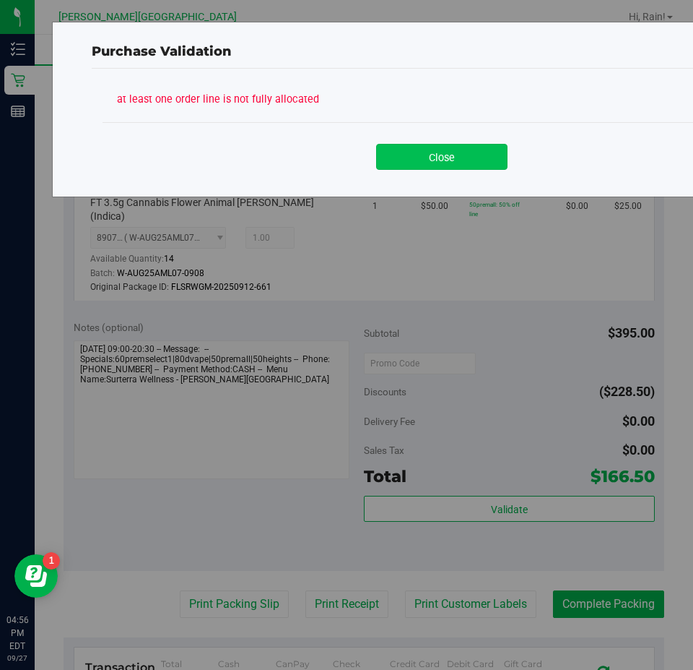
click at [453, 151] on button "Close" at bounding box center [441, 157] width 131 height 26
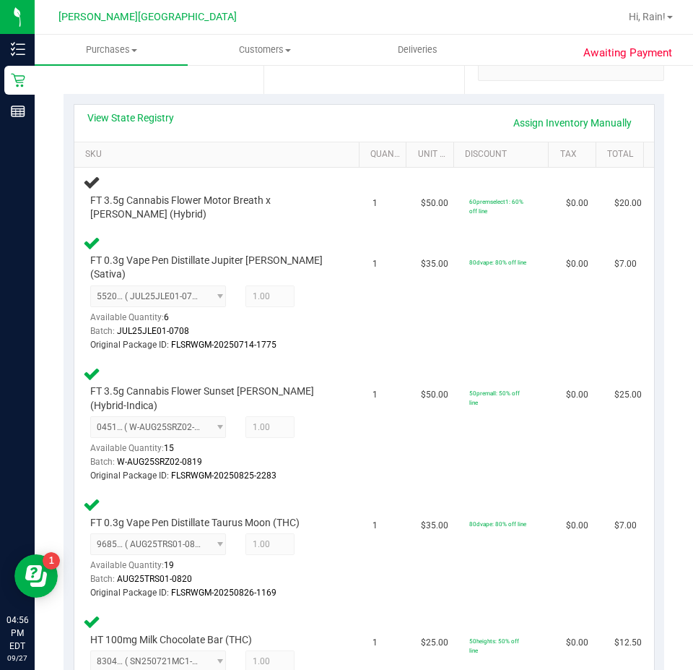
scroll to position [289, 0]
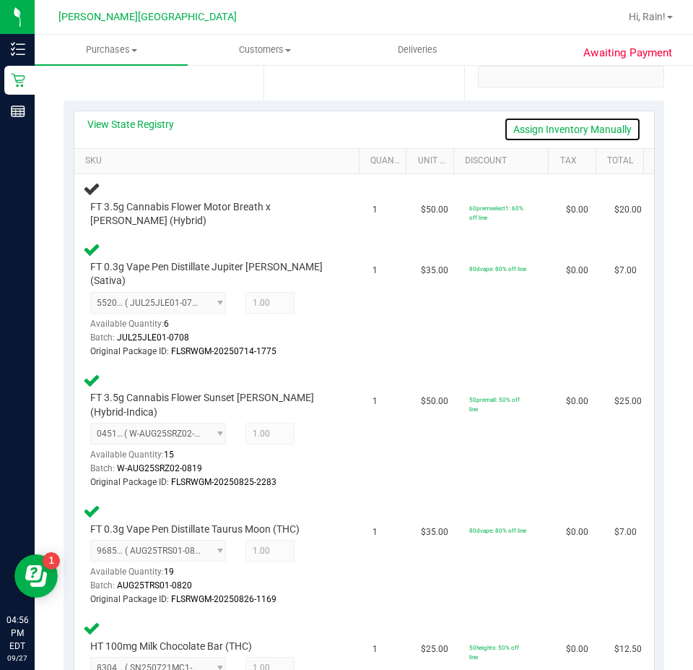
click at [522, 131] on link "Assign Inventory Manually" at bounding box center [572, 129] width 137 height 25
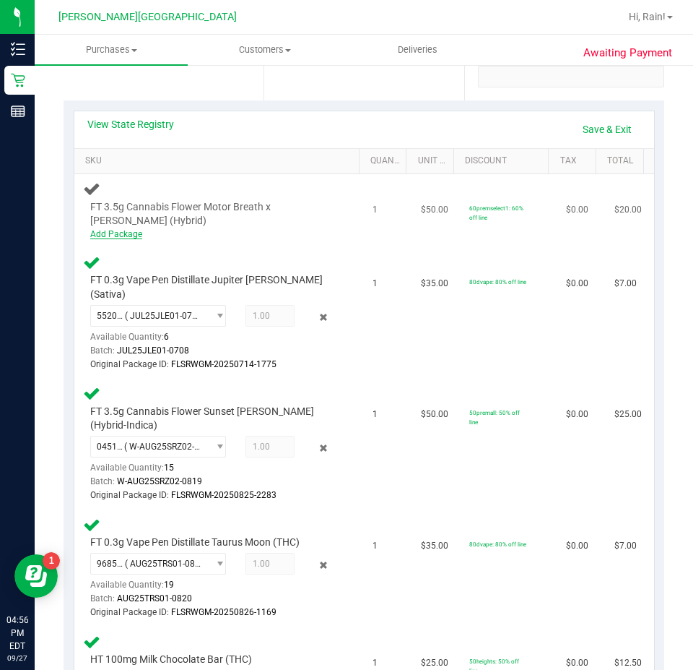
click at [113, 231] on link "Add Package" at bounding box center [116, 234] width 52 height 10
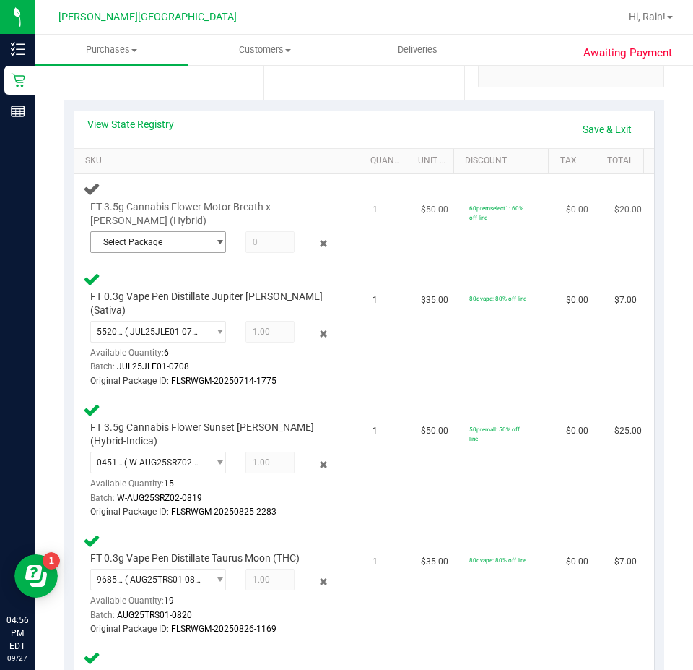
click at [162, 246] on span "Select Package" at bounding box center [149, 242] width 116 height 20
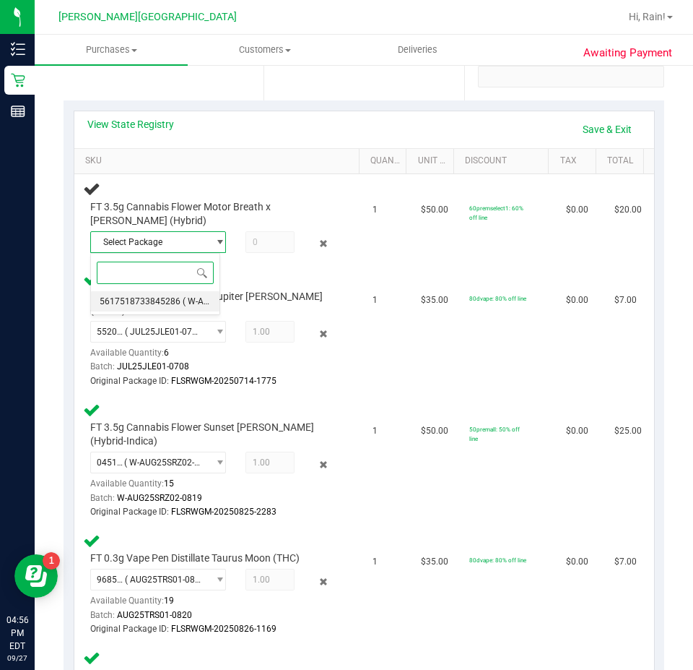
click at [168, 299] on span "5617518733845286" at bounding box center [140, 301] width 81 height 10
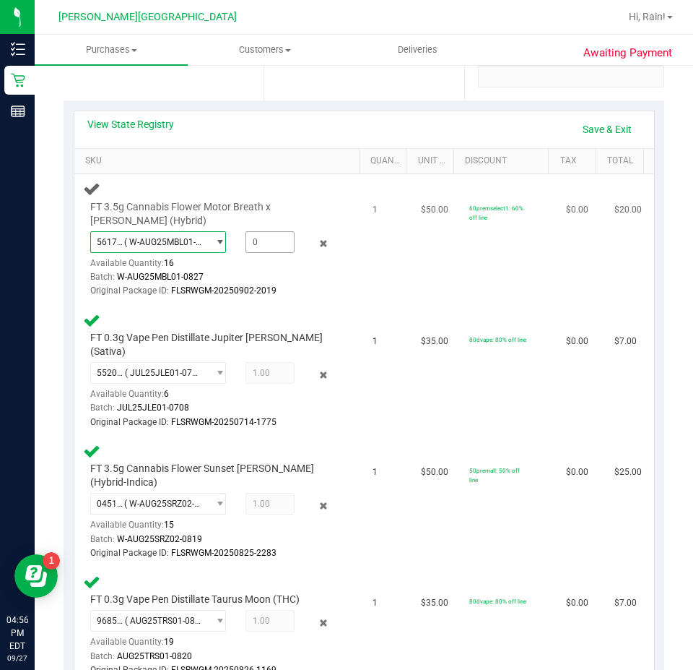
click at [254, 244] on span at bounding box center [270, 242] width 49 height 22
type input "1"
type input "1.0000"
click at [295, 265] on div "5617518733845286 ( W-AUG25MBL01-0827 | orig: FLSRWGM-20250902-2019 ) 5617518733…" at bounding box center [213, 264] width 246 height 67
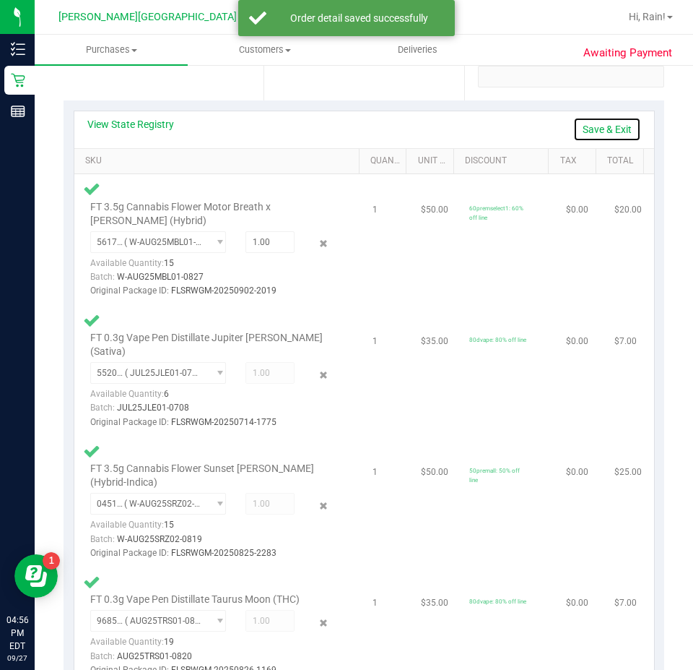
click at [602, 137] on link "Save & Exit" at bounding box center [607, 129] width 68 height 25
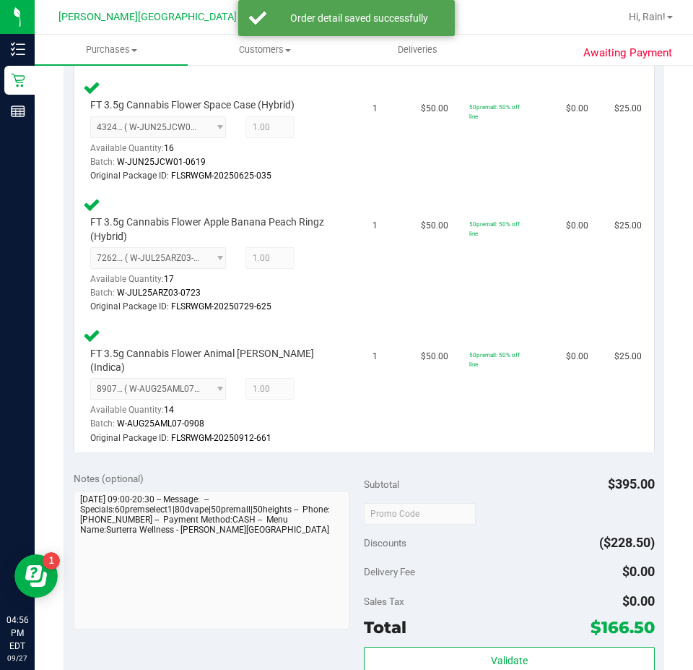
scroll to position [1300, 0]
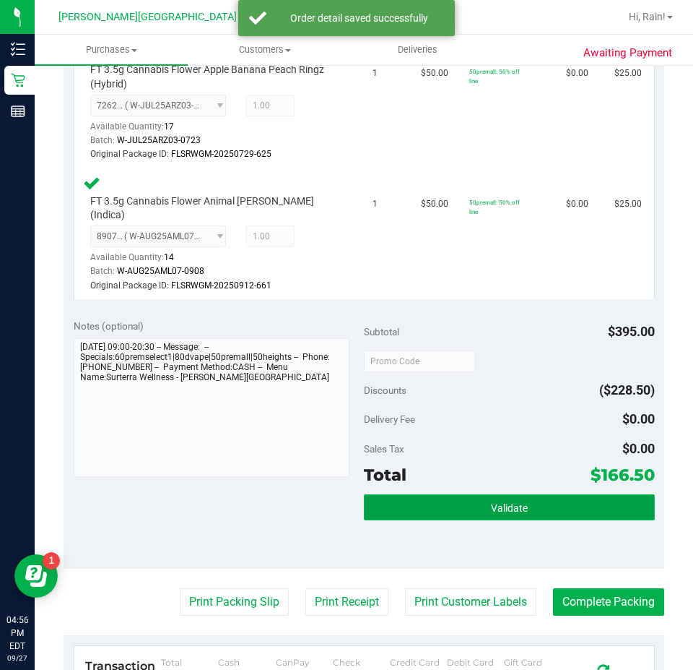
click at [465, 494] on button "Validate" at bounding box center [509, 507] width 291 height 26
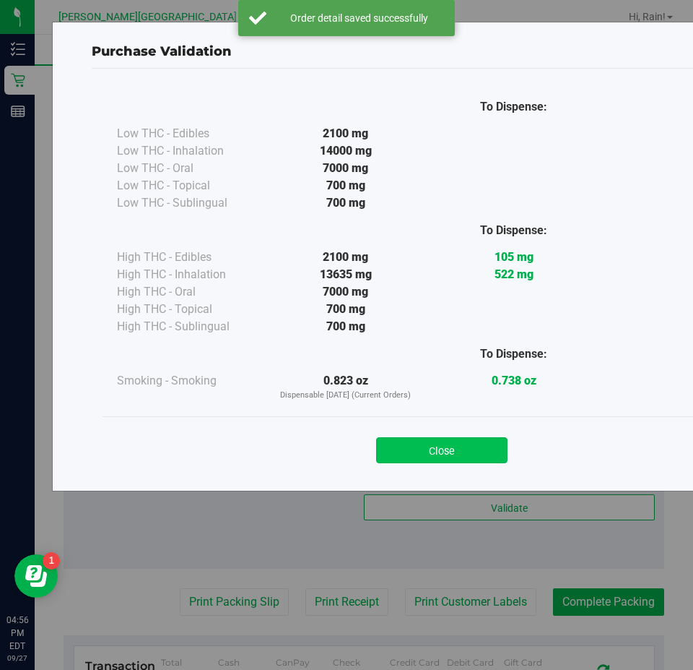
click at [454, 459] on button "Close" at bounding box center [441, 450] width 131 height 26
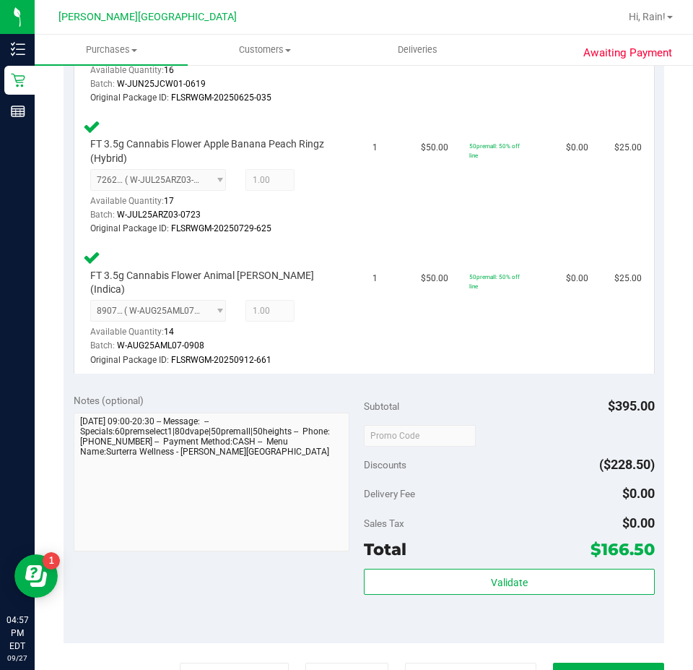
scroll to position [1372, 0]
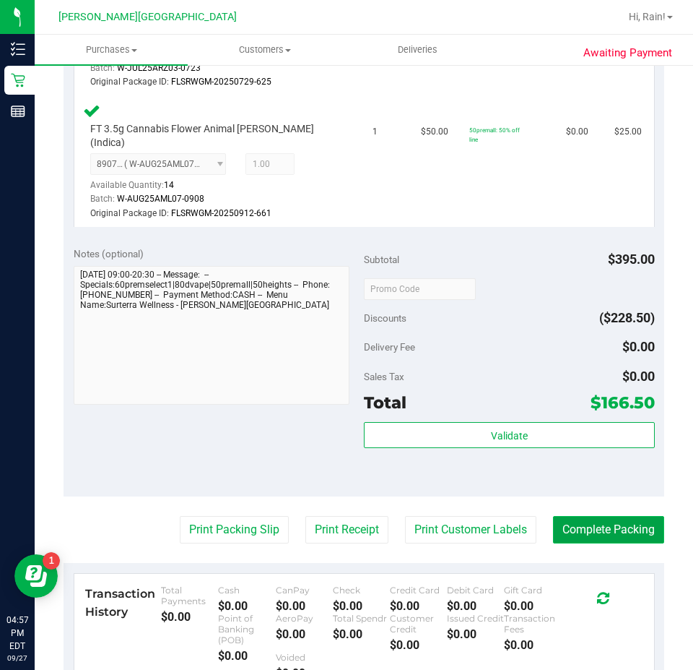
click at [585, 516] on button "Complete Packing" at bounding box center [608, 529] width 111 height 27
